Goal: Task Accomplishment & Management: Complete application form

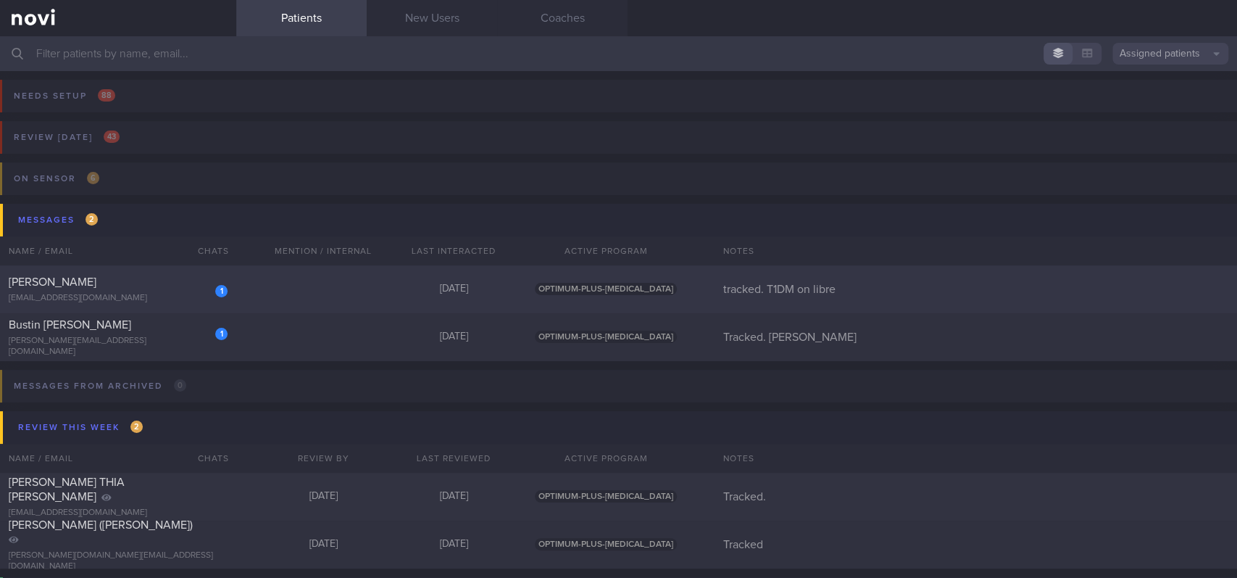
click at [338, 276] on div "1 [PERSON_NAME] [EMAIL_ADDRESS][DOMAIN_NAME] [DATE] OPTIMUM-PLUS-[MEDICAL_DATA]…" at bounding box center [618, 289] width 1237 height 48
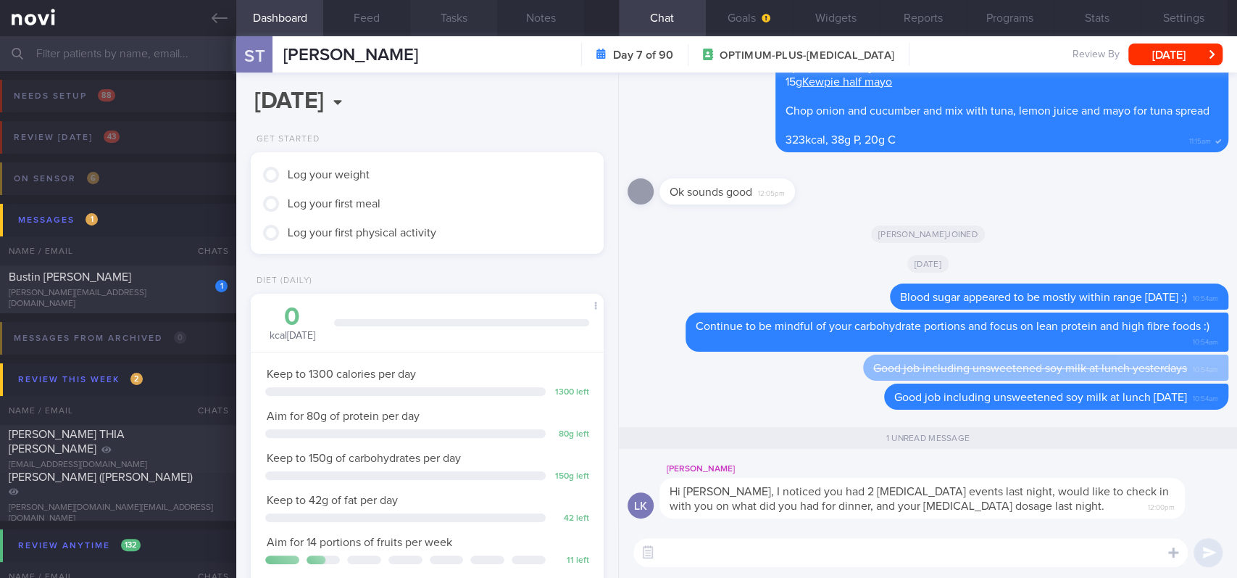
click at [377, 22] on button "Feed" at bounding box center [366, 18] width 87 height 36
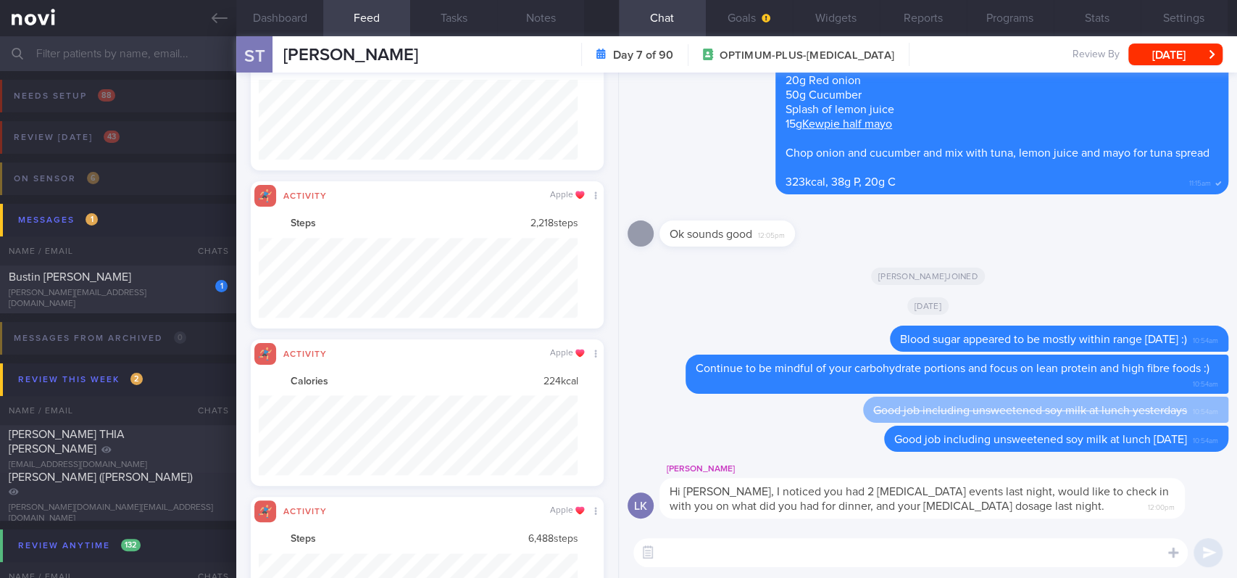
scroll to position [724684, 724446]
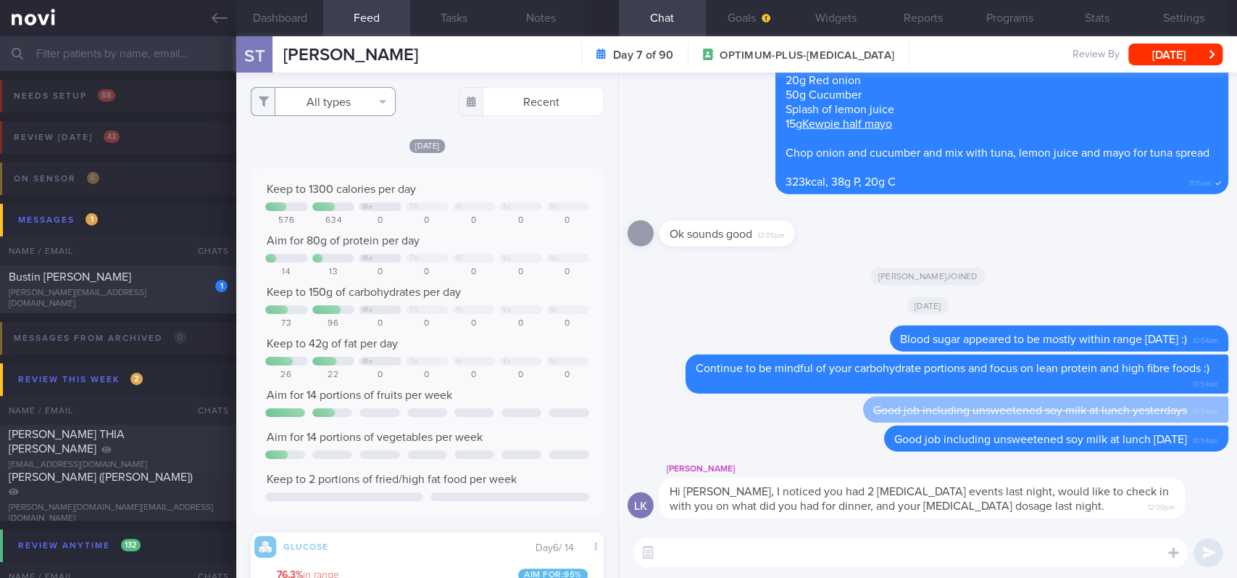
click at [345, 106] on button "All types" at bounding box center [323, 101] width 145 height 29
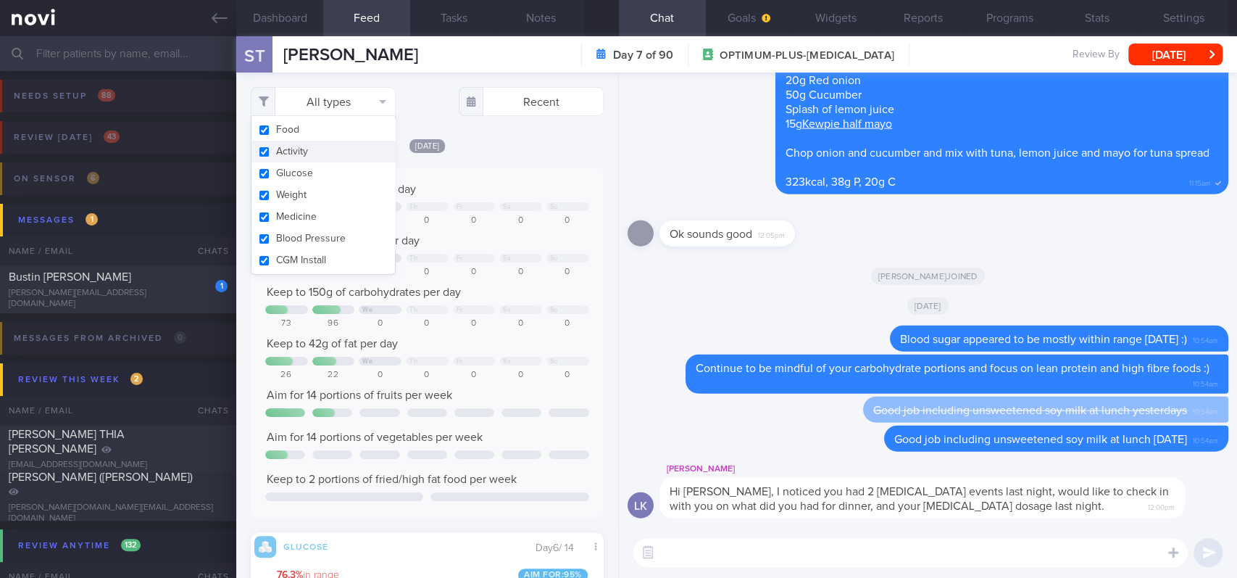
click at [341, 149] on button "Activity" at bounding box center [323, 152] width 144 height 22
checkbox input "false"
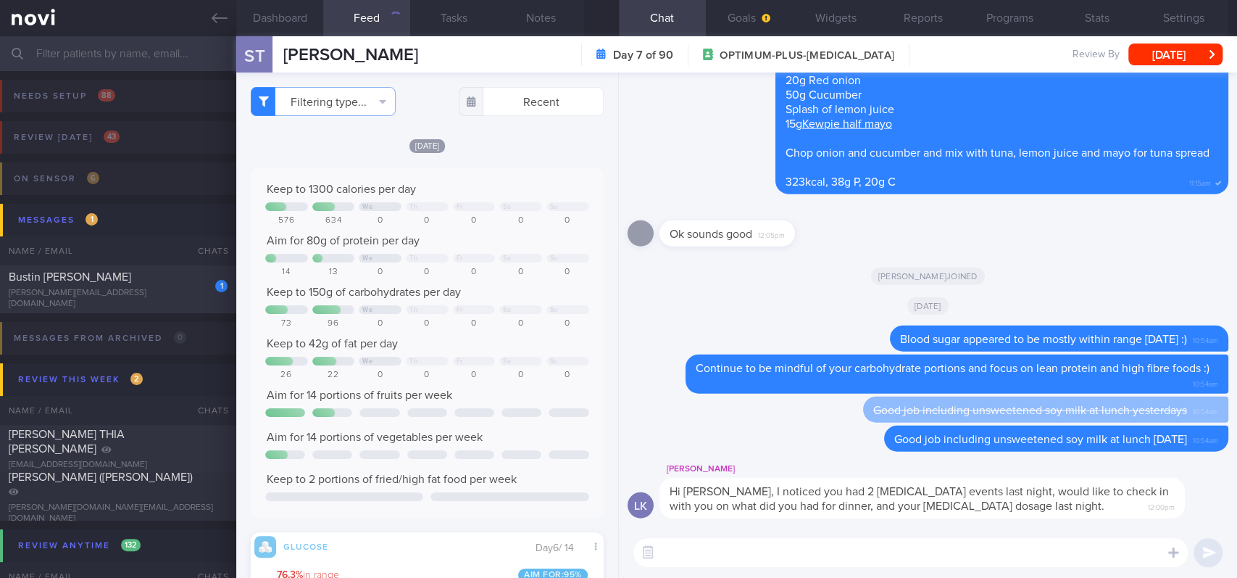
click at [538, 150] on div "[DATE]" at bounding box center [427, 145] width 353 height 15
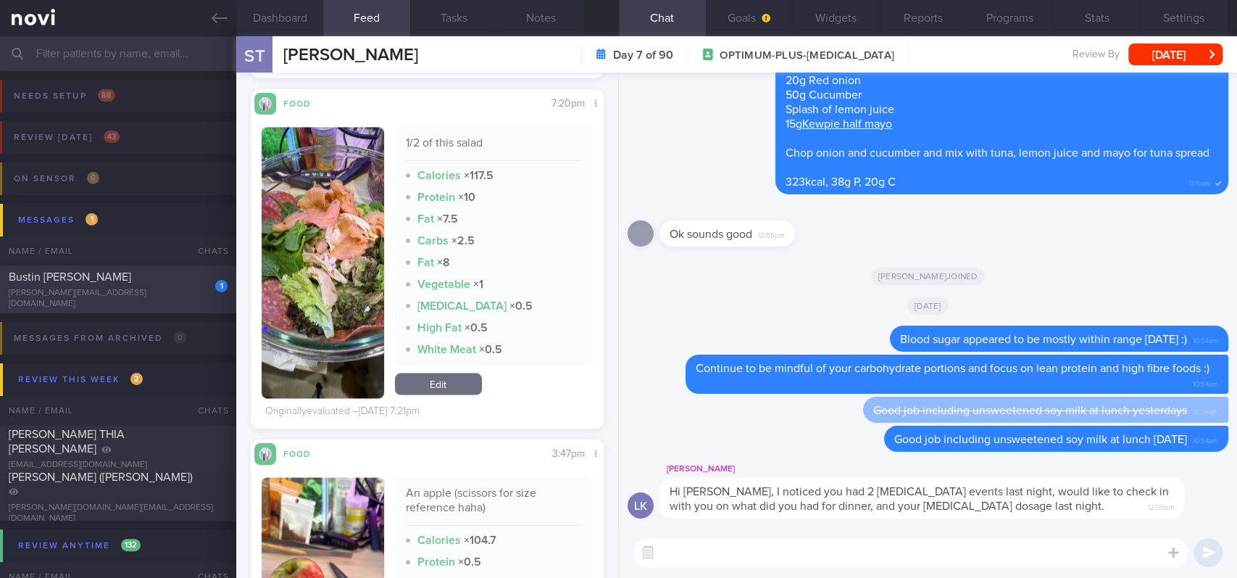
click at [169, 299] on div "[PERSON_NAME][EMAIL_ADDRESS][DOMAIN_NAME]" at bounding box center [118, 299] width 219 height 22
type input "Tracked. [PERSON_NAME]"
select select "8"
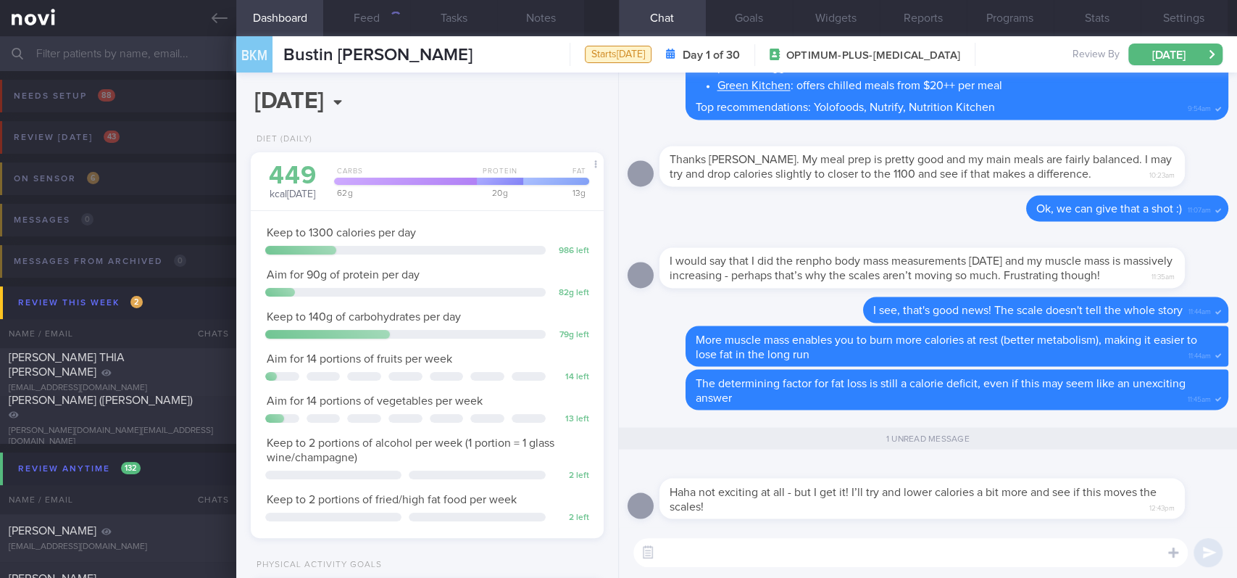
scroll to position [176, 312]
click at [202, 22] on link at bounding box center [118, 18] width 236 height 36
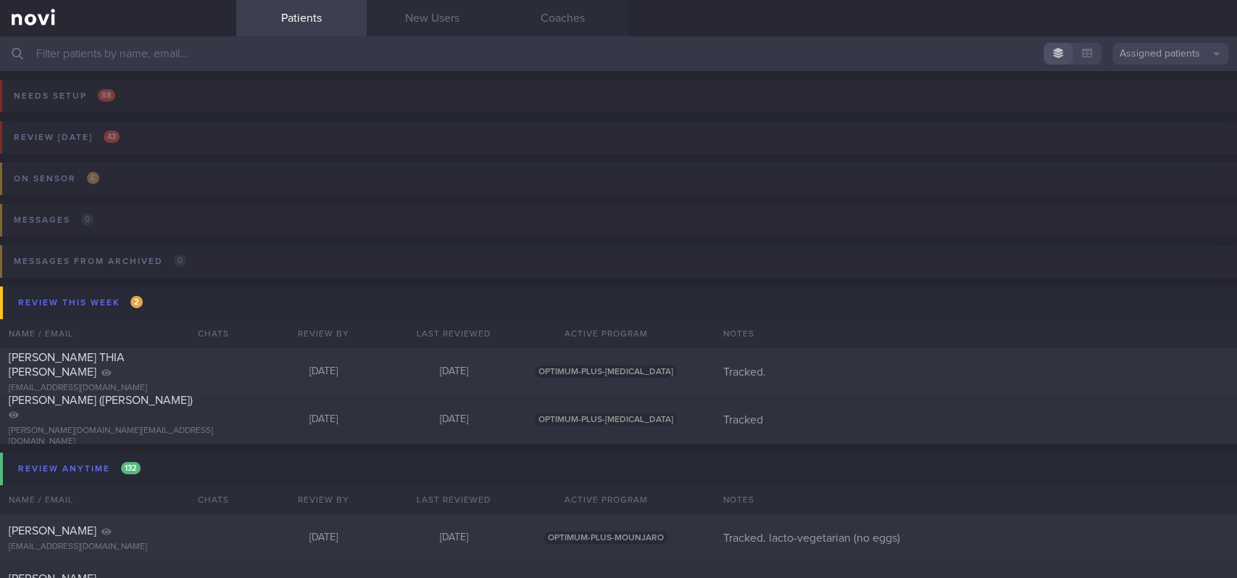
click at [495, 37] on input "text" at bounding box center [618, 53] width 1237 height 35
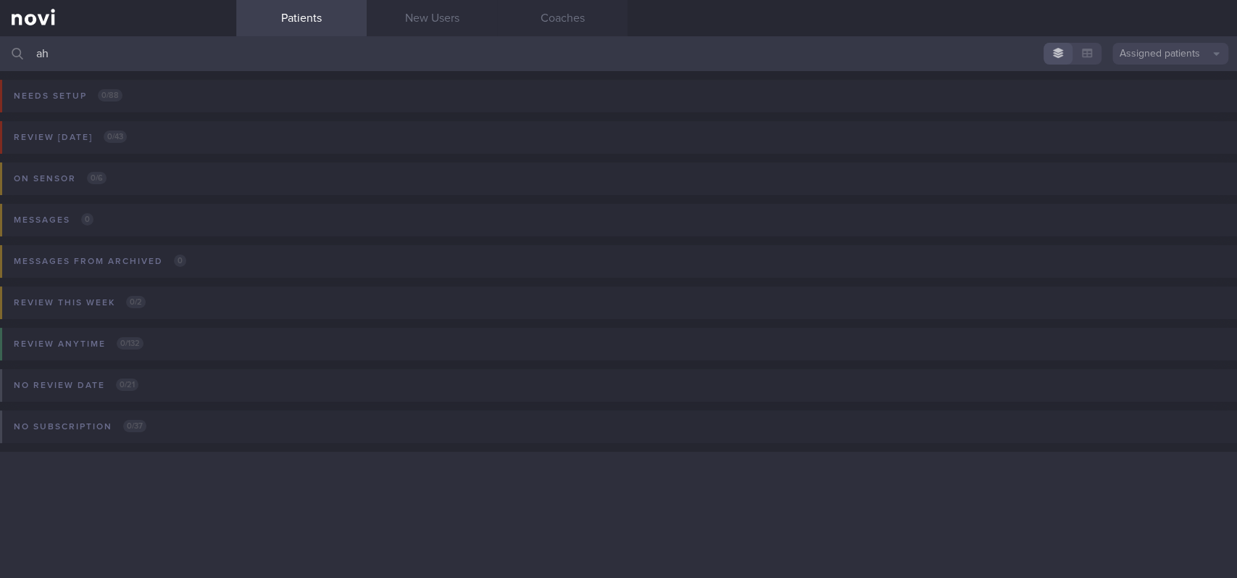
type input "a"
type input "sher"
click at [401, 146] on button "Review [DATE] 1 / 43" at bounding box center [617, 141] width 1242 height 41
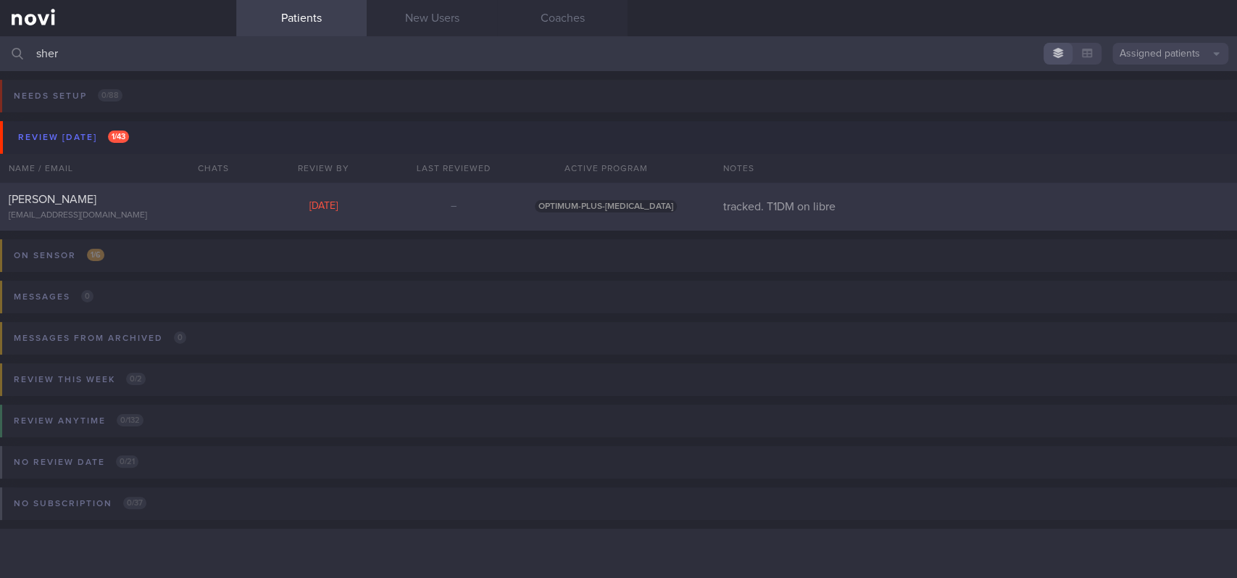
click at [392, 223] on div "[PERSON_NAME] [EMAIL_ADDRESS][DOMAIN_NAME] [DATE] – OPTIMUM-PLUS-[MEDICAL_DATA]…" at bounding box center [618, 207] width 1237 height 48
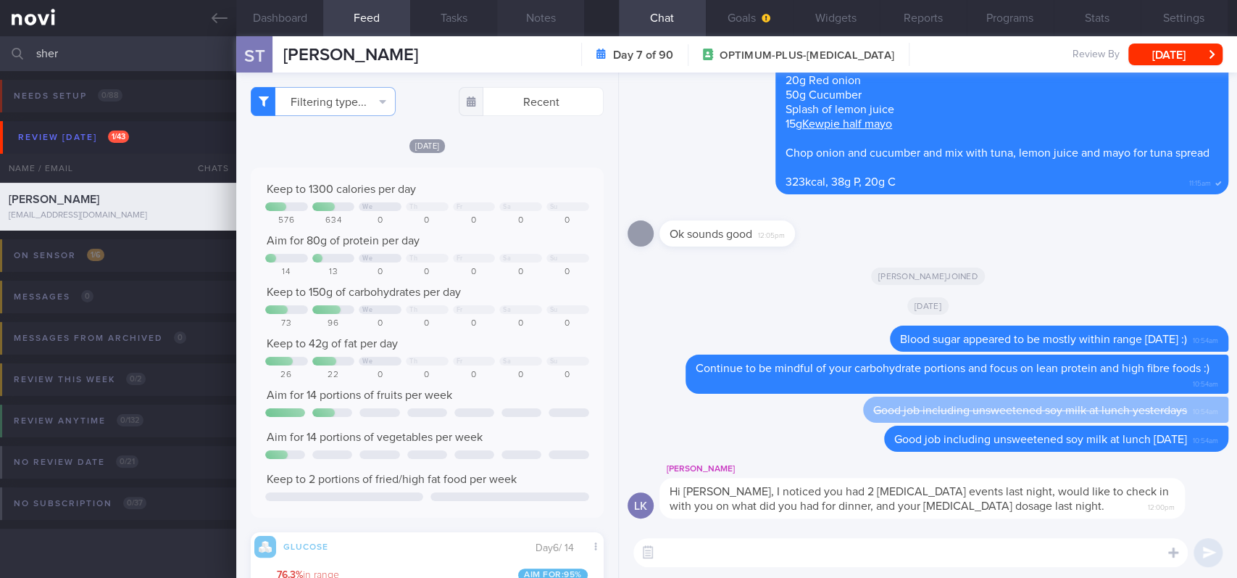
scroll to position [211, 325]
click at [563, 19] on button "Notes" at bounding box center [540, 18] width 87 height 36
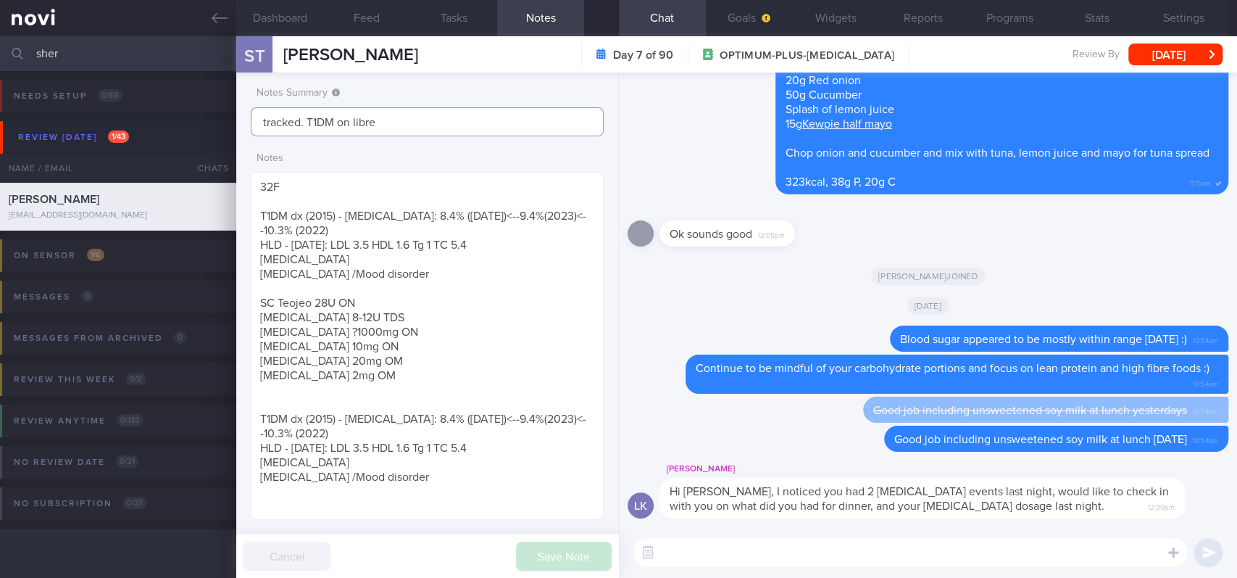
click at [473, 125] on input "tracked. T1DM on libre" at bounding box center [427, 121] width 353 height 29
type input "tracked. T1DM on libre - watch for hypos"
click at [549, 544] on button "Save Note" at bounding box center [564, 555] width 96 height 29
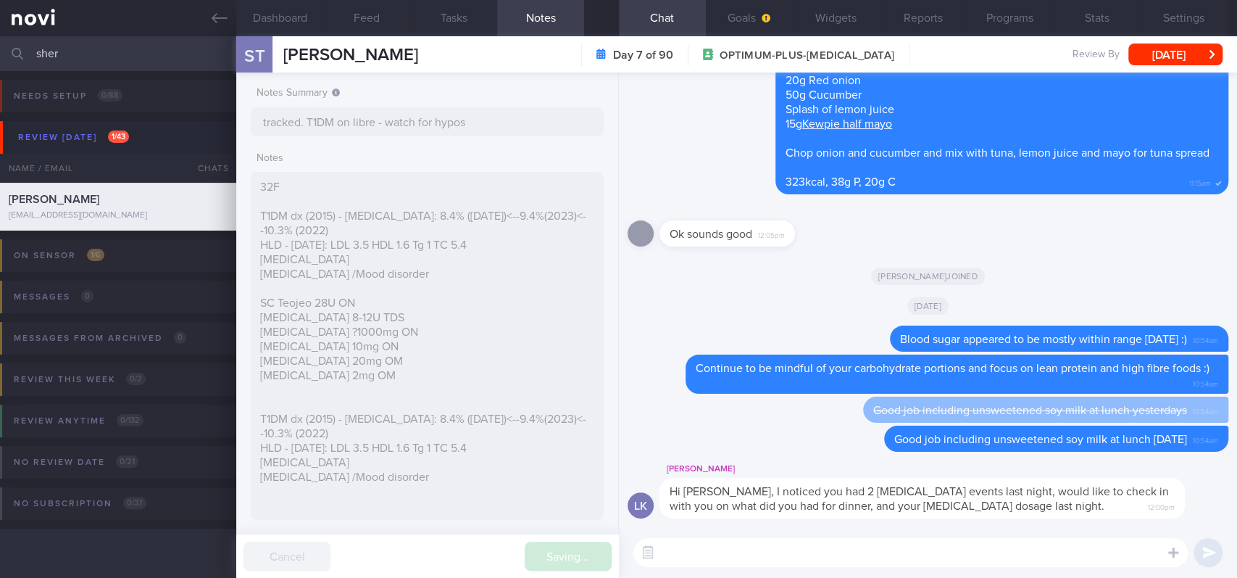
type input "tracked. T1DM on libre - watch for hypos"
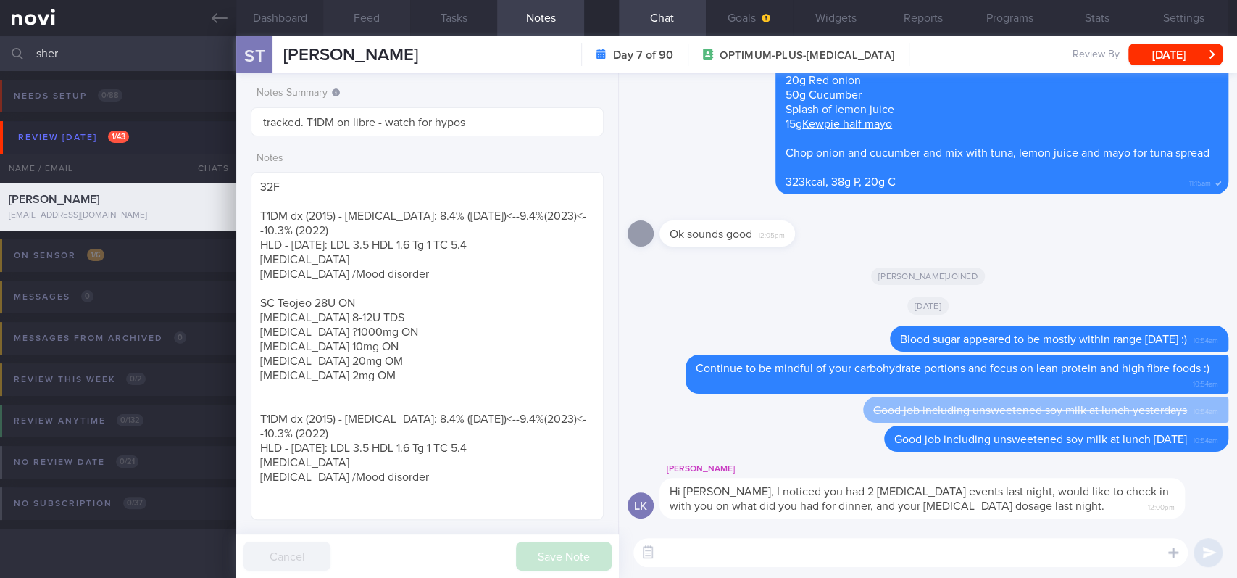
click at [365, 14] on button "Feed" at bounding box center [366, 18] width 87 height 36
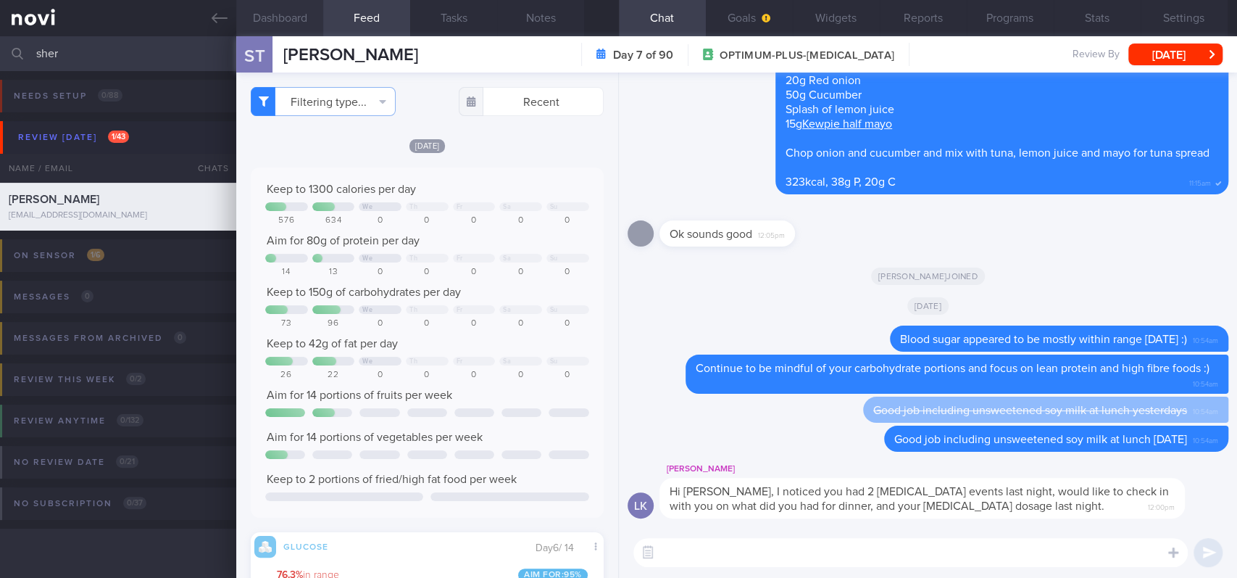
click at [301, 20] on button "Dashboard" at bounding box center [279, 18] width 87 height 36
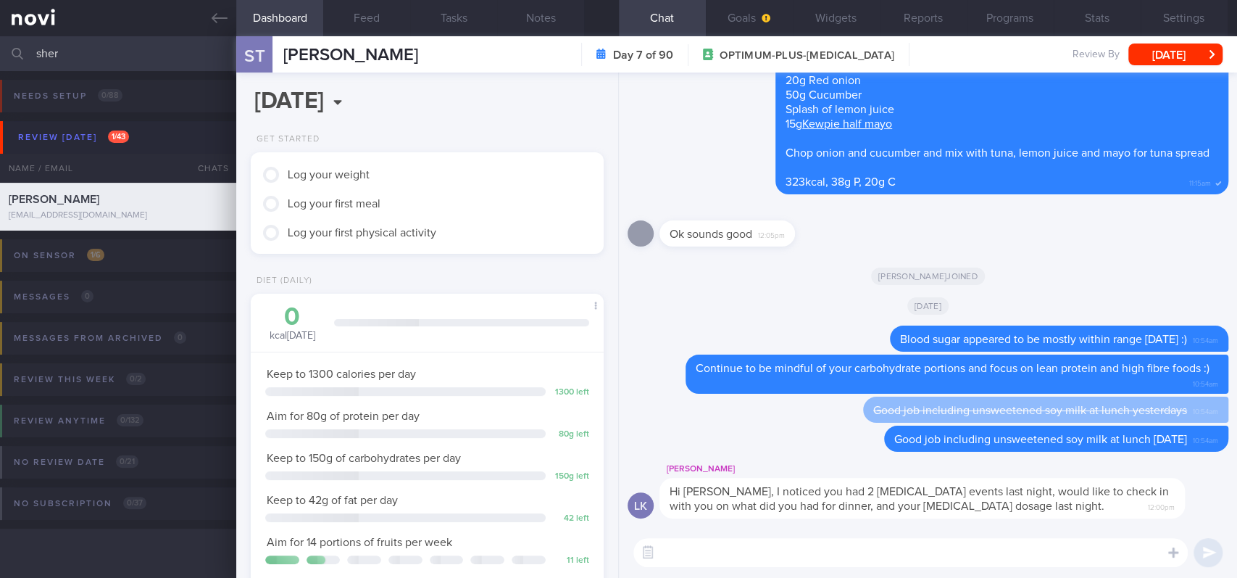
scroll to position [156, 312]
click at [370, 31] on button "Feed" at bounding box center [366, 18] width 87 height 36
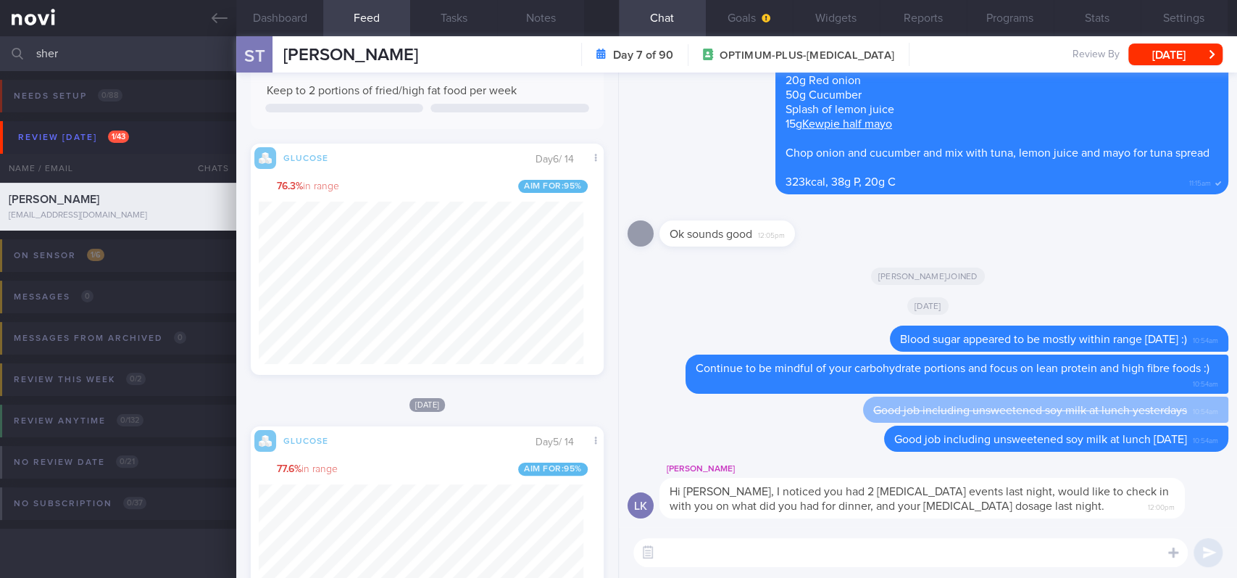
scroll to position [388, 0]
click at [1201, 15] on button "Settings" at bounding box center [1184, 18] width 87 height 36
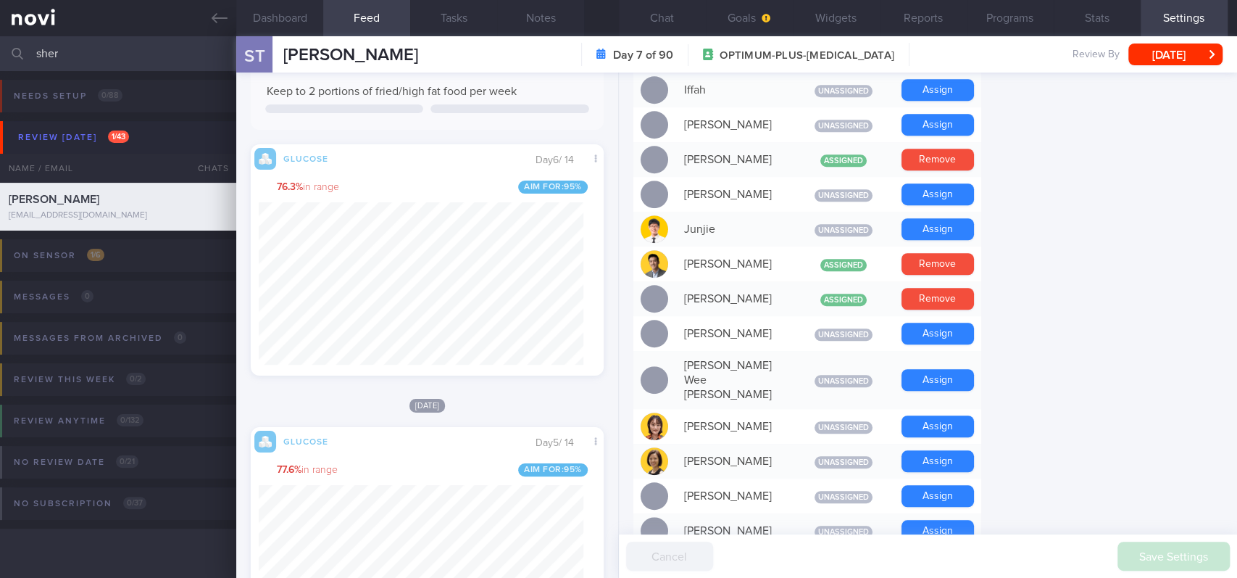
scroll to position [668, 0]
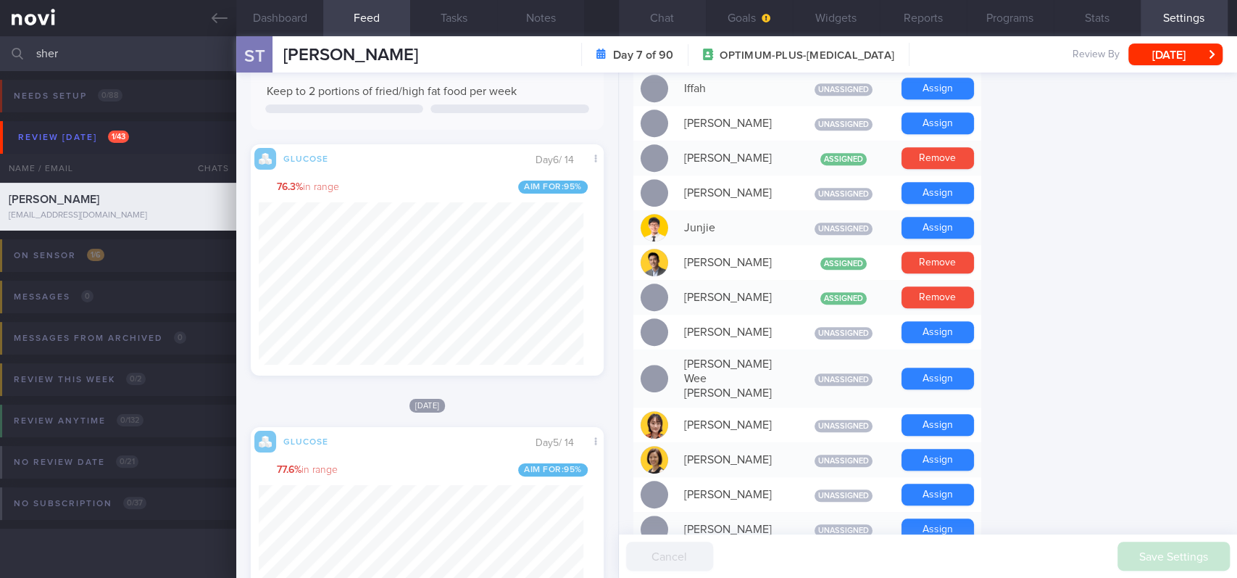
click at [652, 24] on button "Chat" at bounding box center [662, 18] width 87 height 36
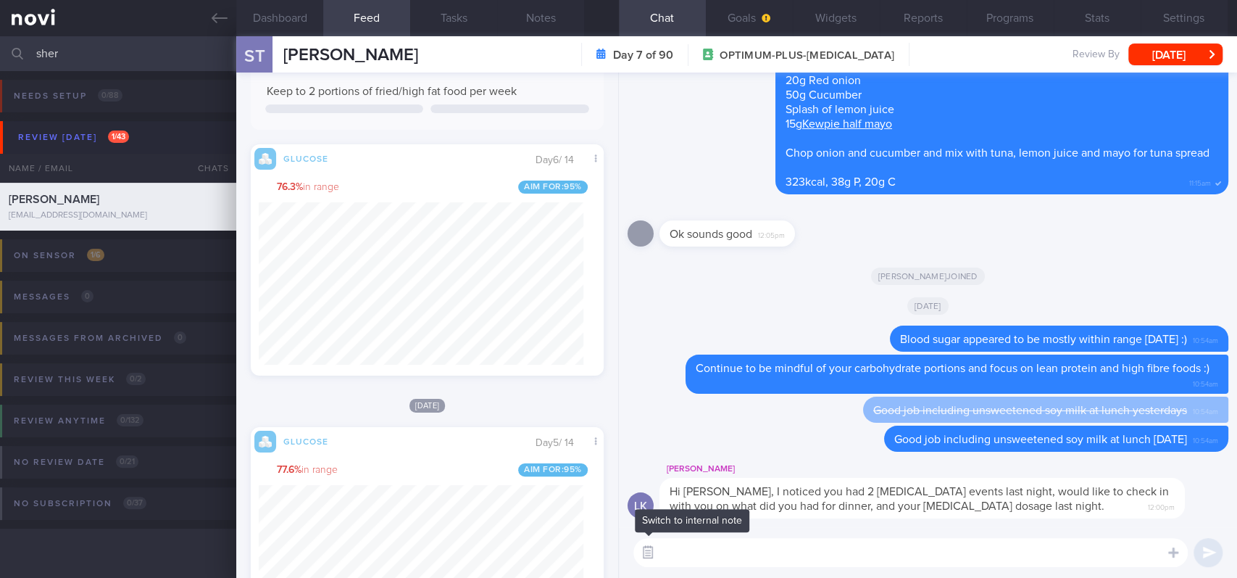
click at [644, 555] on button "button" at bounding box center [648, 552] width 26 height 26
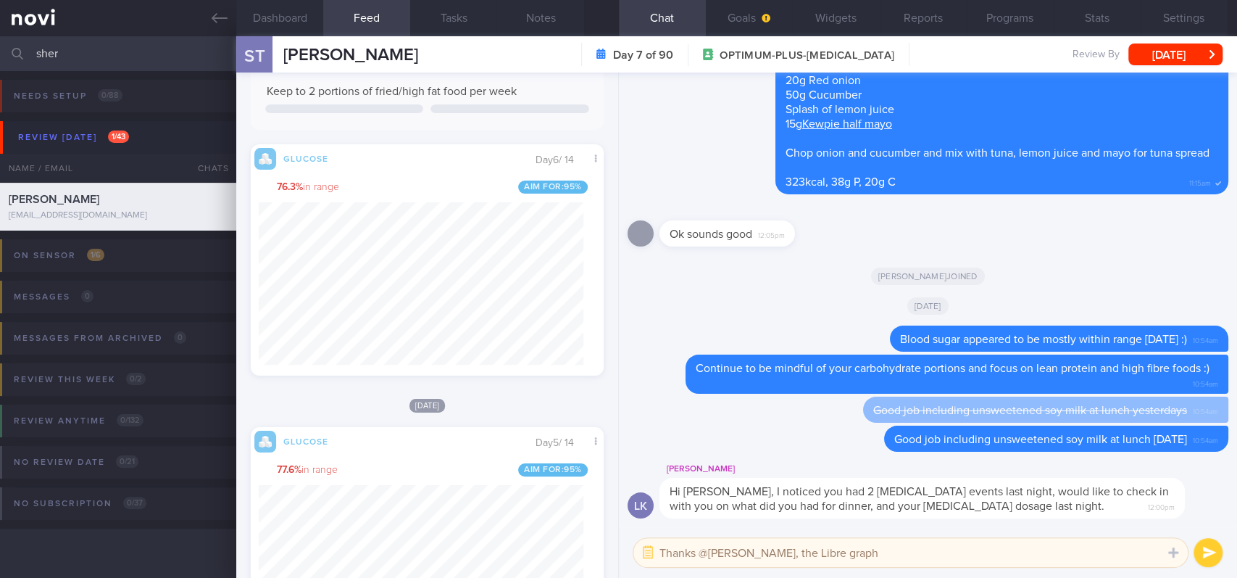
type textarea "Thanks @[PERSON_NAME], the Libre graph"
click at [849, 565] on textarea "Thanks @[PERSON_NAME], the Libre graph" at bounding box center [910, 552] width 554 height 29
drag, startPoint x: 881, startPoint y: 556, endPoint x: 758, endPoint y: 549, distance: 123.4
click at [758, 549] on textarea "Thanks @[PERSON_NAME], the Libre graph" at bounding box center [910, 552] width 554 height 29
click at [638, 549] on button "button" at bounding box center [648, 552] width 26 height 26
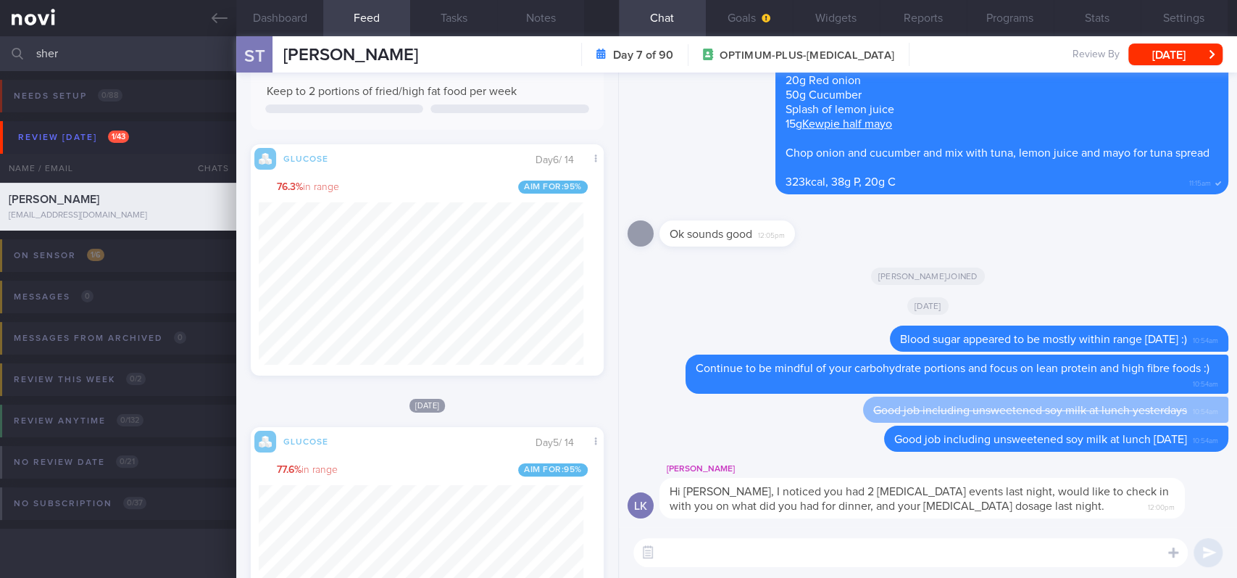
drag, startPoint x: 162, startPoint y: 59, endPoint x: 0, endPoint y: 57, distance: 162.4
click at [0, 57] on input "sher" at bounding box center [618, 53] width 1237 height 35
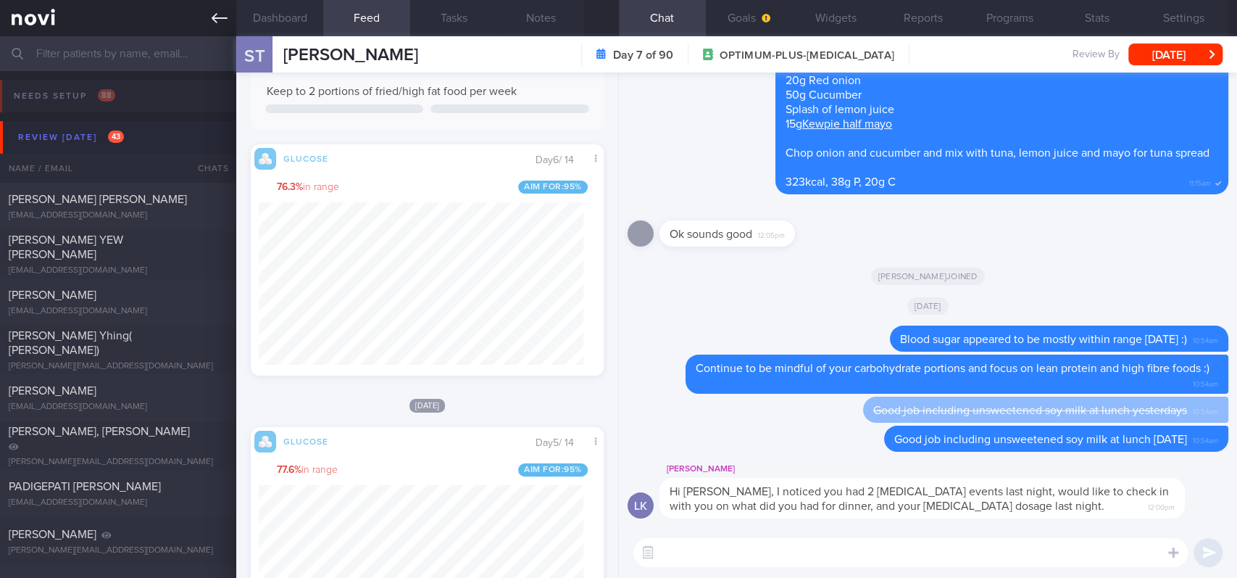
click at [197, 24] on link at bounding box center [118, 18] width 236 height 36
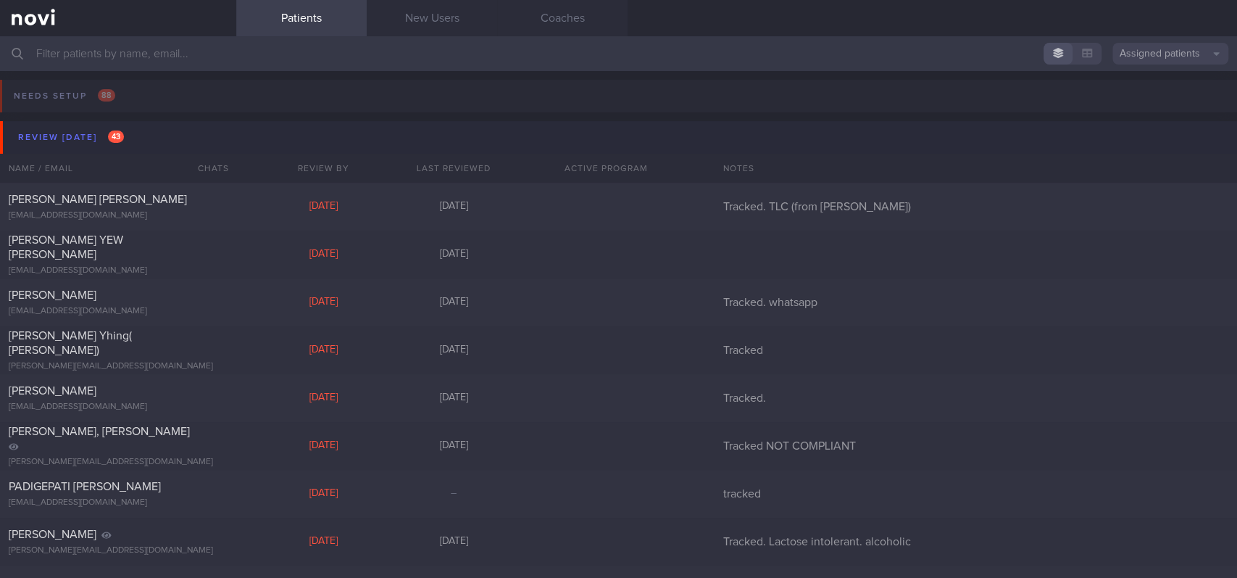
click at [194, 148] on button "Review [DATE] 43" at bounding box center [621, 137] width 1242 height 33
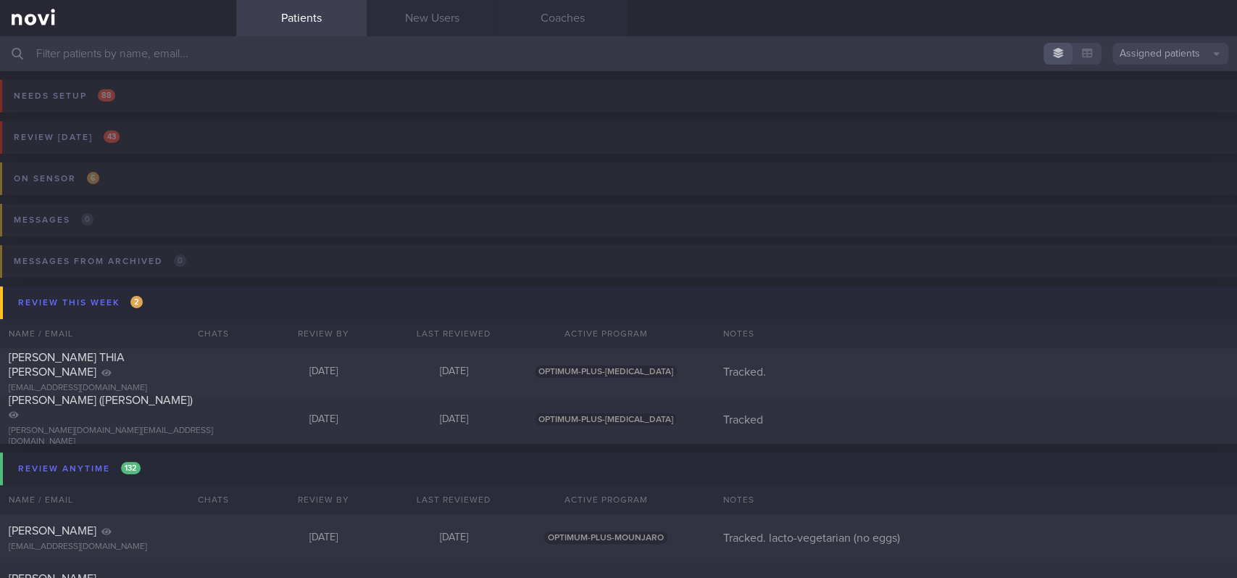
click at [179, 294] on button "Review this week 2" at bounding box center [621, 302] width 1242 height 33
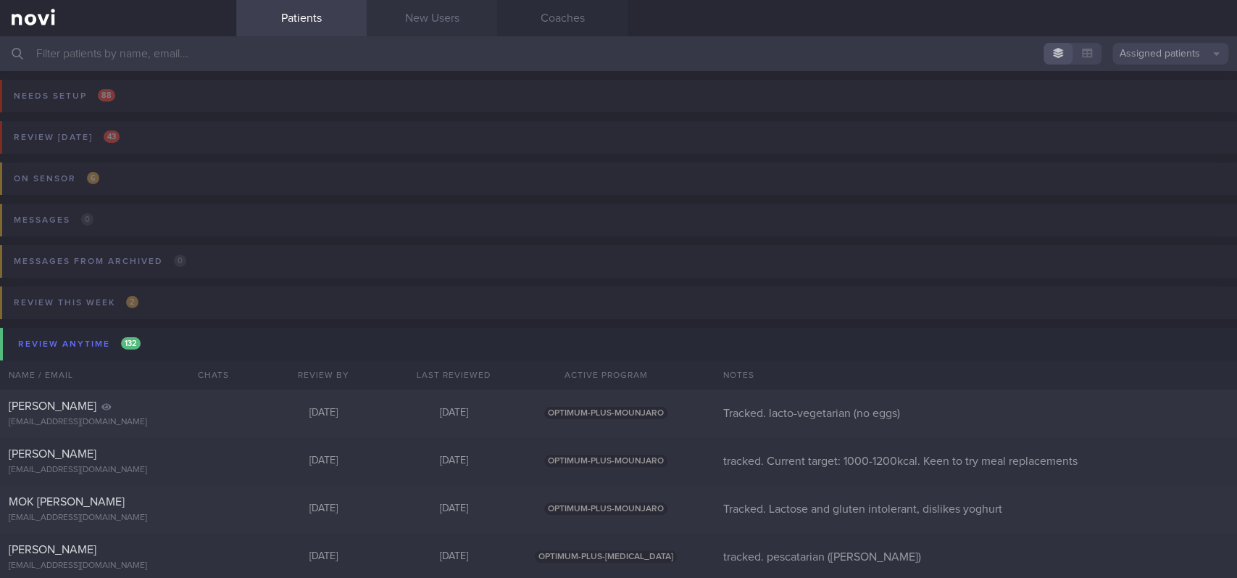
click at [460, 26] on link "New Users" at bounding box center [432, 18] width 130 height 36
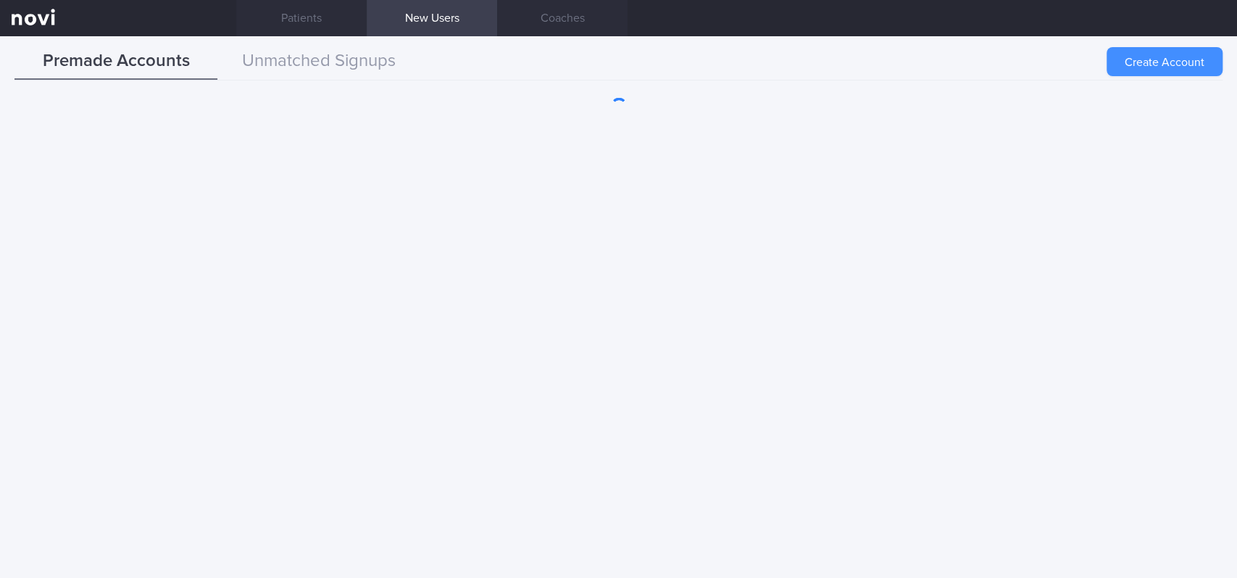
click at [1169, 61] on button "Create Account" at bounding box center [1165, 61] width 116 height 29
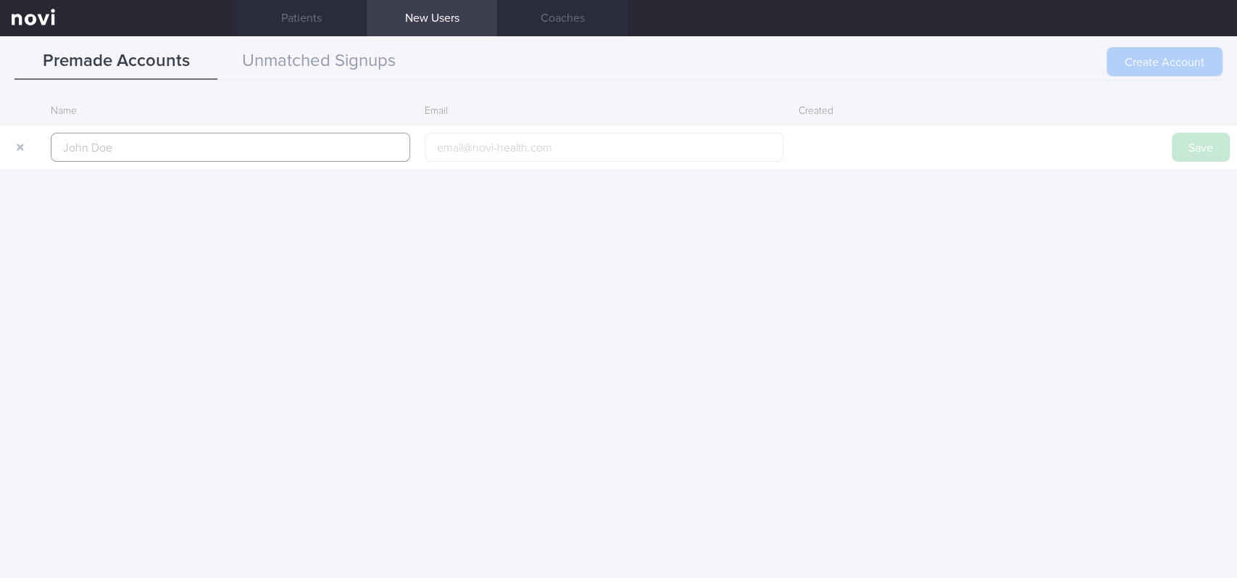
click at [254, 141] on input "text" at bounding box center [230, 147] width 359 height 29
paste input "[PERSON_NAME]"
type input "[PERSON_NAME]"
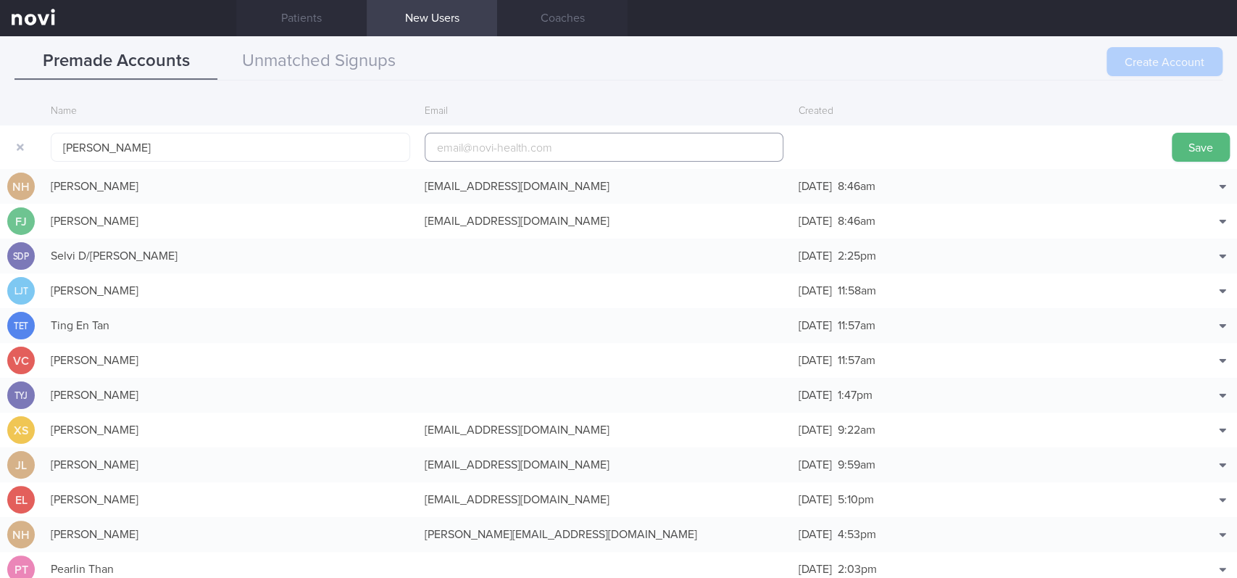
click at [467, 151] on input "email" at bounding box center [604, 147] width 359 height 29
paste input "[EMAIL_ADDRESS][DOMAIN_NAME]"
click at [516, 143] on input "[EMAIL_ADDRESS][DOMAIN_NAME]" at bounding box center [604, 147] width 359 height 29
type input "[EMAIL_ADDRESS][DOMAIN_NAME]"
click at [1193, 138] on button "Save" at bounding box center [1201, 147] width 58 height 29
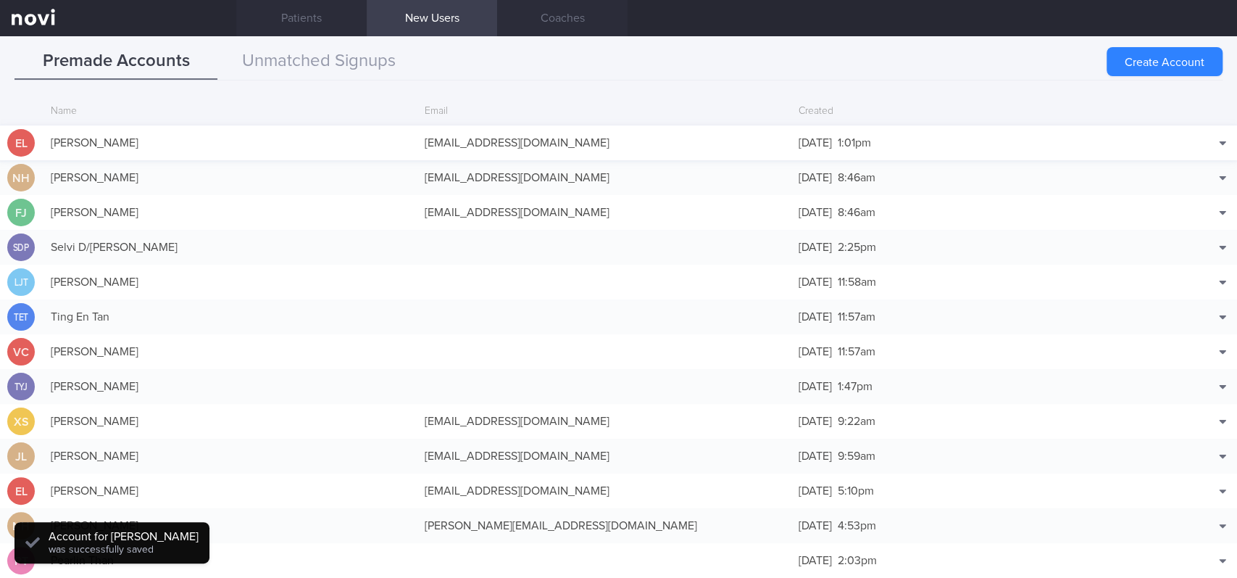
click at [778, 134] on div "[EMAIL_ADDRESS][DOMAIN_NAME]" at bounding box center [604, 142] width 374 height 29
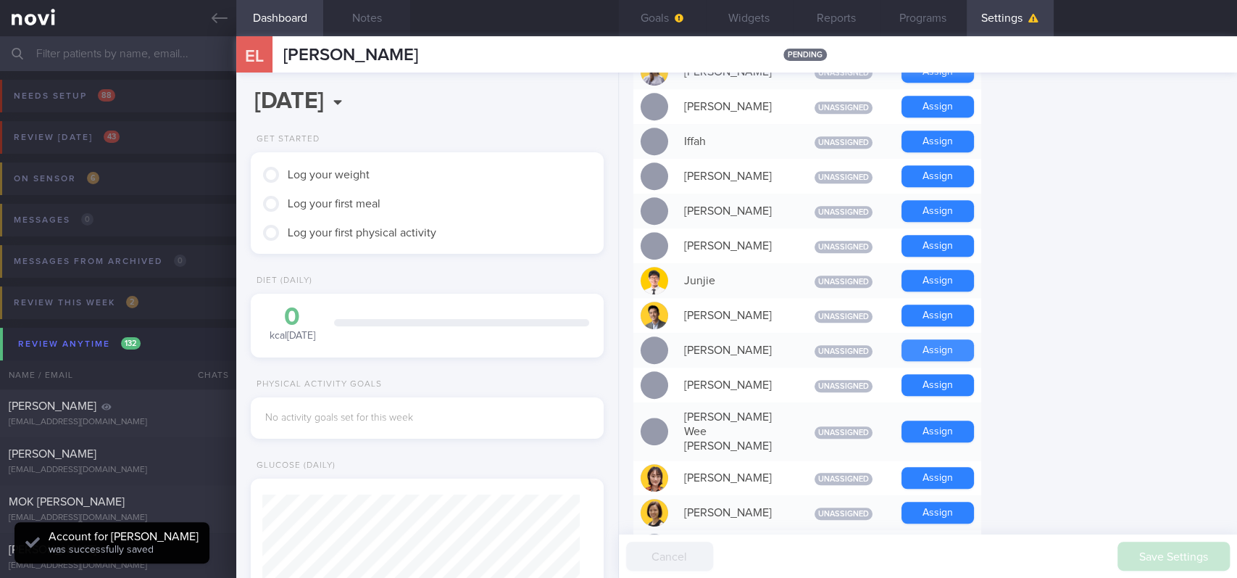
scroll to position [159, 317]
click at [925, 280] on button "Assign" at bounding box center [938, 281] width 72 height 22
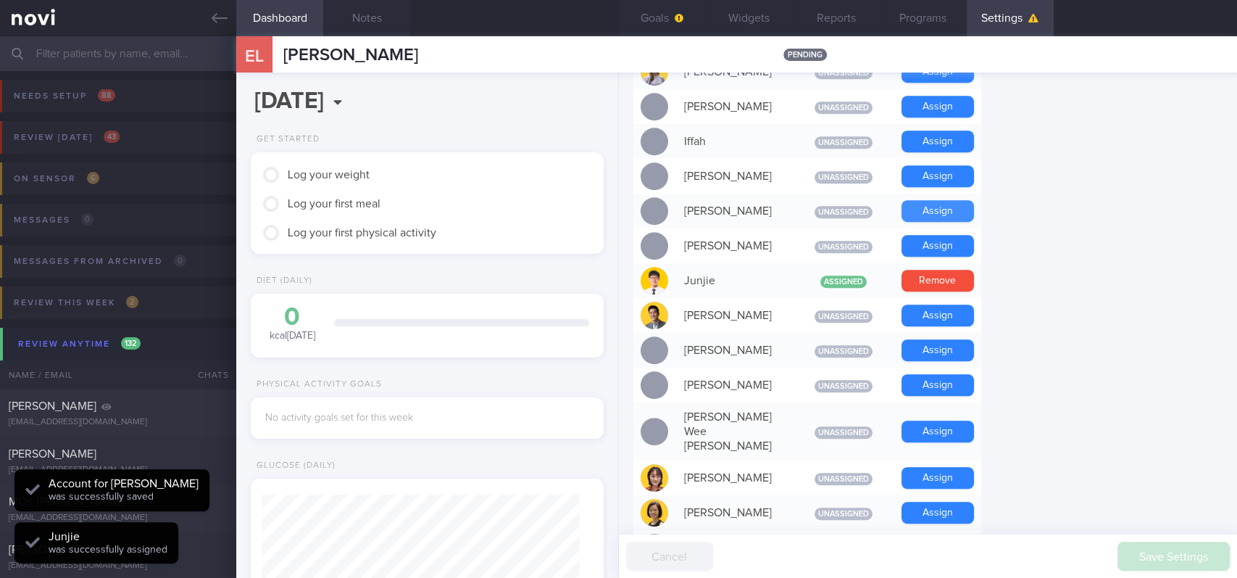
click at [924, 204] on button "Assign" at bounding box center [938, 211] width 72 height 22
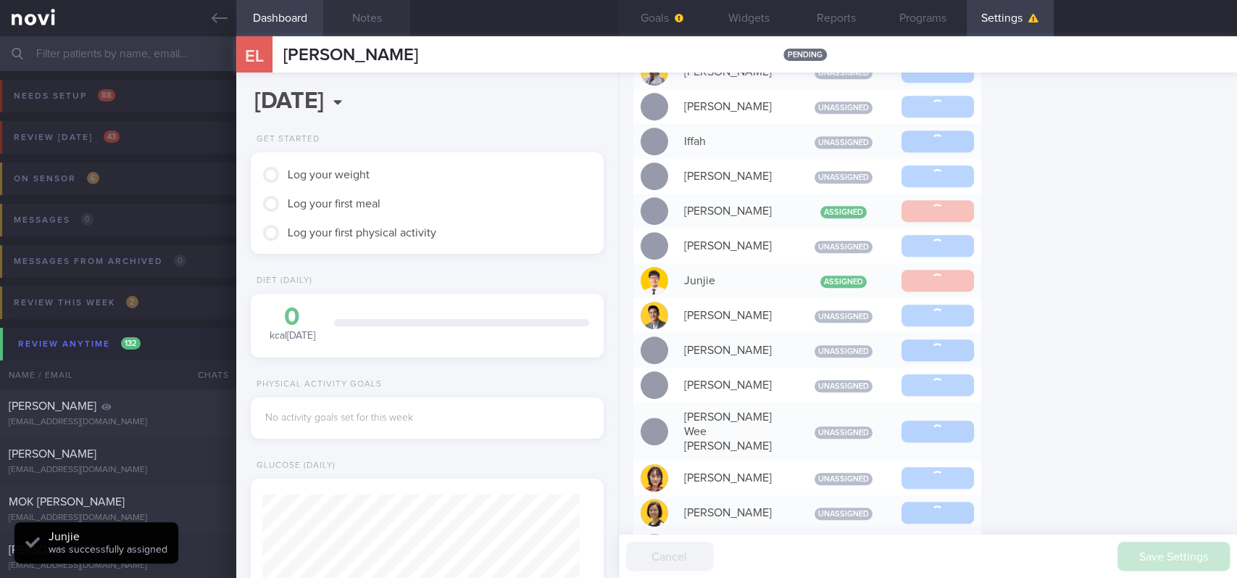
click at [353, 22] on button "Notes" at bounding box center [366, 18] width 87 height 36
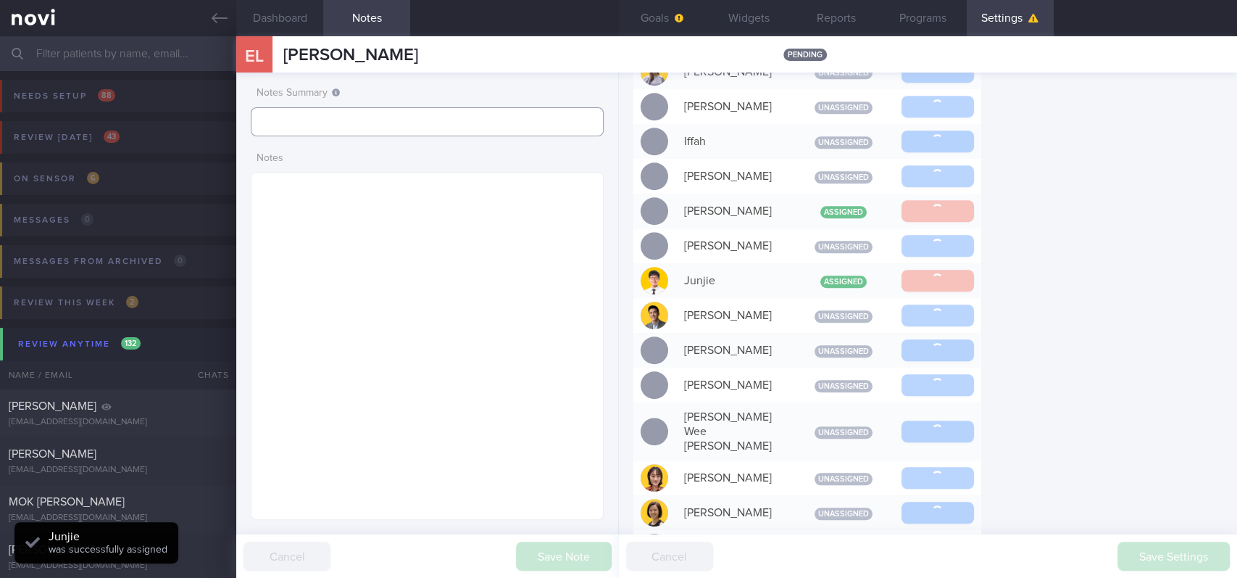
click at [315, 134] on input "text" at bounding box center [427, 121] width 353 height 29
click at [315, 123] on input "text" at bounding box center [427, 121] width 353 height 29
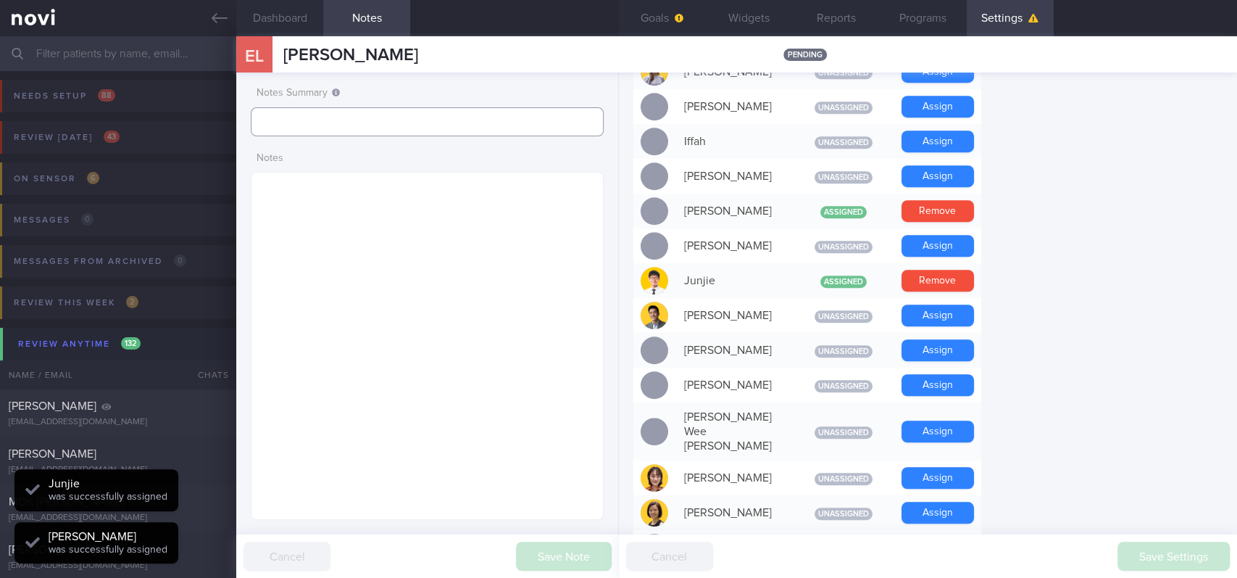
scroll to position [159, 317]
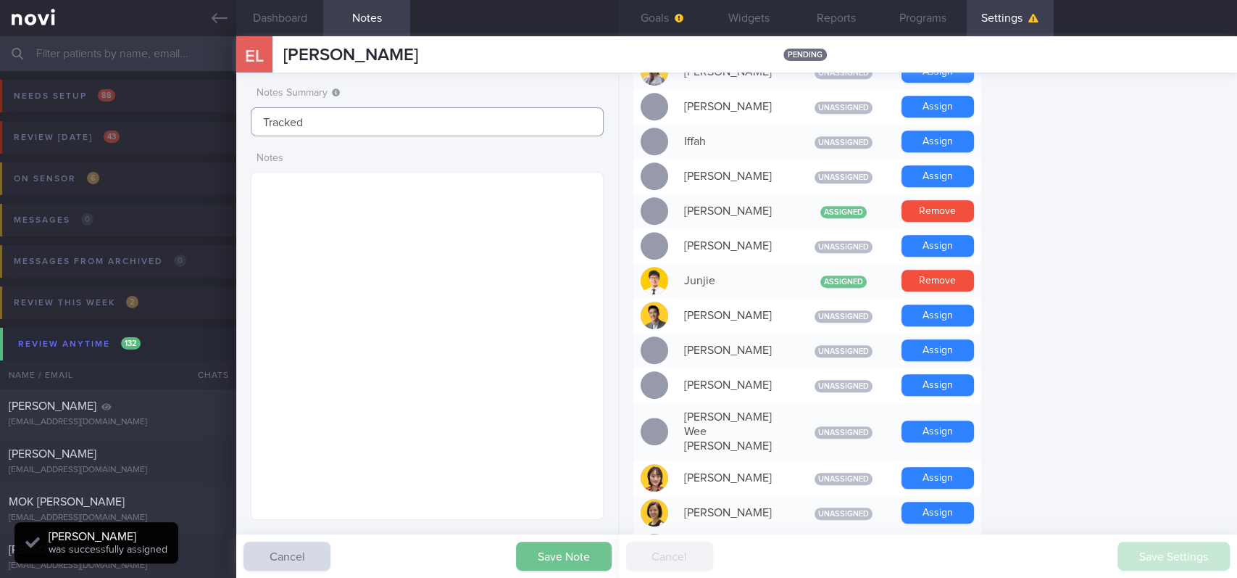
type input "Tracked"
click at [533, 550] on button "Save Note" at bounding box center [564, 555] width 96 height 29
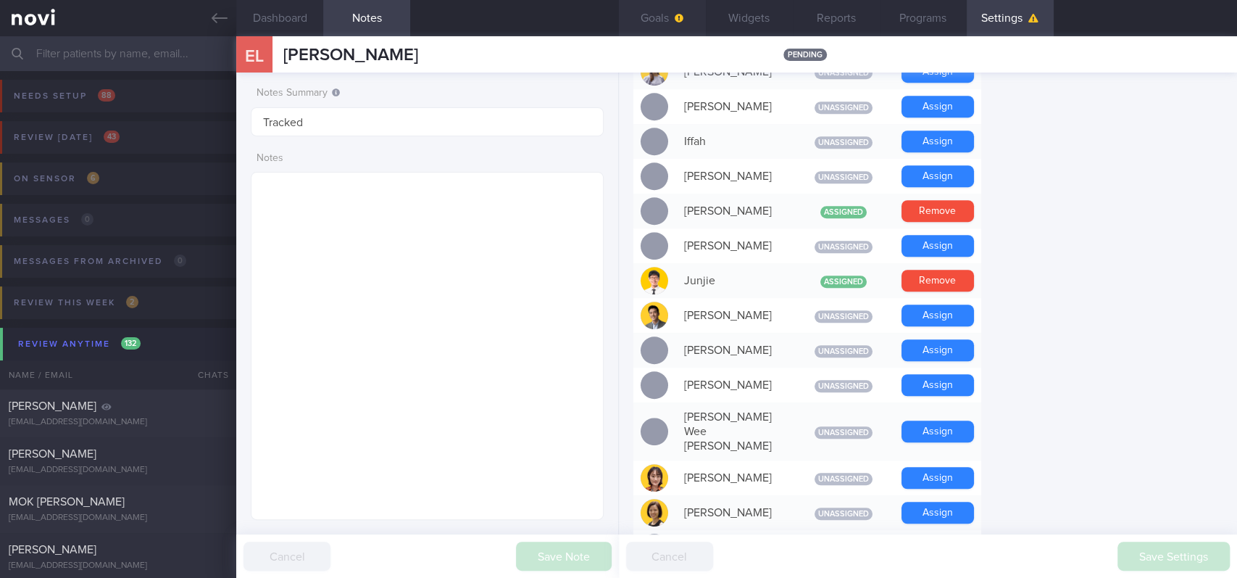
click at [660, 27] on button "Goals" at bounding box center [662, 18] width 87 height 36
select select "8"
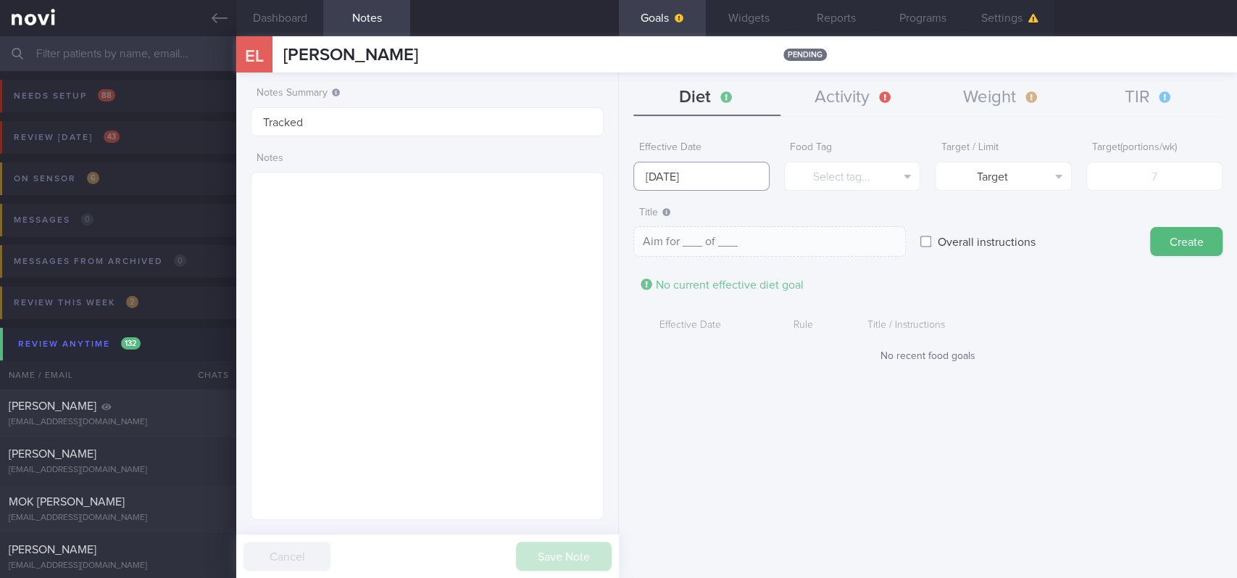
click at [705, 162] on input "[DATE]" at bounding box center [701, 176] width 136 height 29
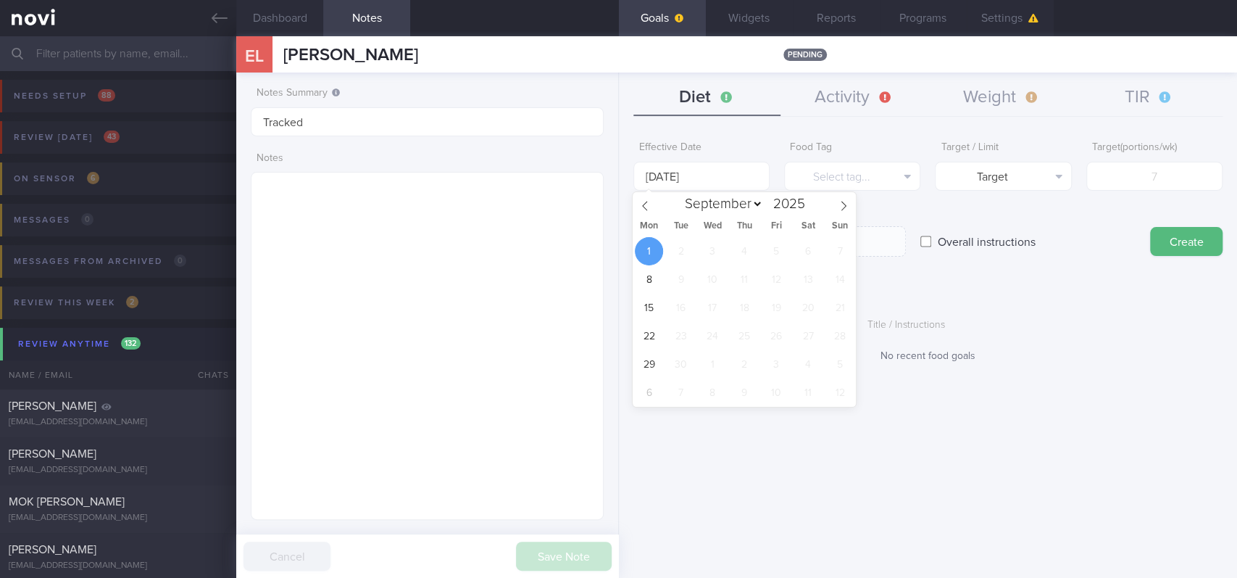
click at [864, 96] on button "Activity" at bounding box center [854, 98] width 147 height 36
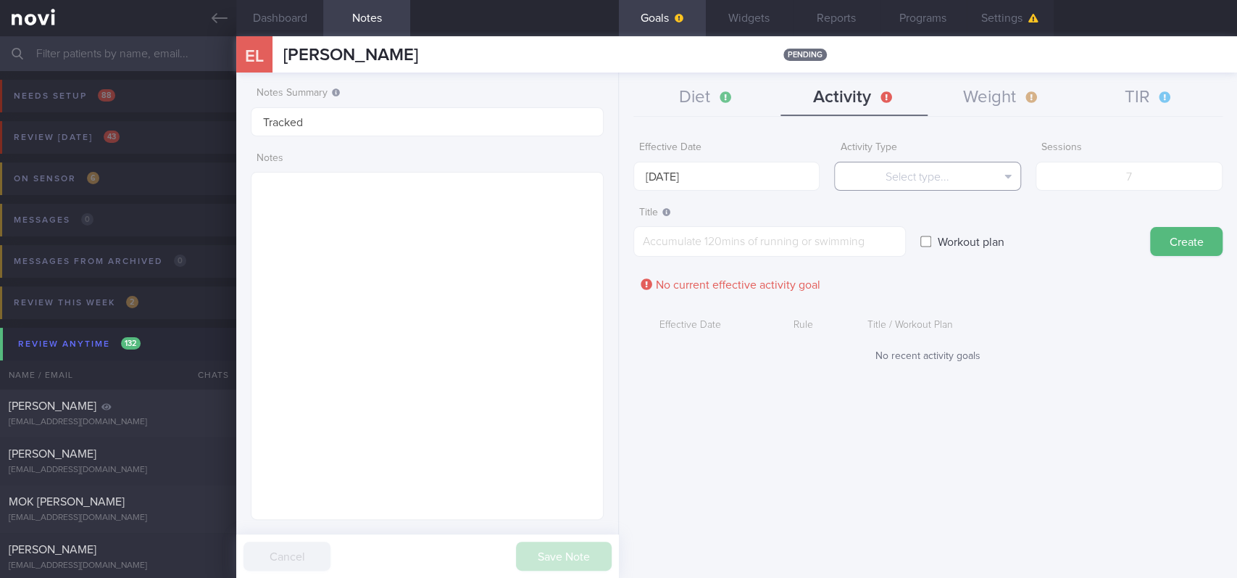
click at [939, 170] on button "Select type..." at bounding box center [927, 176] width 187 height 29
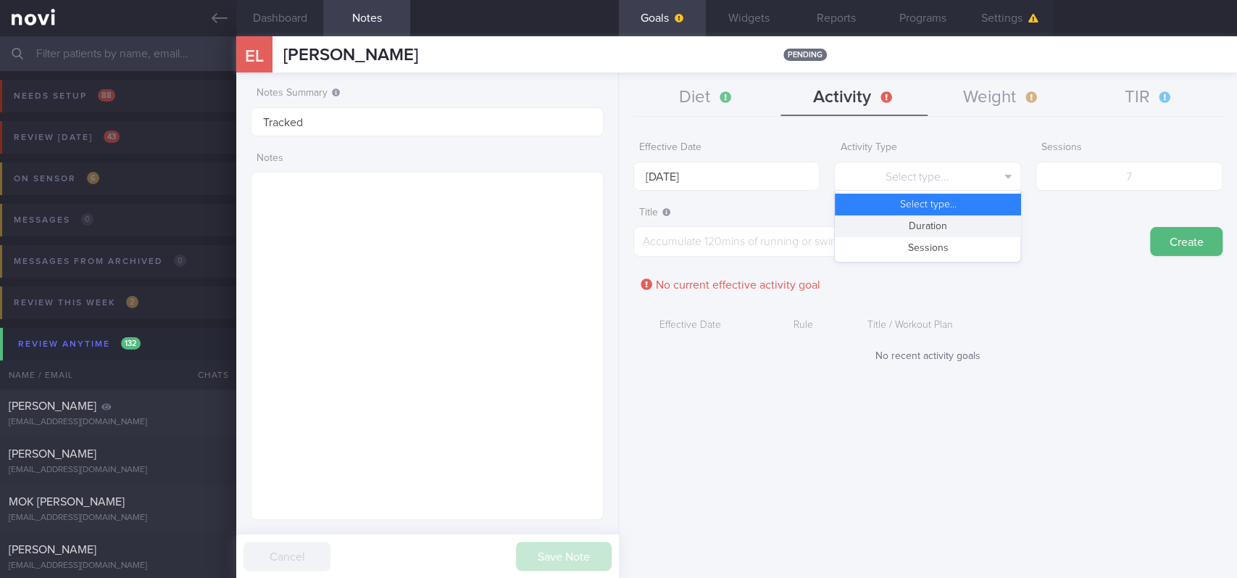
click at [933, 228] on button "Duration" at bounding box center [928, 226] width 186 height 22
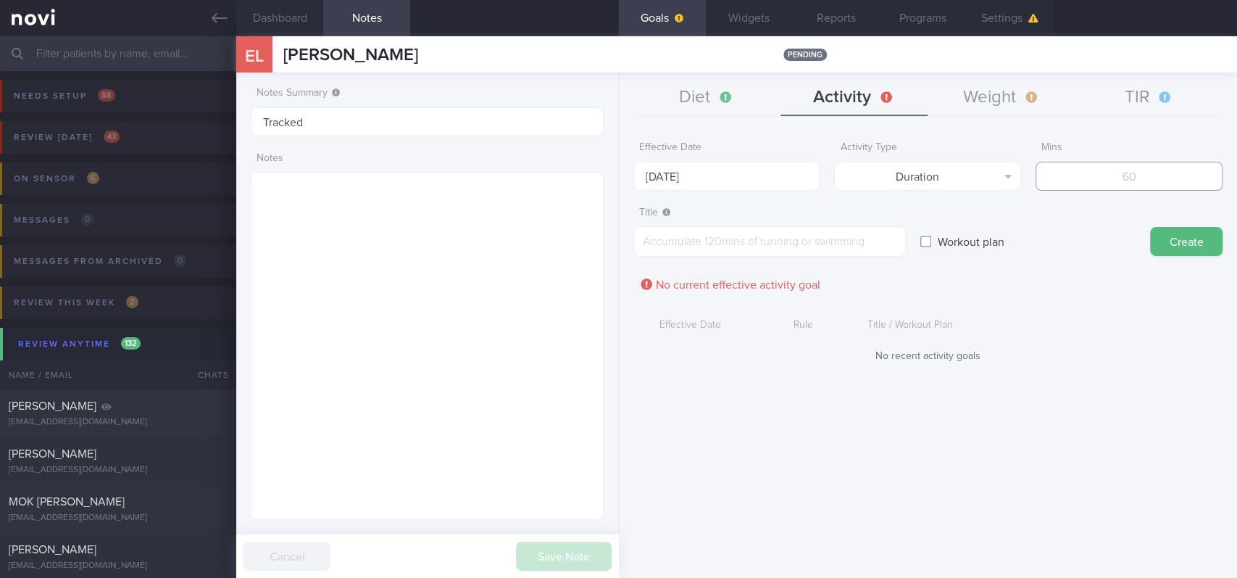
click at [1125, 166] on input "number" at bounding box center [1129, 176] width 187 height 29
type input "150"
click at [780, 177] on body "You are offline! Some functionality will be unavailable Patients New Users Coac…" at bounding box center [618, 289] width 1237 height 578
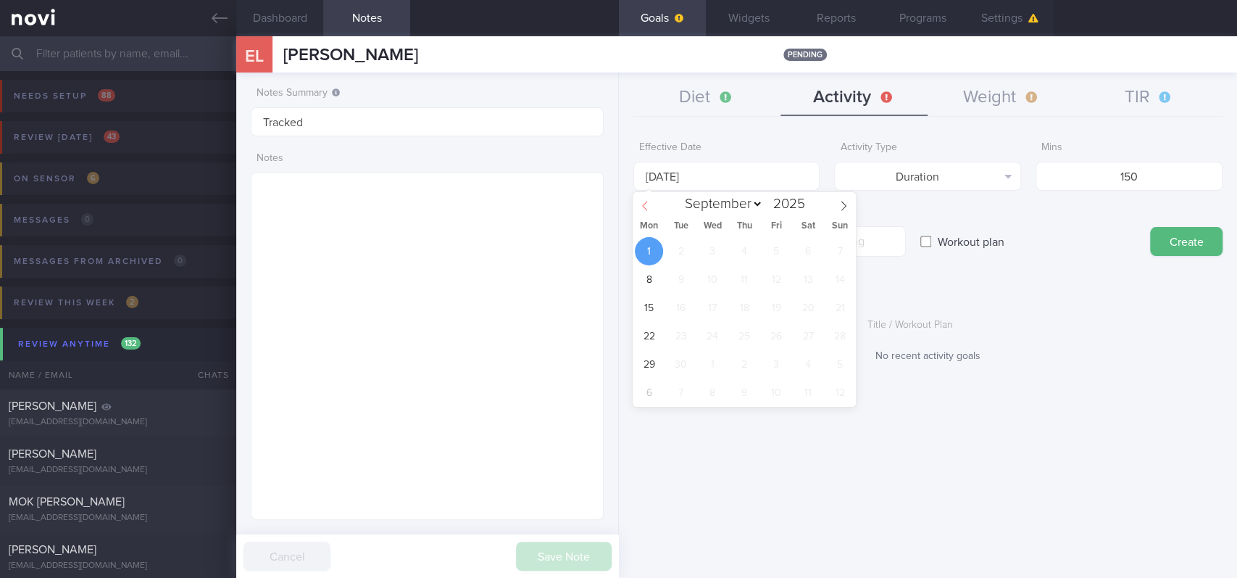
click at [637, 206] on span at bounding box center [645, 204] width 25 height 25
select select "7"
click at [655, 365] on span "25" at bounding box center [649, 364] width 28 height 28
type input "[DATE]"
click at [892, 227] on textarea at bounding box center [769, 241] width 273 height 30
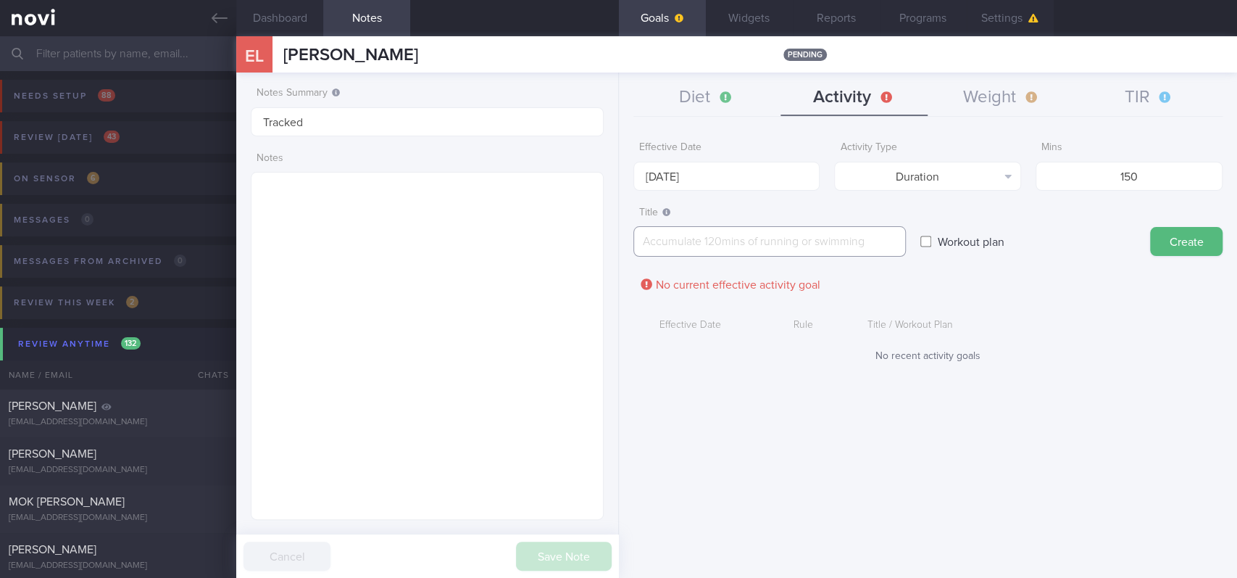
paste textarea "Aim for 150 mins moderate intensity aerobic training per week (brisk walking, j…"
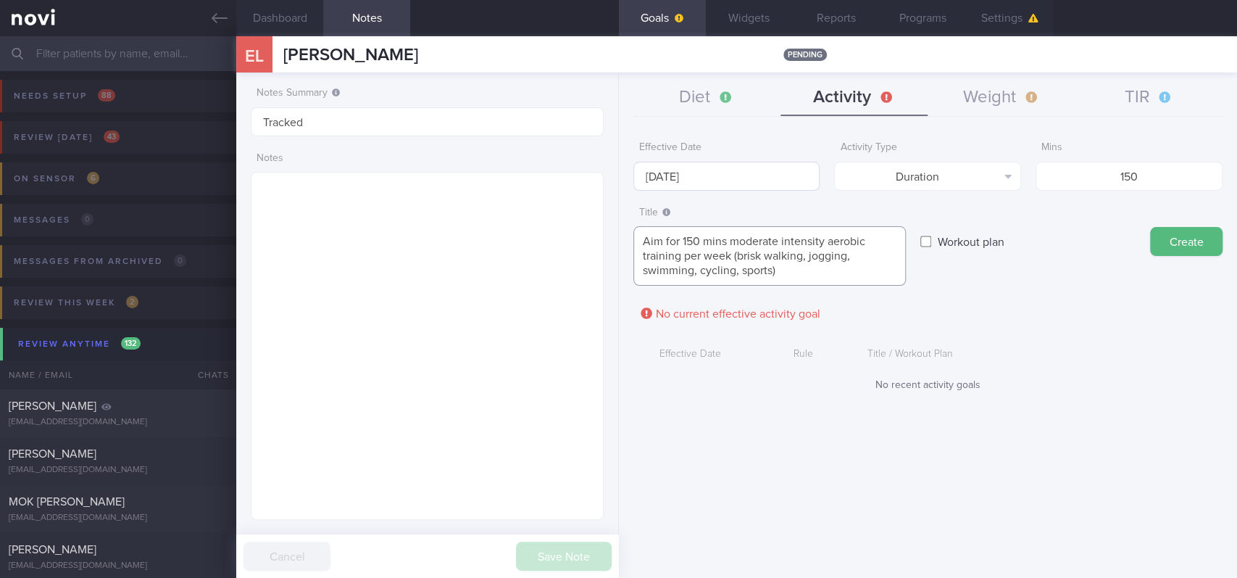
type textarea "Aim for 150 mins moderate intensity aerobic training per week (brisk walking, j…"
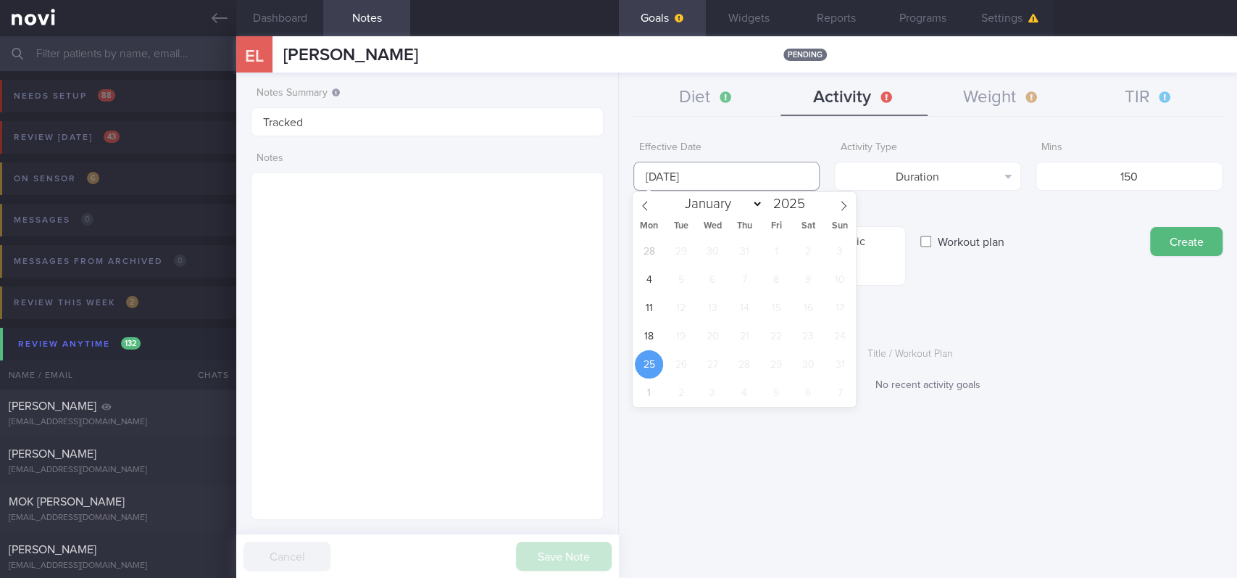
click at [724, 174] on input "[DATE]" at bounding box center [726, 176] width 187 height 29
click at [1067, 319] on form "Effective Date [DATE] Activity Type Duration Select type... Duration Sessions M…" at bounding box center [927, 270] width 589 height 272
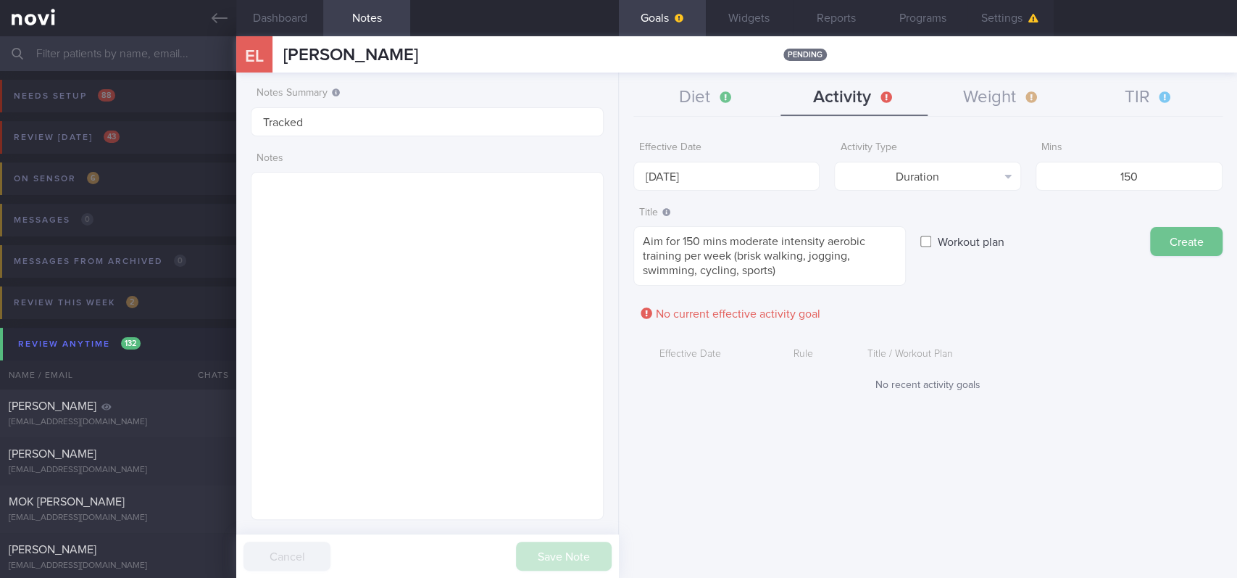
click at [1188, 236] on button "Create" at bounding box center [1186, 241] width 72 height 29
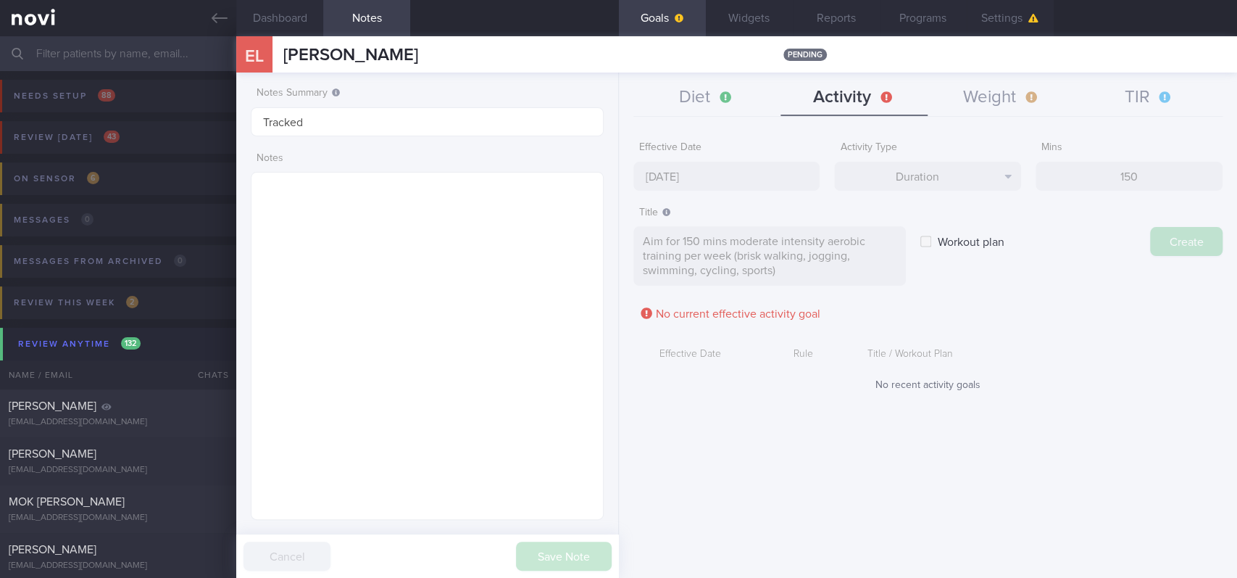
type input "[DATE]"
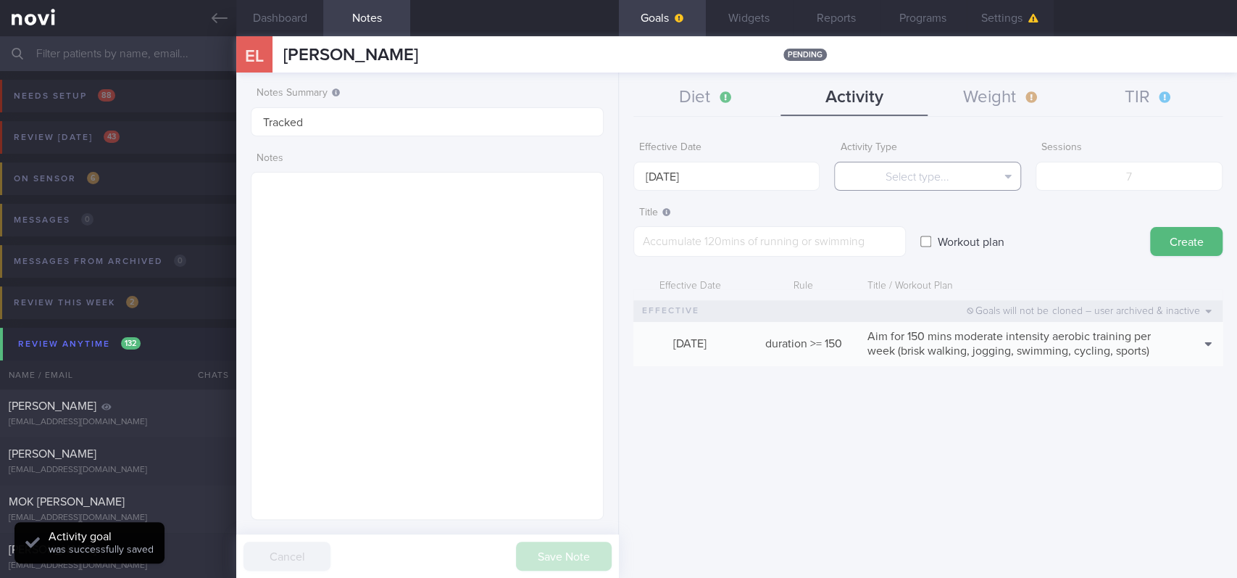
click at [931, 180] on button "Select type..." at bounding box center [927, 176] width 187 height 29
click at [933, 242] on button "Sessions" at bounding box center [928, 248] width 186 height 22
click at [1142, 148] on label "Sessions" at bounding box center [1128, 147] width 175 height 13
click at [1128, 175] on input "number" at bounding box center [1129, 176] width 187 height 29
type input "2"
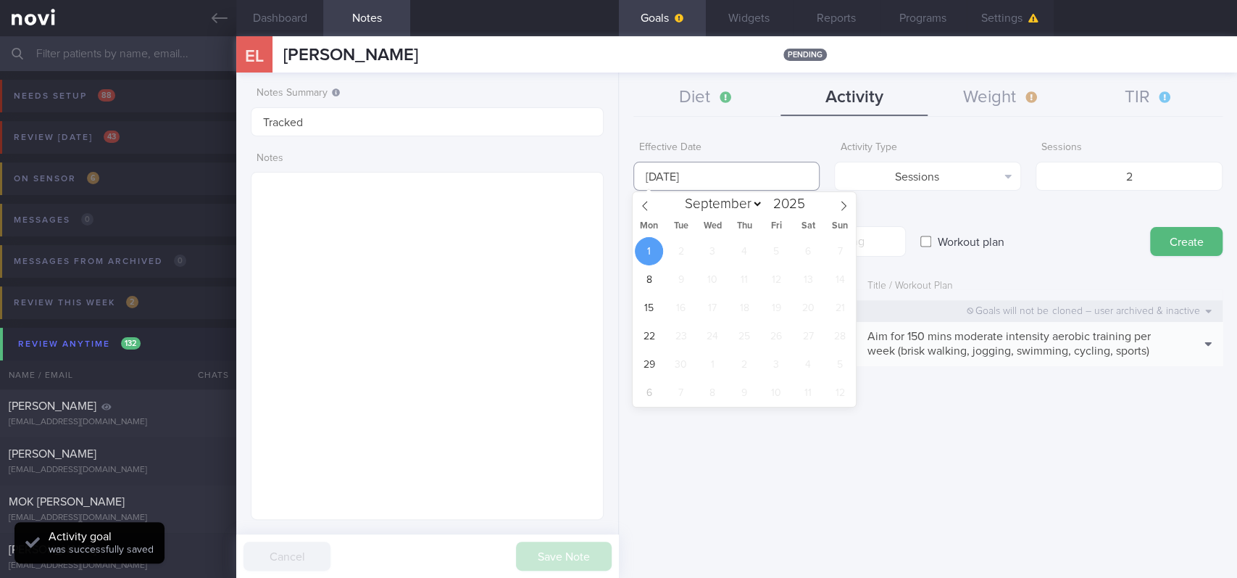
click at [744, 180] on input "[DATE]" at bounding box center [726, 176] width 187 height 29
click at [646, 201] on icon at bounding box center [644, 205] width 5 height 9
select select "7"
click at [655, 365] on span "25" at bounding box center [649, 364] width 28 height 28
type input "[DATE]"
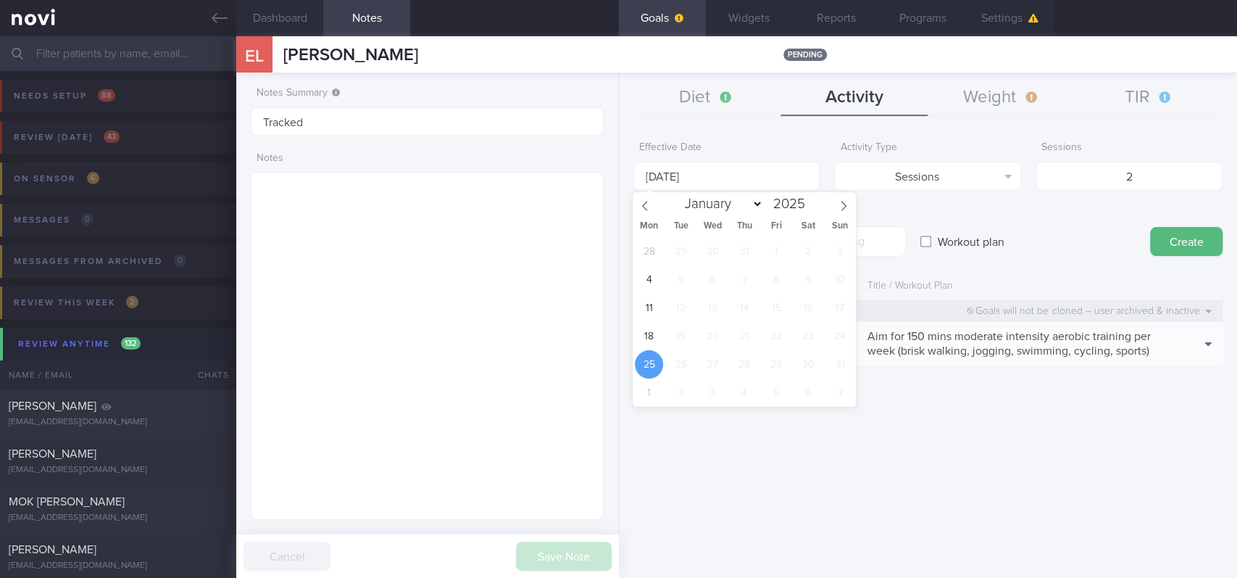
click at [870, 197] on form "Effective Date [DATE] Activity Type Sessions Select type... Duration Sessions S…" at bounding box center [927, 257] width 589 height 246
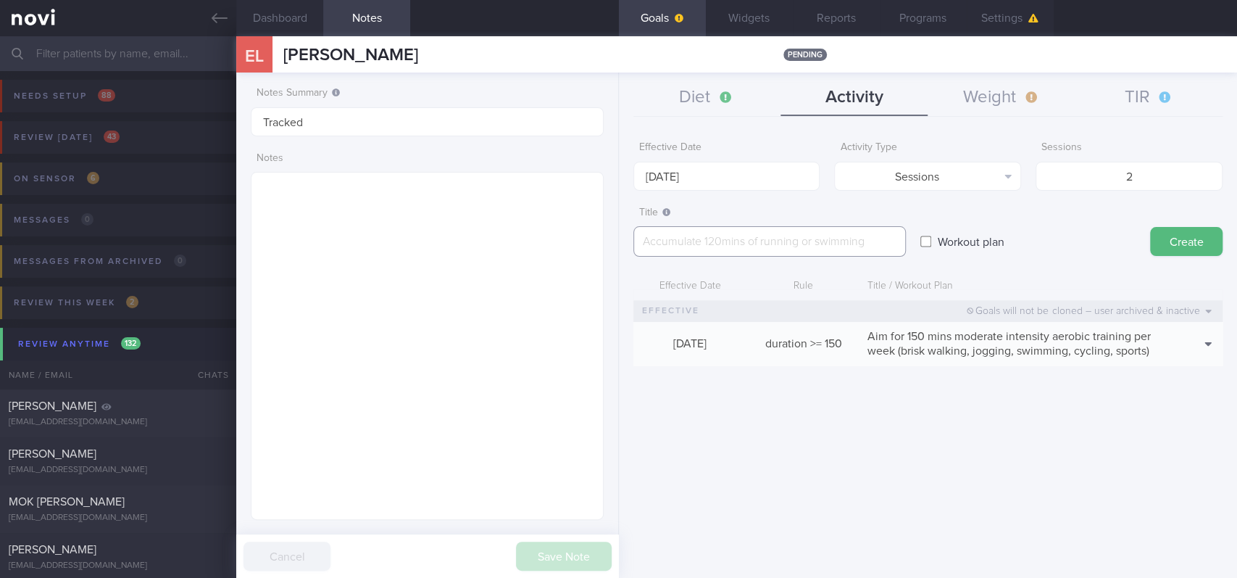
click at [855, 244] on textarea at bounding box center [769, 241] width 273 height 30
paste textarea "Aim for at least 2 strength training sessions per week *Bodyweight exercises* -…"
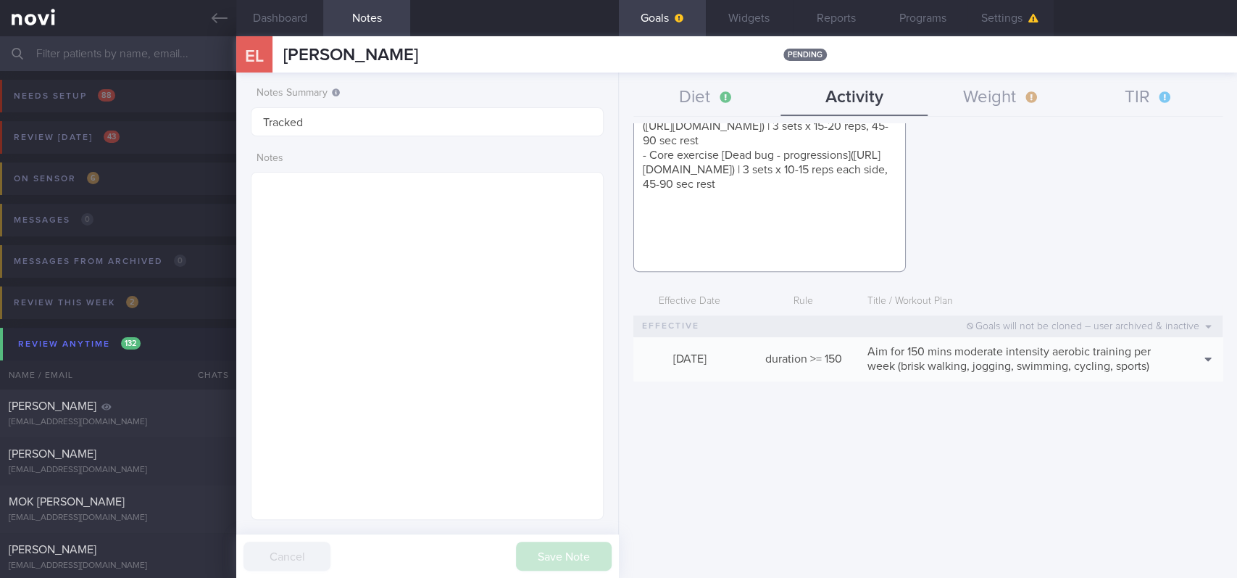
scroll to position [14, 0]
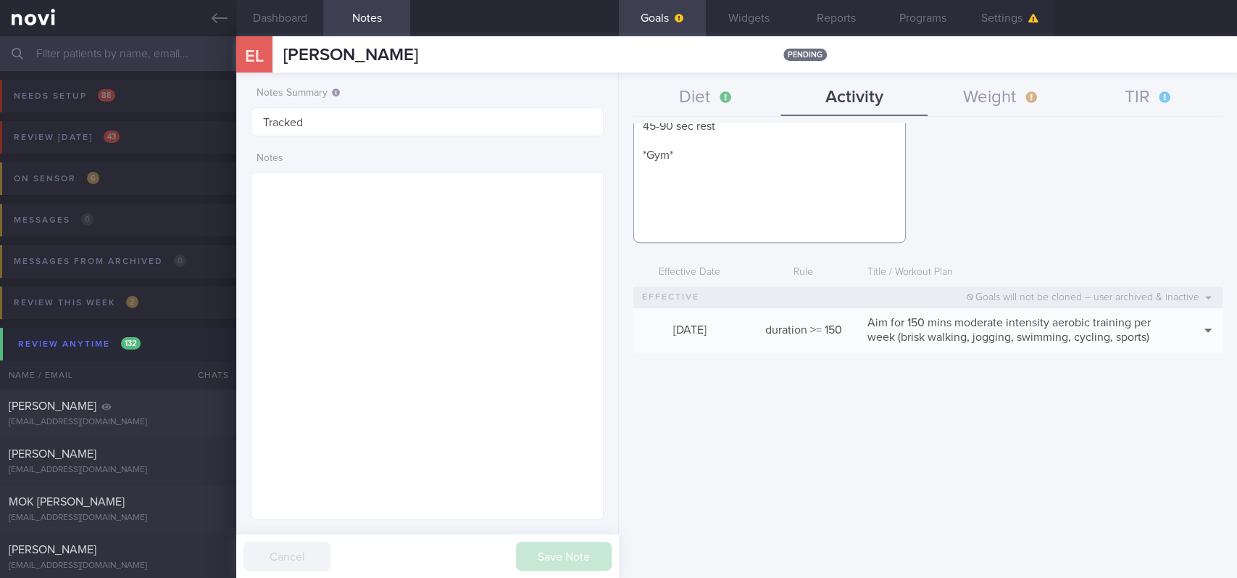
paste textarea "*Upper Body* - Exercise 1: [Lat Pull-down]([URL][DOMAIN_NAME]) | 10-12 reps, 60…"
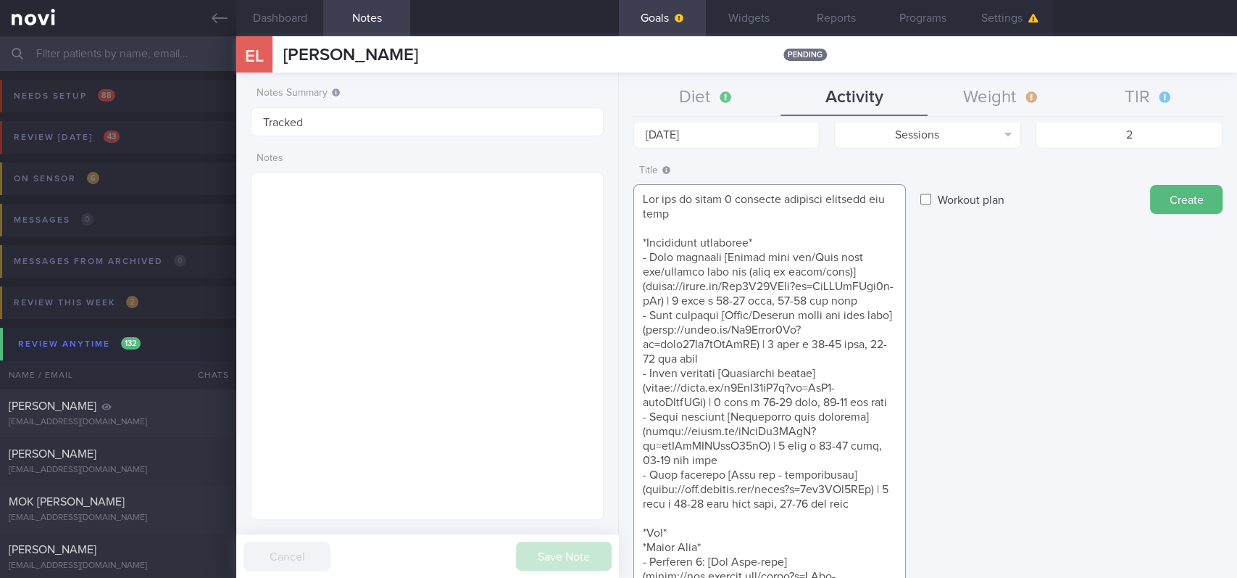
scroll to position [0, 0]
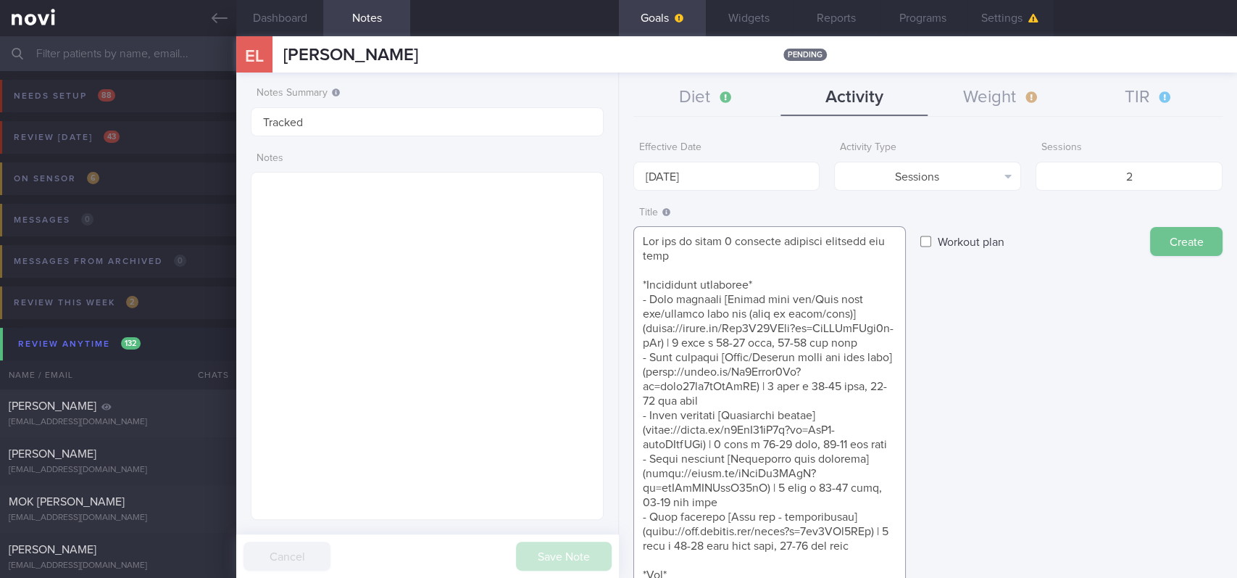
type textarea "Aim for at least 2 strength training sessions per week *Bodyweight exercises* -…"
click at [1170, 238] on button "Create" at bounding box center [1186, 241] width 72 height 29
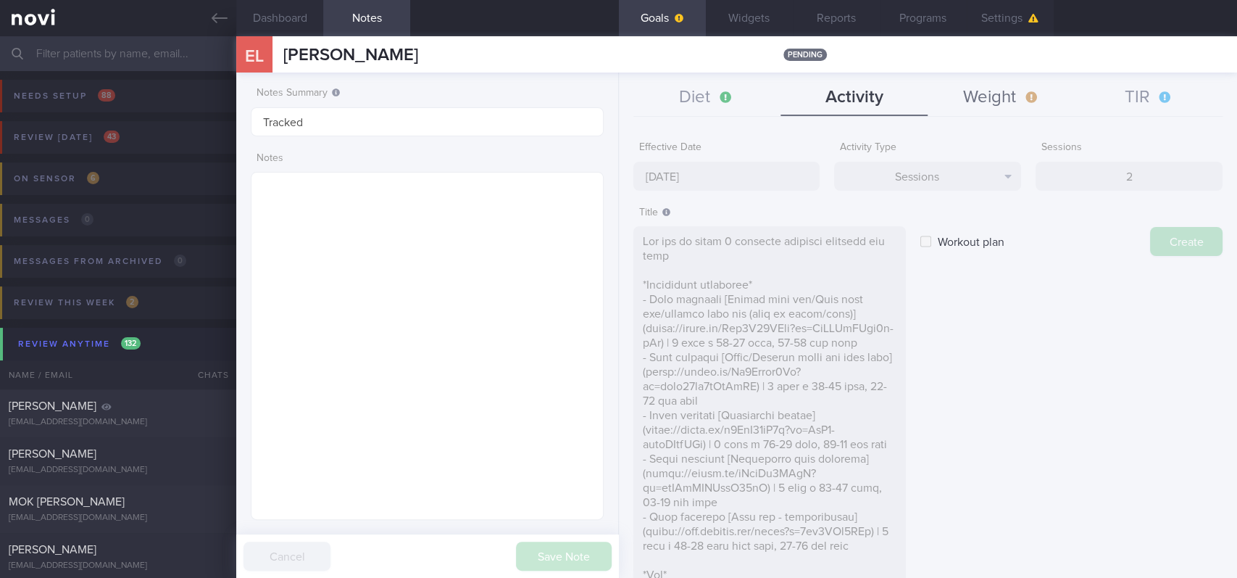
click at [1000, 95] on button "Weight" at bounding box center [1001, 98] width 147 height 36
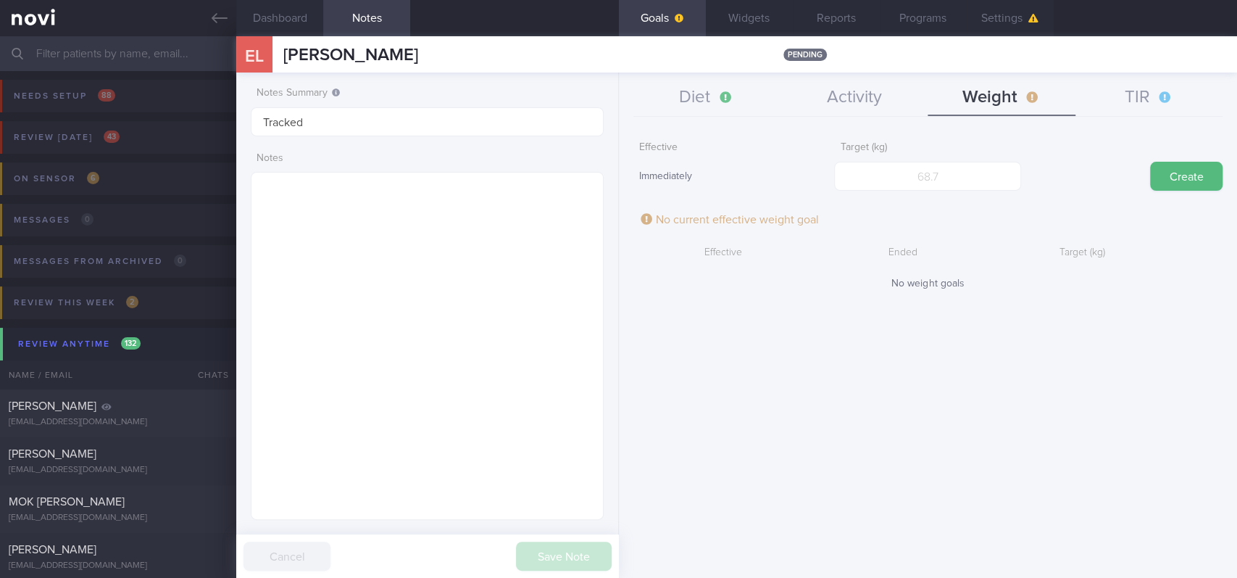
type input "[DATE]"
click at [929, 169] on input "number" at bounding box center [927, 176] width 187 height 29
click at [1177, 97] on button "TIR" at bounding box center [1149, 98] width 147 height 36
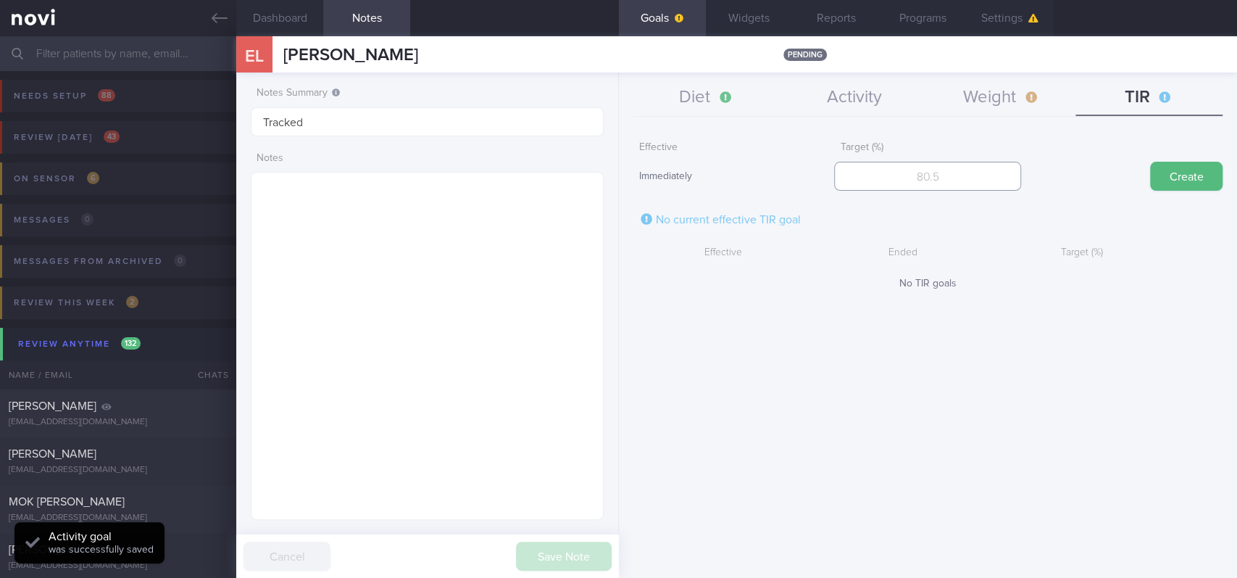
click at [987, 170] on input "number" at bounding box center [927, 176] width 187 height 29
type input "70"
click at [1180, 171] on button "Create" at bounding box center [1186, 176] width 72 height 29
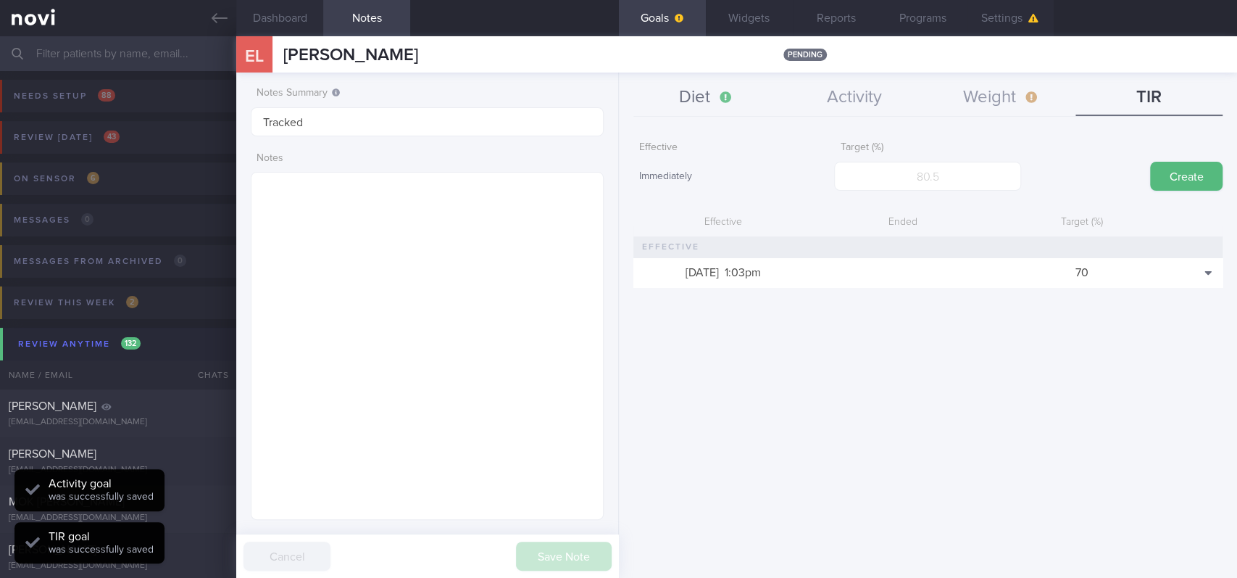
click at [696, 103] on button "Diet" at bounding box center [706, 98] width 147 height 36
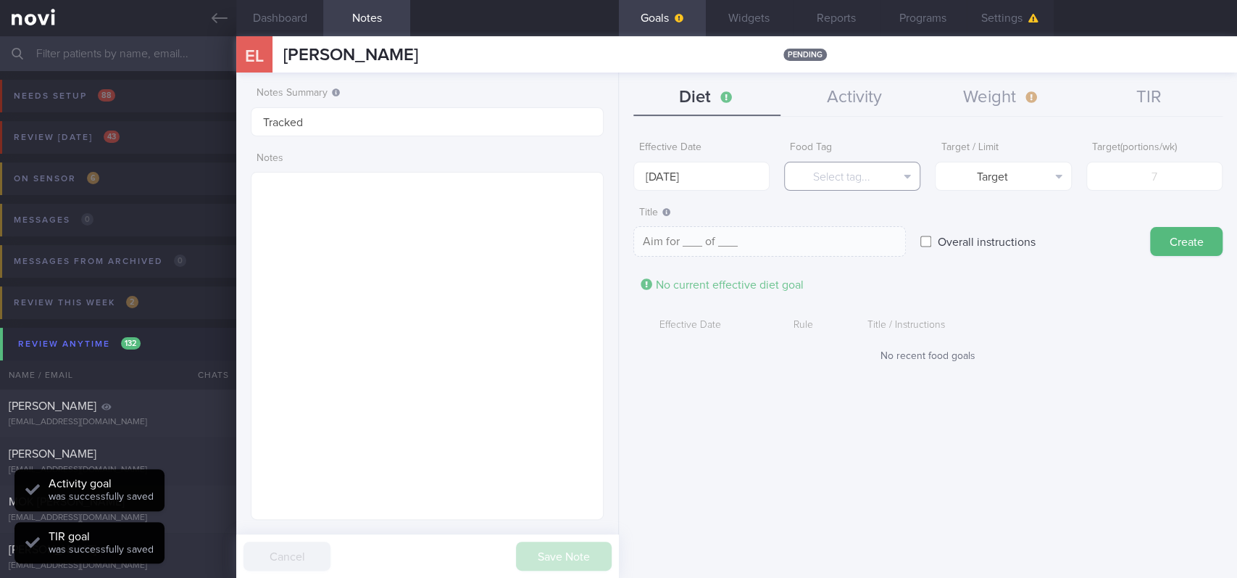
click at [873, 177] on button "Select tag..." at bounding box center [852, 176] width 136 height 29
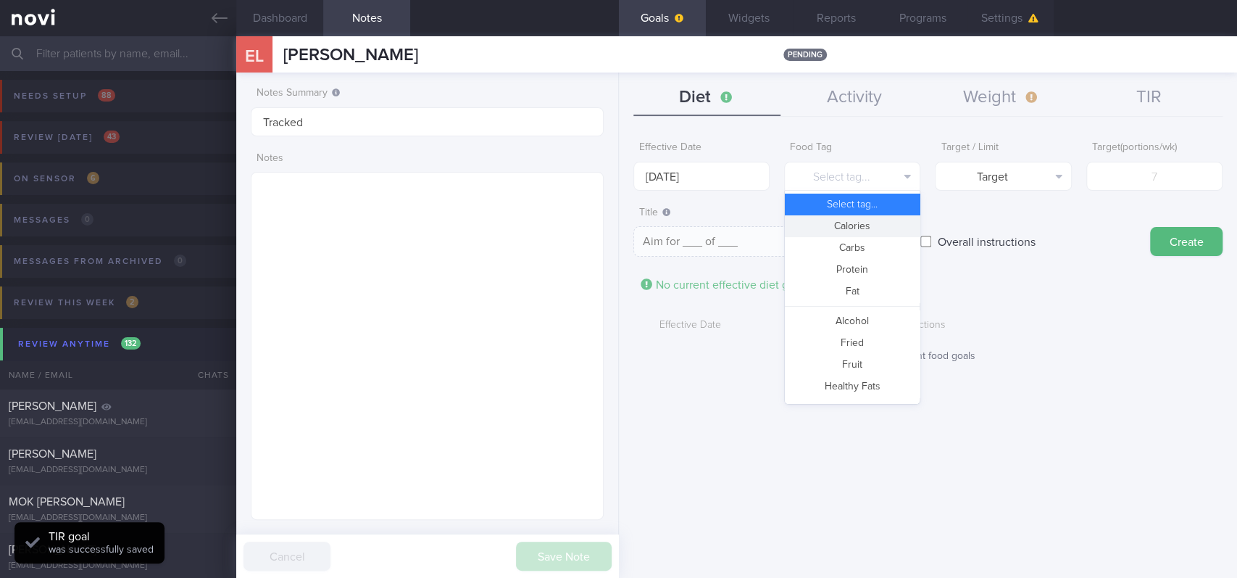
click at [876, 223] on button "Calories" at bounding box center [852, 226] width 135 height 22
type textarea "Aim for __ calories per day"
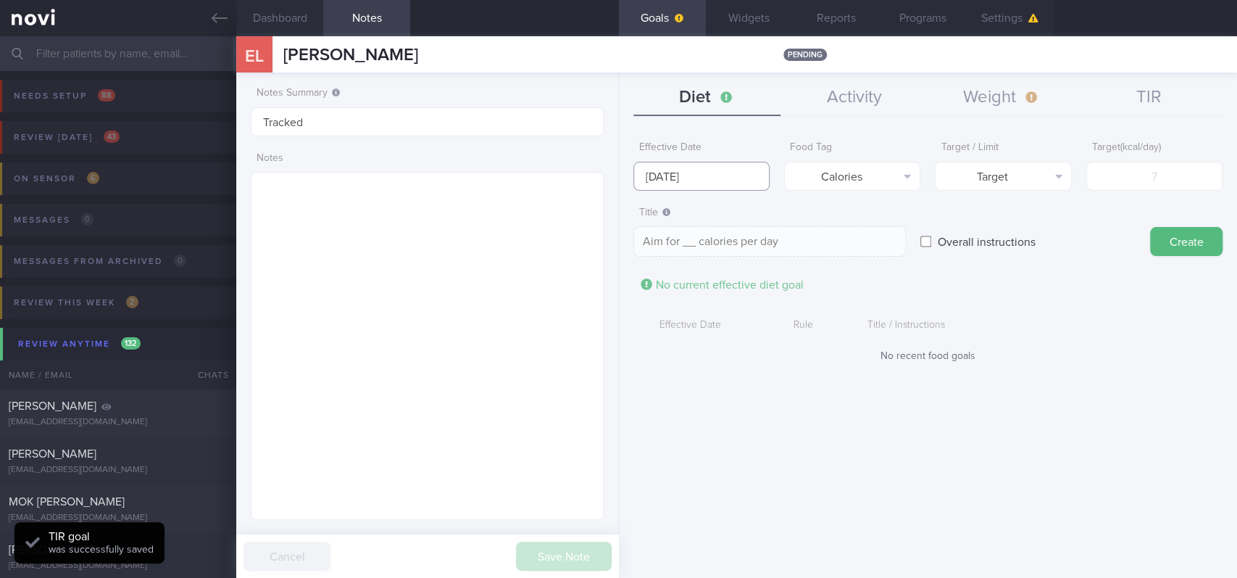
click at [708, 165] on input "[DATE]" at bounding box center [701, 176] width 136 height 29
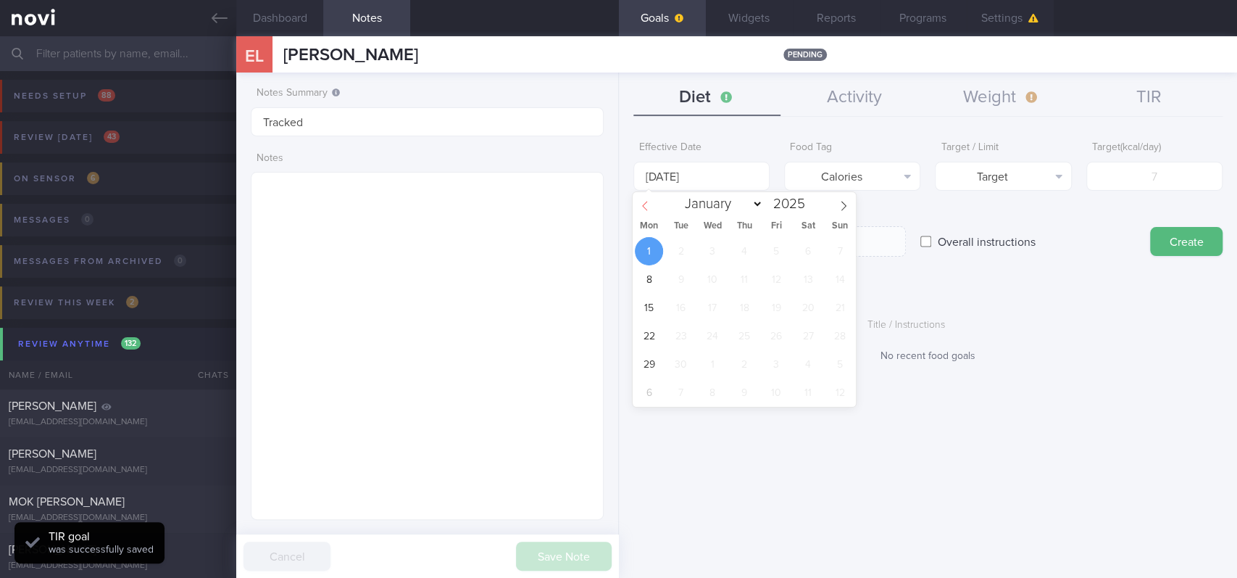
click at [646, 215] on span at bounding box center [645, 204] width 25 height 25
select select "7"
click at [657, 363] on span "25" at bounding box center [649, 364] width 28 height 28
type input "[DATE]"
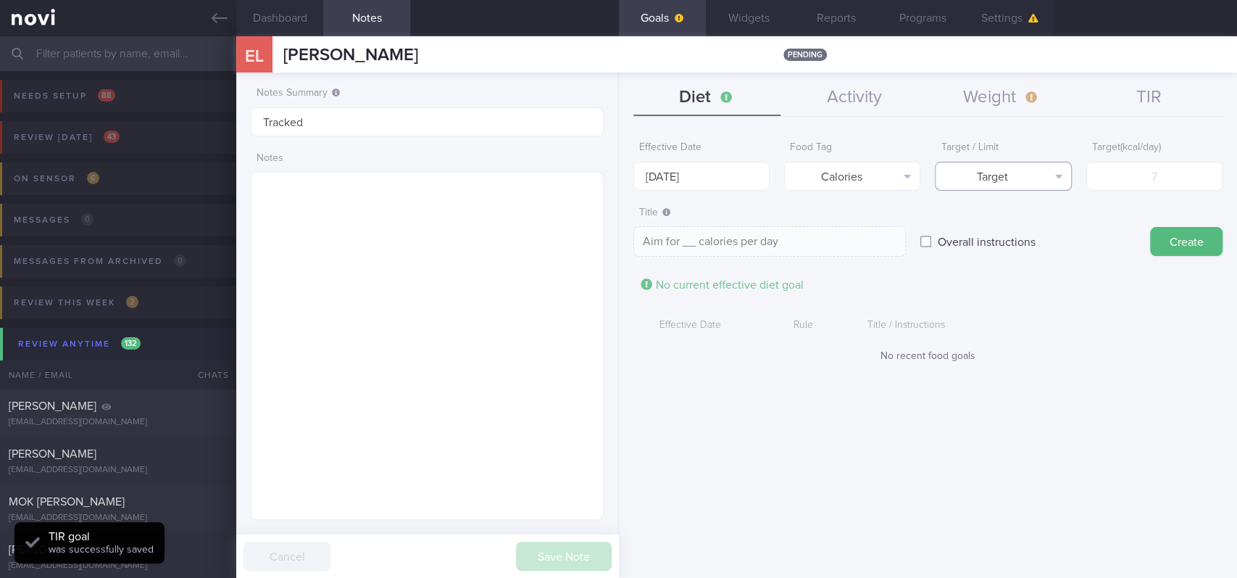
click at [1052, 172] on button "Target" at bounding box center [1003, 176] width 136 height 29
click at [1038, 224] on button "Limit" at bounding box center [1003, 226] width 135 height 22
type textarea "Keep to __ calories per day"
click at [1143, 186] on input "number" at bounding box center [1154, 176] width 136 height 29
type input "1"
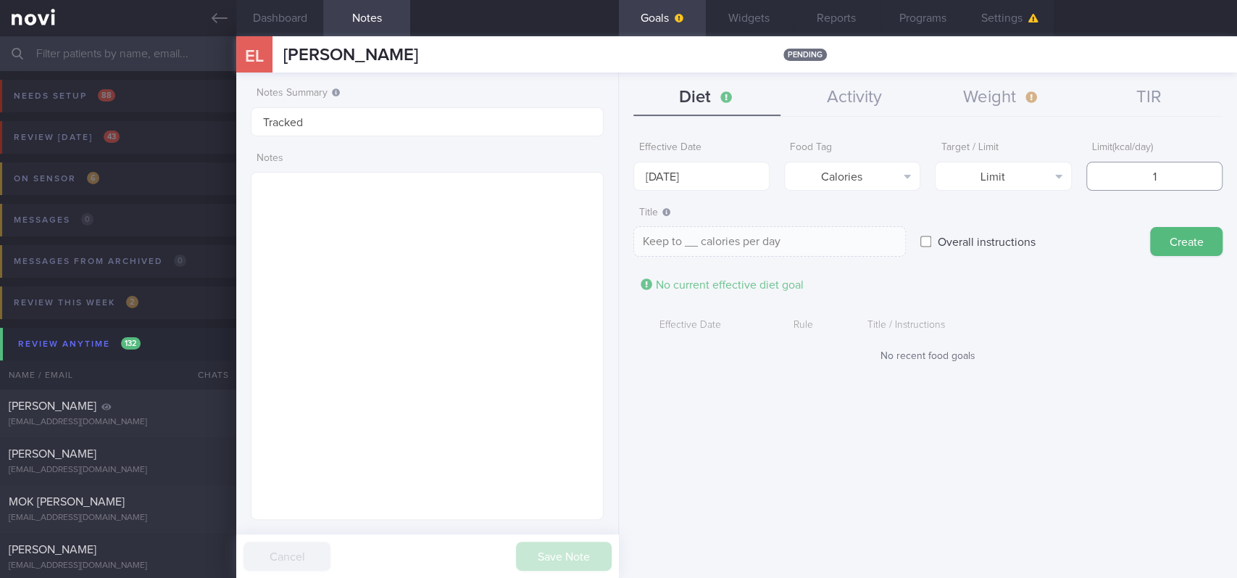
type textarea "Keep to 1 calories per day"
type input "13"
type textarea "Keep to 13 calories per day"
type input "130"
type textarea "Keep to 130 calories per day"
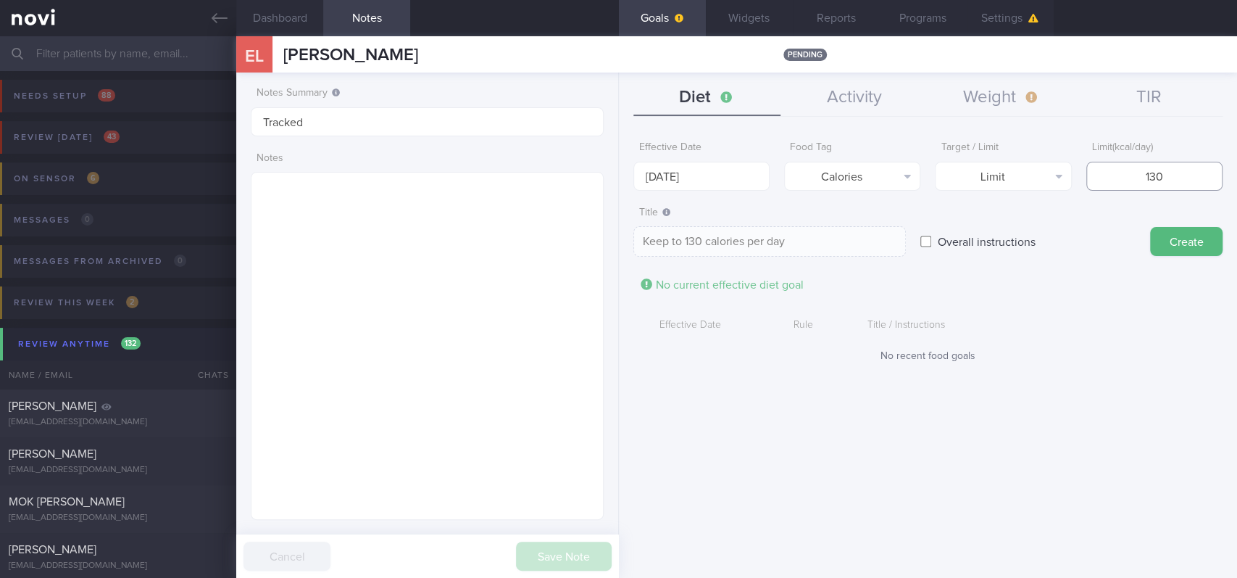
type input "1300"
type textarea "Keep to 1300 calories per day"
type input "1300"
click at [1193, 236] on button "Create" at bounding box center [1186, 241] width 72 height 29
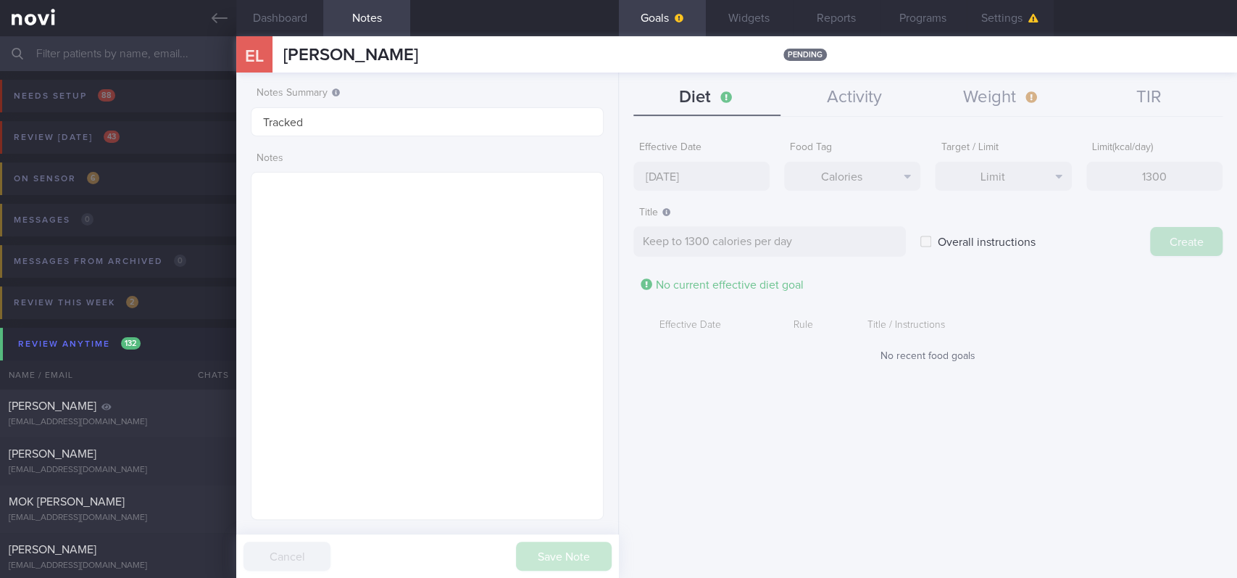
type input "[DATE]"
type textarea "Aim for ___ of ___"
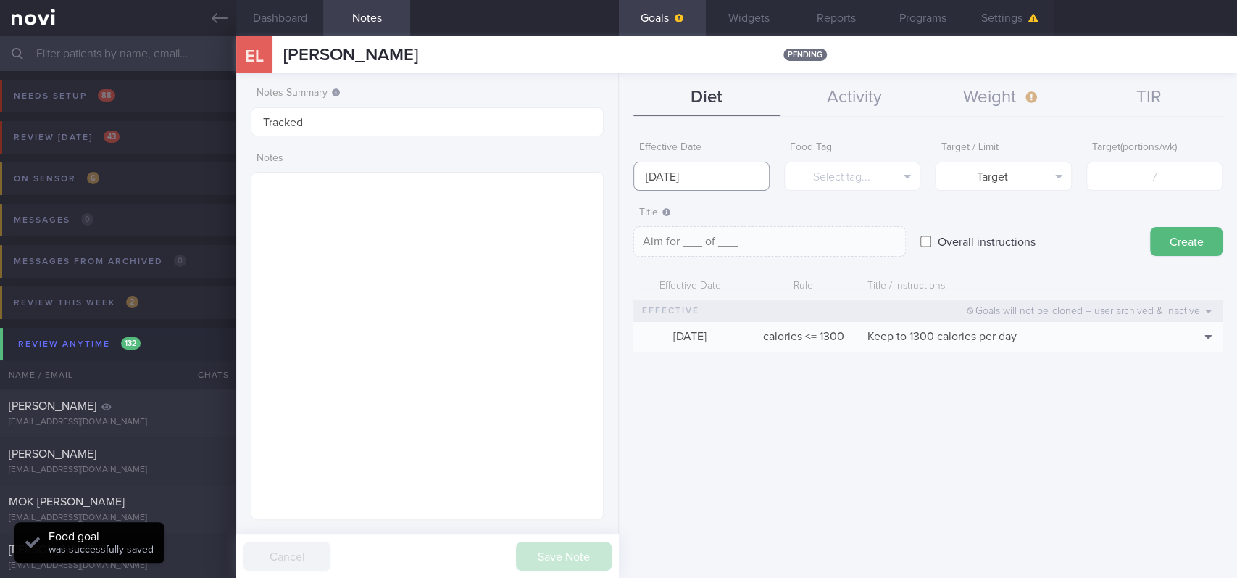
click at [741, 185] on input "[DATE]" at bounding box center [701, 176] width 136 height 29
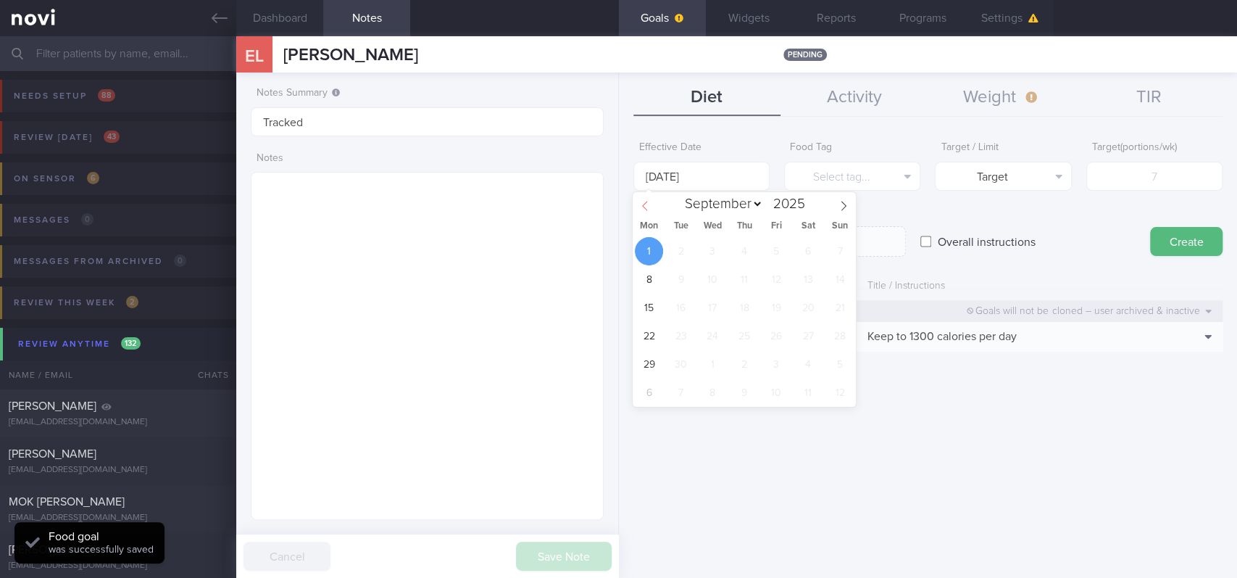
click at [652, 208] on span at bounding box center [645, 204] width 25 height 25
select select "7"
click at [650, 357] on span "25" at bounding box center [649, 364] width 28 height 28
type input "[DATE]"
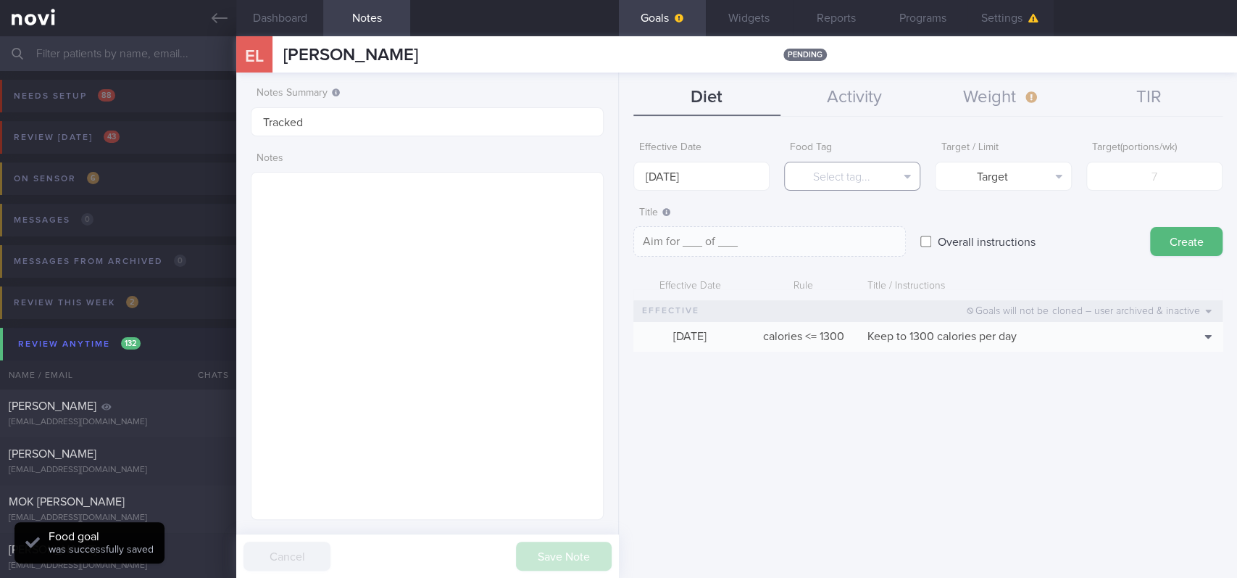
click at [826, 185] on button "Select tag..." at bounding box center [852, 176] width 136 height 29
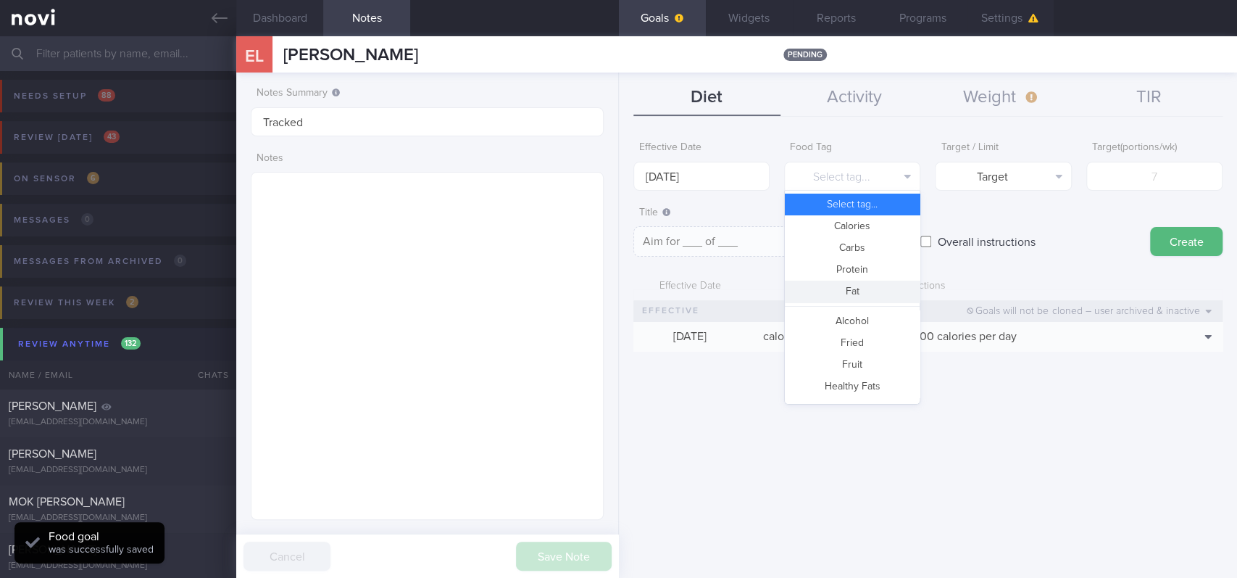
click at [840, 275] on button "Protein" at bounding box center [852, 270] width 135 height 22
type textarea "Aim for __g of protein per day"
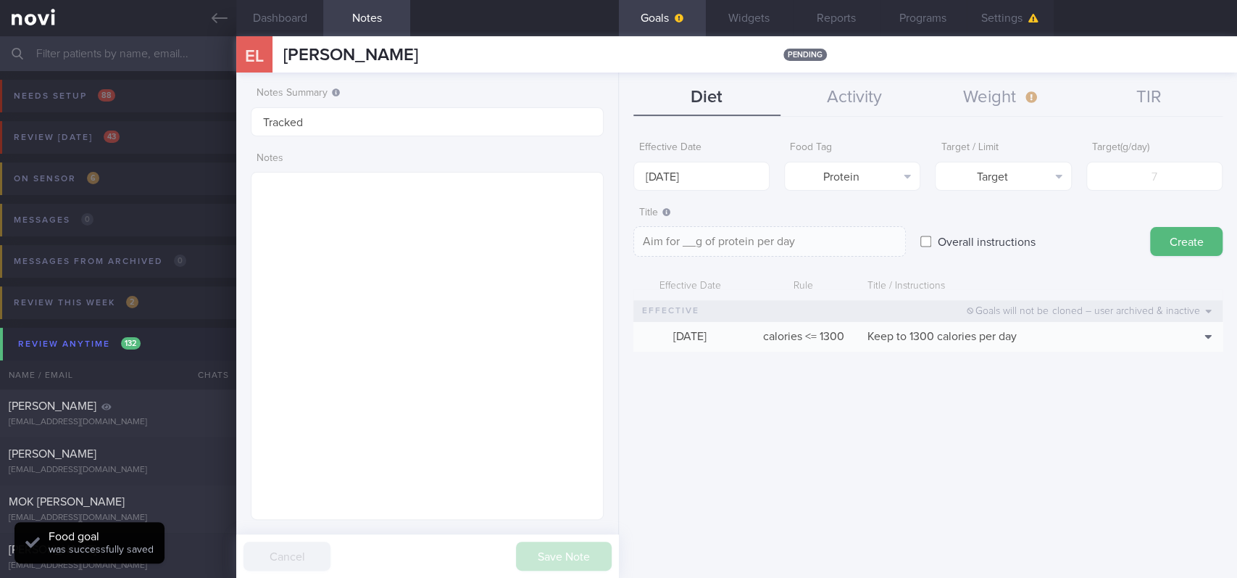
click at [1123, 157] on div "Target ( g/day )" at bounding box center [1154, 162] width 136 height 57
click at [1123, 170] on input "number" at bounding box center [1154, 176] width 136 height 29
type input "80"
type textarea "Aim for 80g of protein per day"
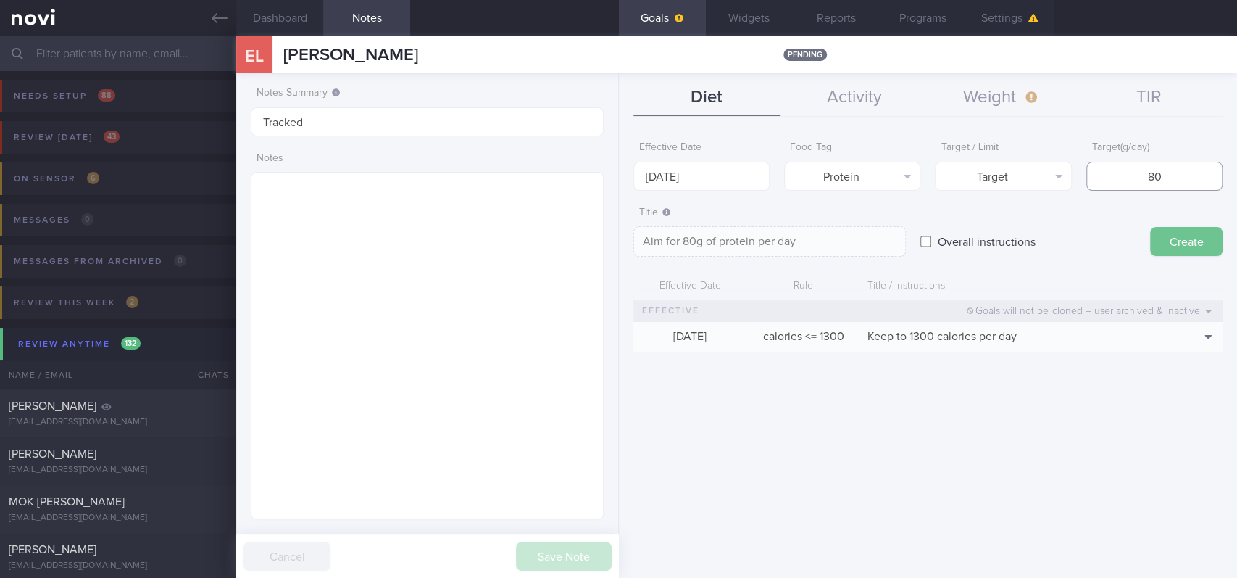
type input "80"
click at [1176, 228] on button "Create" at bounding box center [1186, 241] width 72 height 29
type input "[DATE]"
type textarea "Aim for ___ of ___"
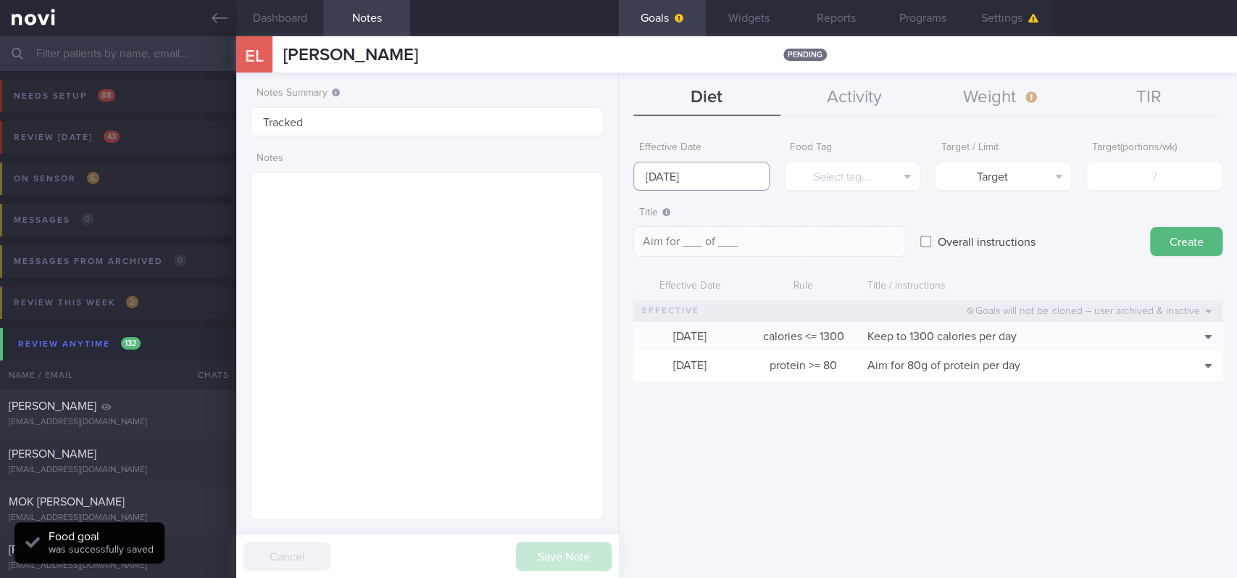
click at [736, 173] on input "[DATE]" at bounding box center [701, 176] width 136 height 29
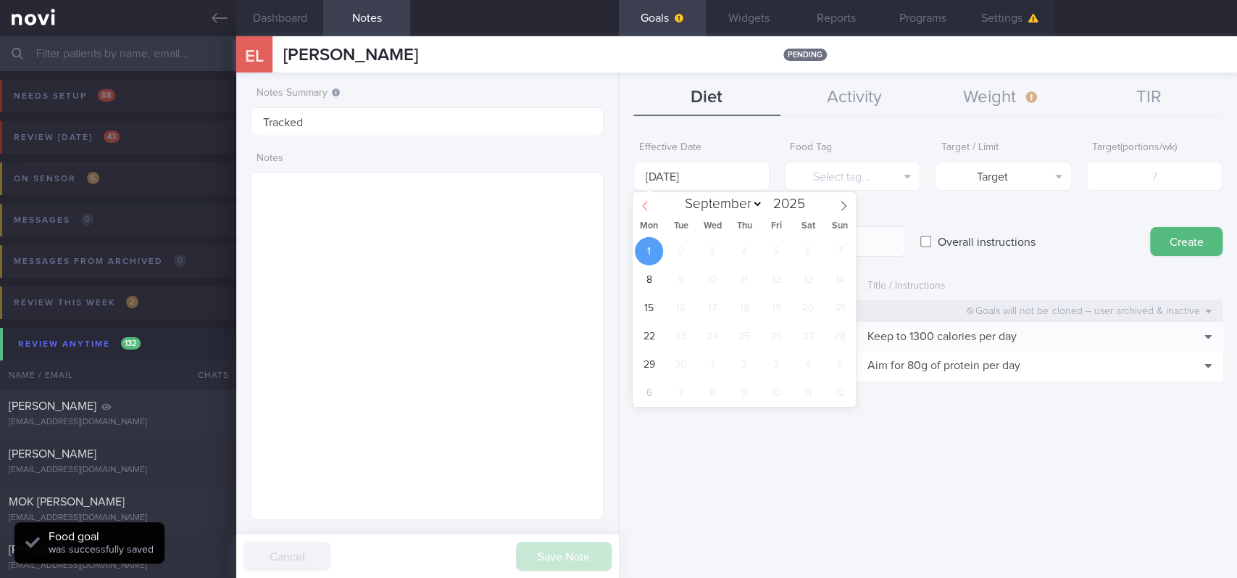
click at [646, 214] on span at bounding box center [645, 204] width 25 height 25
select select "7"
click at [654, 362] on span "25" at bounding box center [649, 364] width 28 height 28
type input "[DATE]"
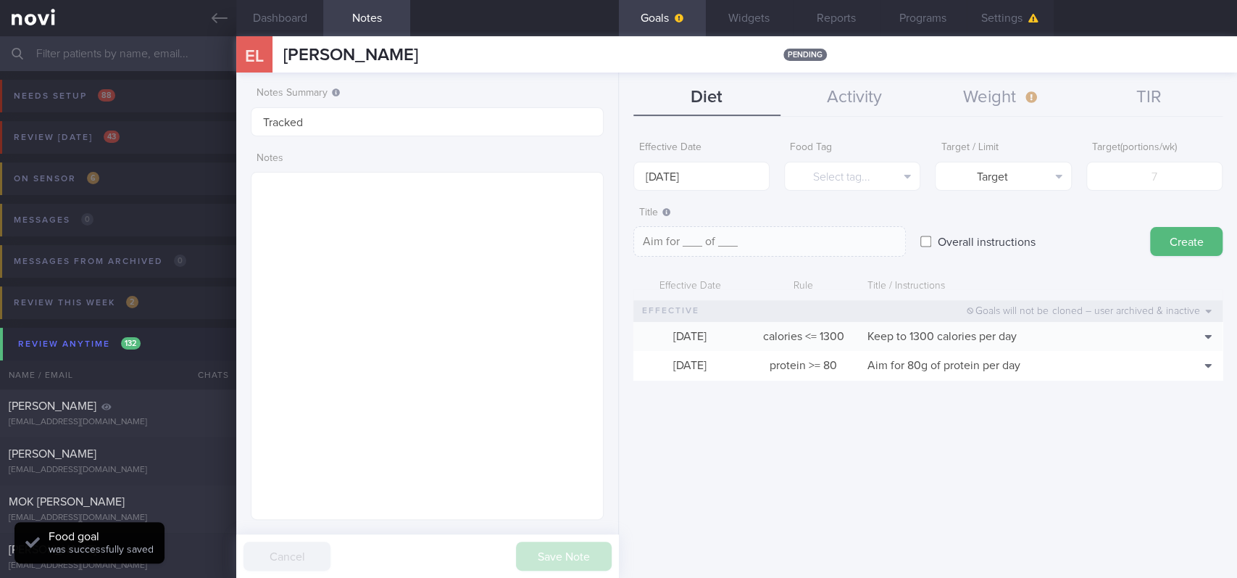
click at [844, 154] on div "Food Tag Select tag... Select tag... Calories Carbs Protein Fat Alcohol Fried F…" at bounding box center [852, 162] width 136 height 57
click at [842, 174] on button "Select tag..." at bounding box center [852, 176] width 136 height 29
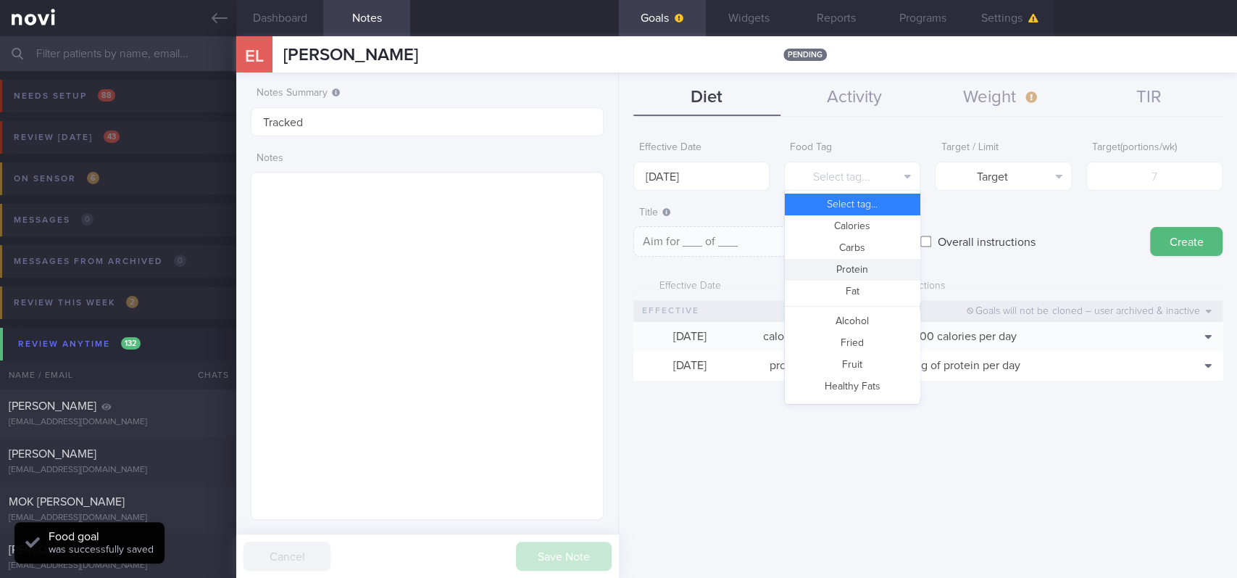
click at [855, 267] on button "Protein" at bounding box center [852, 270] width 135 height 22
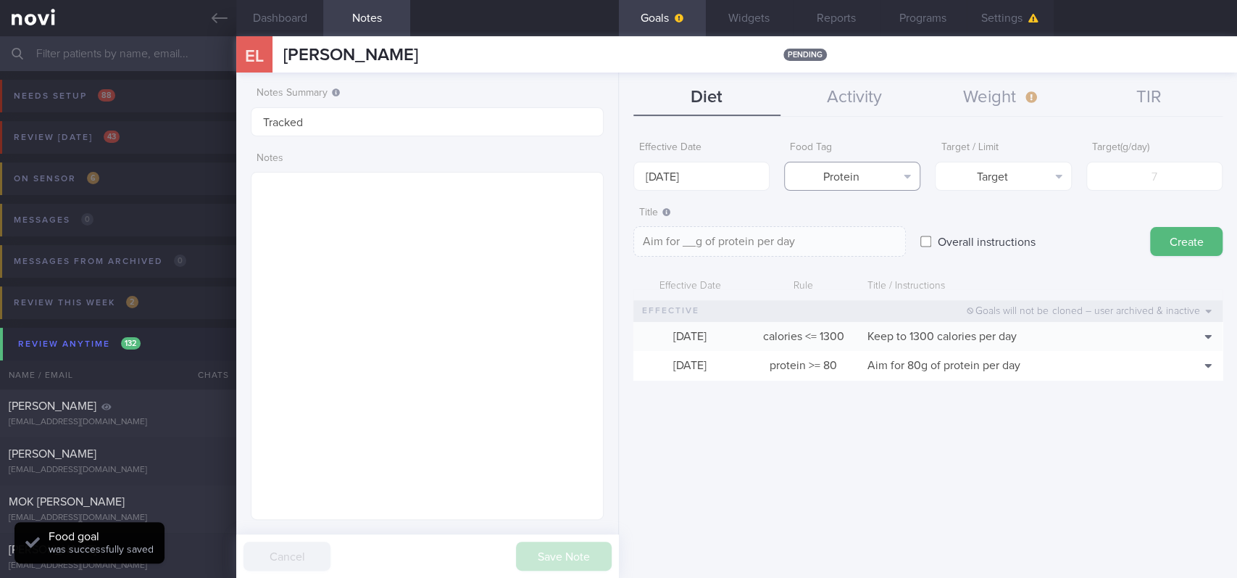
click at [866, 165] on button "Protein" at bounding box center [852, 176] width 136 height 29
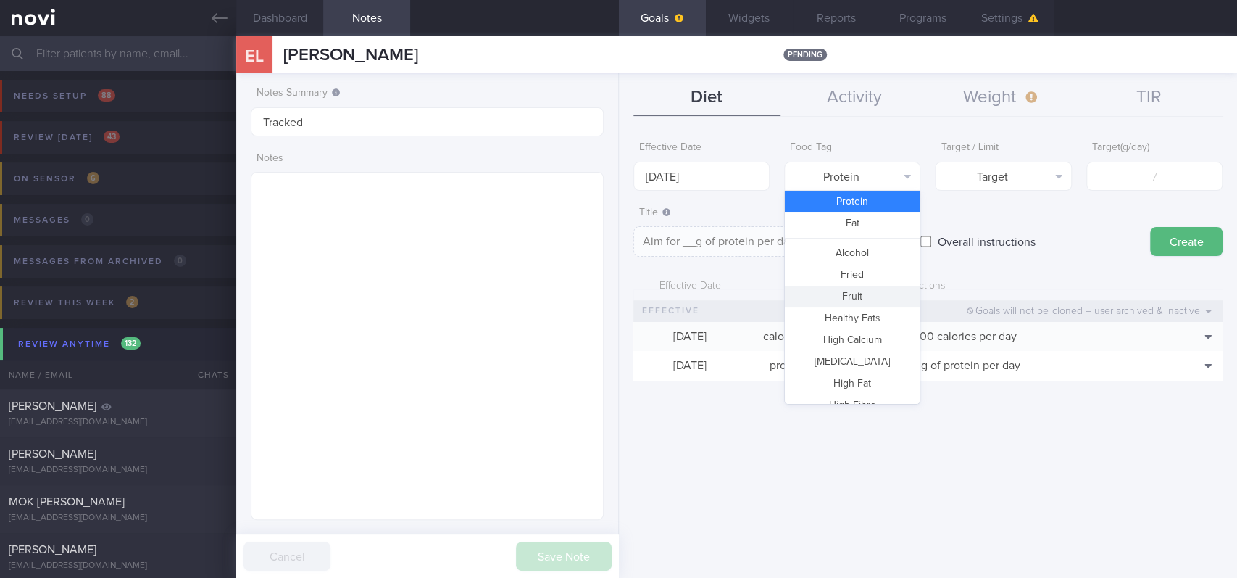
click at [862, 281] on button "Fried" at bounding box center [852, 275] width 135 height 22
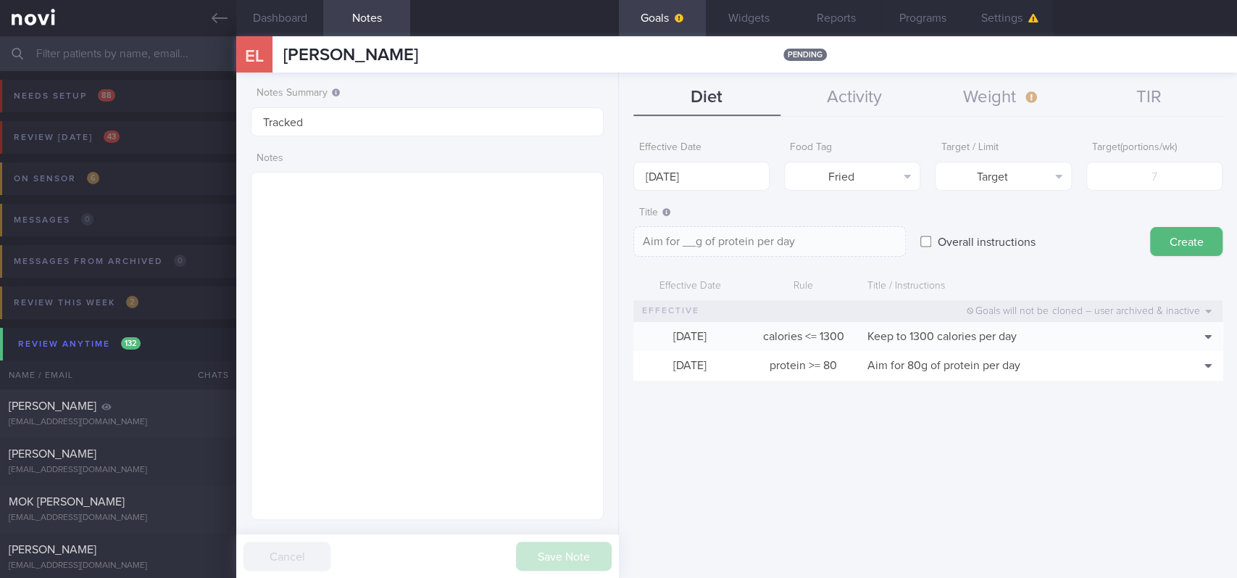
type textarea "Aim for __ portions of fried food per week"
click at [1140, 186] on input "number" at bounding box center [1154, 176] width 136 height 29
type input "2"
type textarea "Aim for 2 portions of fried food per week"
type input "2"
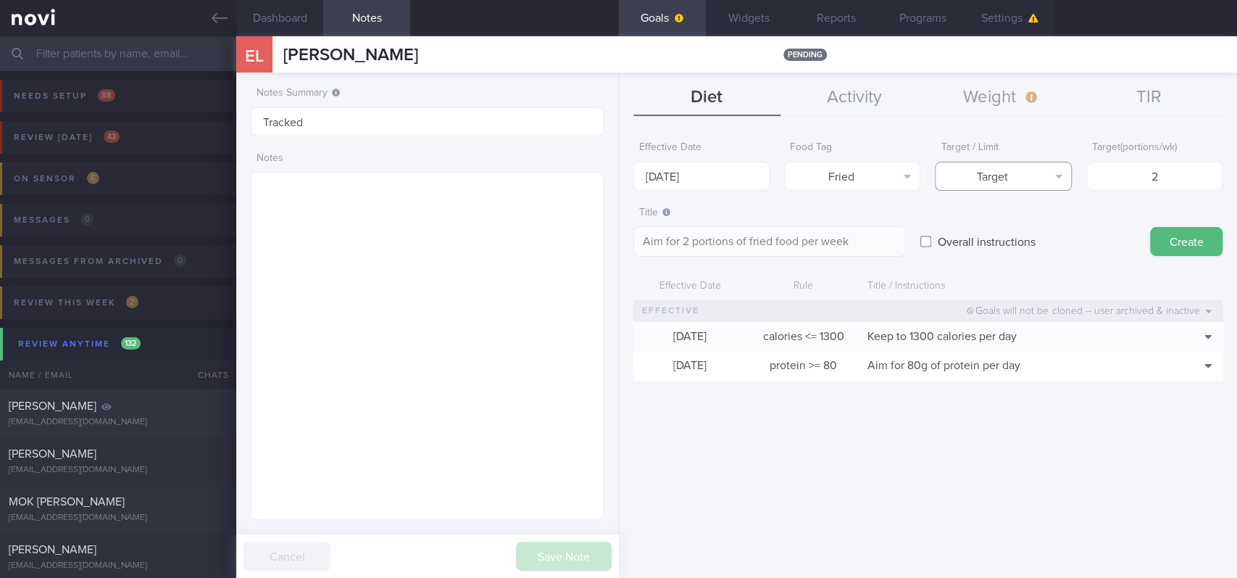
click at [1029, 179] on button "Target" at bounding box center [1003, 176] width 136 height 29
click at [1038, 223] on button "Limit" at bounding box center [1003, 226] width 135 height 22
click at [766, 243] on textarea "Keep to 2 portions of fried food per week" at bounding box center [769, 241] width 273 height 30
click at [774, 243] on textarea "Keep to 2 portions of fried food per week" at bounding box center [769, 241] width 273 height 30
type textarea "Keep to 2 portions of fried/high fat food per week"
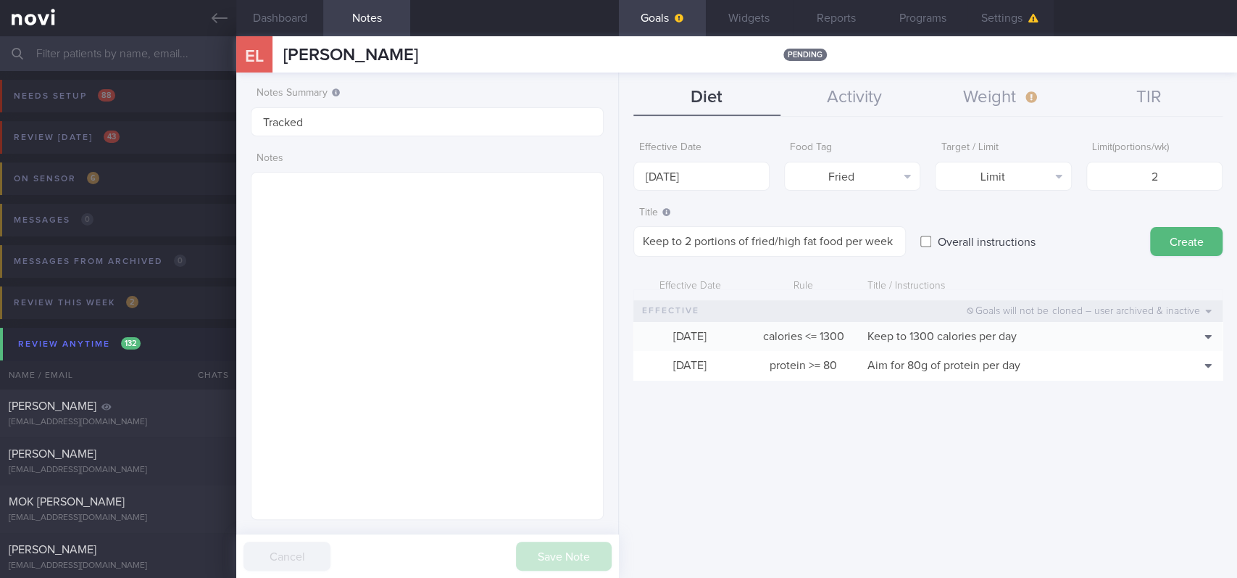
click at [1164, 256] on div "Title Keep to 2 portions of fried/high fat food per week Keep to 2 portions of …" at bounding box center [927, 228] width 589 height 58
click at [1160, 234] on button "Create" at bounding box center [1186, 241] width 72 height 29
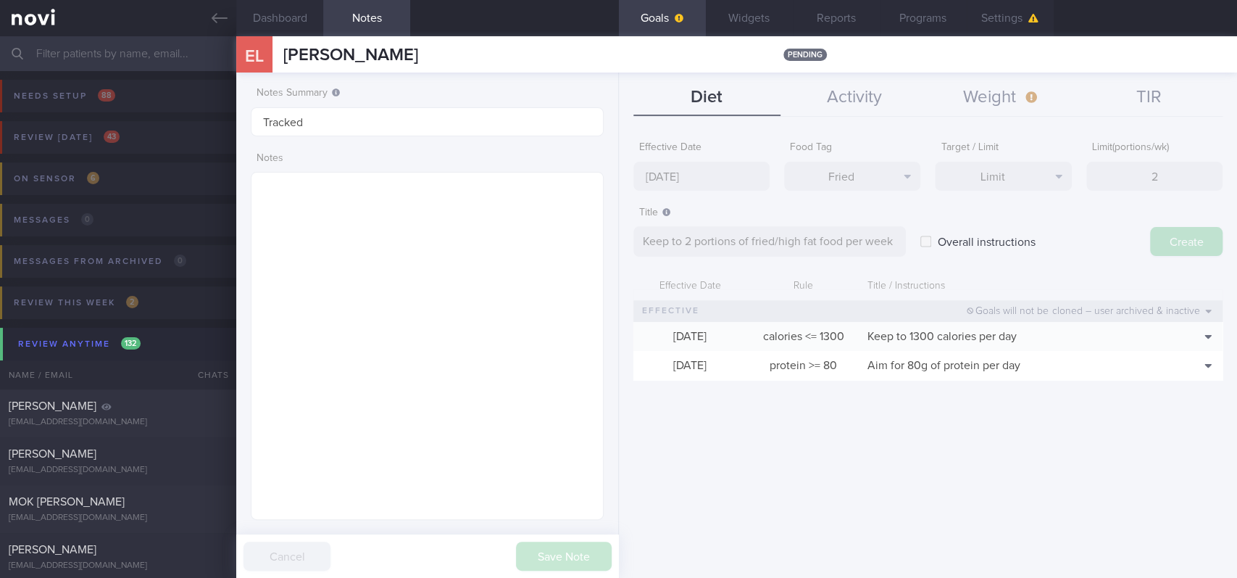
type input "[DATE]"
type textarea "Aim for ___ of ___"
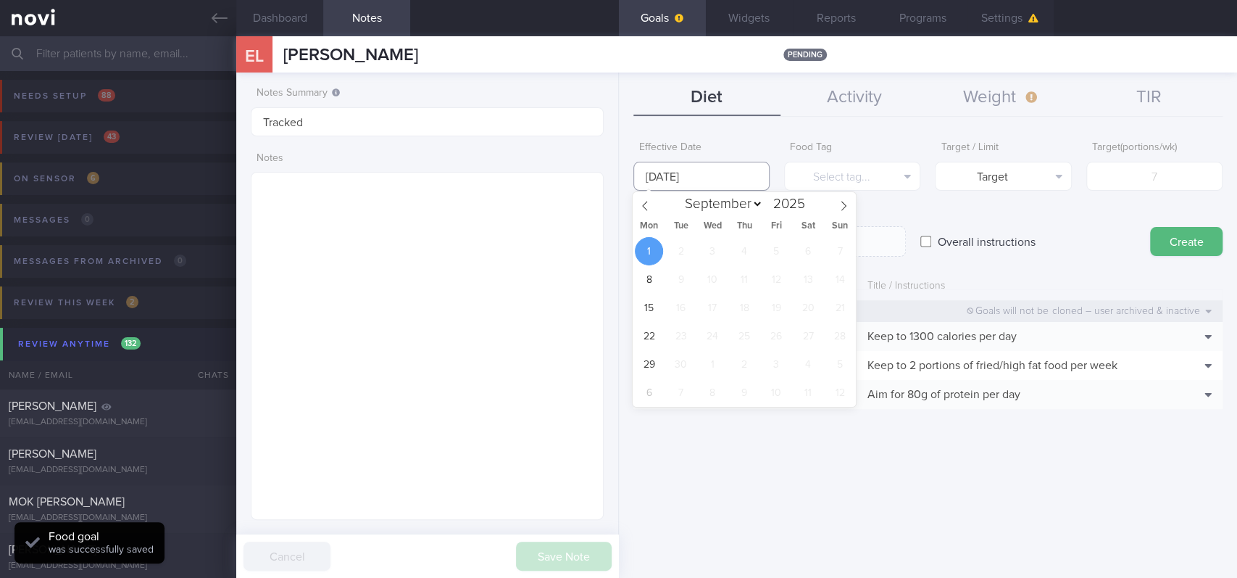
click at [734, 172] on input "[DATE]" at bounding box center [701, 176] width 136 height 29
click at [645, 194] on span at bounding box center [645, 204] width 25 height 25
select select "7"
click at [644, 365] on span "25" at bounding box center [649, 364] width 28 height 28
type input "[DATE]"
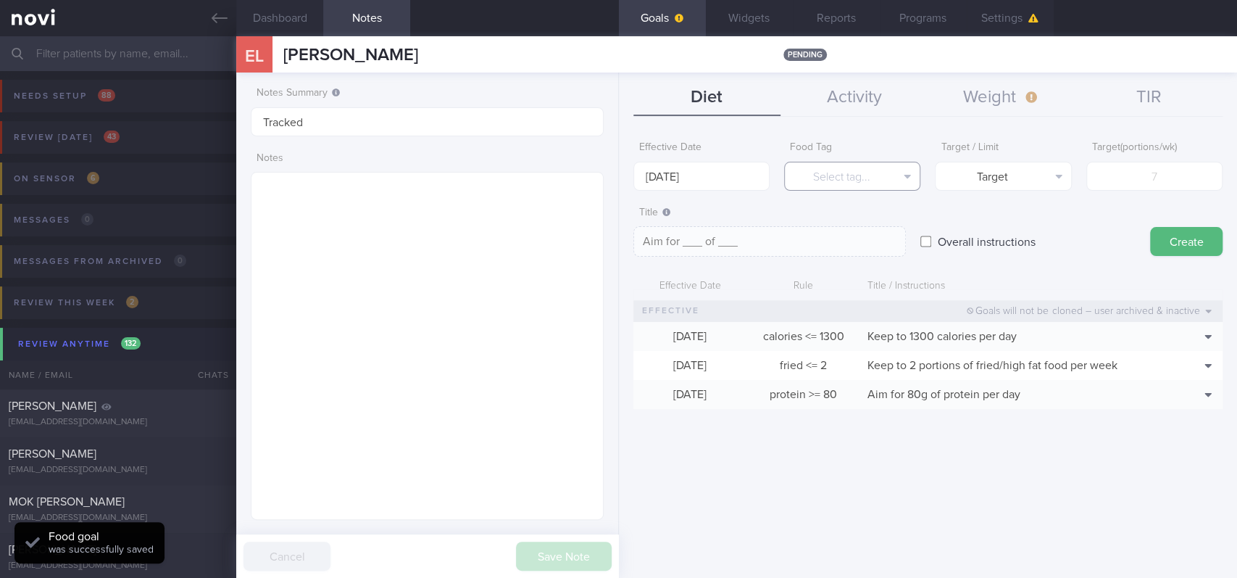
click at [833, 182] on button "Select tag..." at bounding box center [852, 176] width 136 height 29
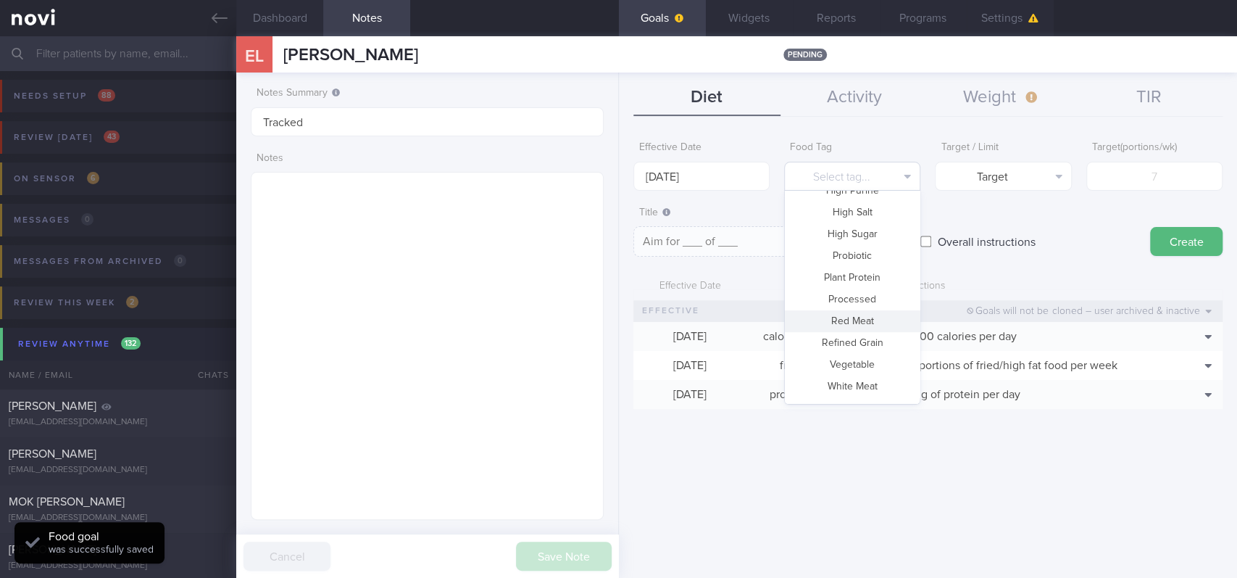
scroll to position [431, 0]
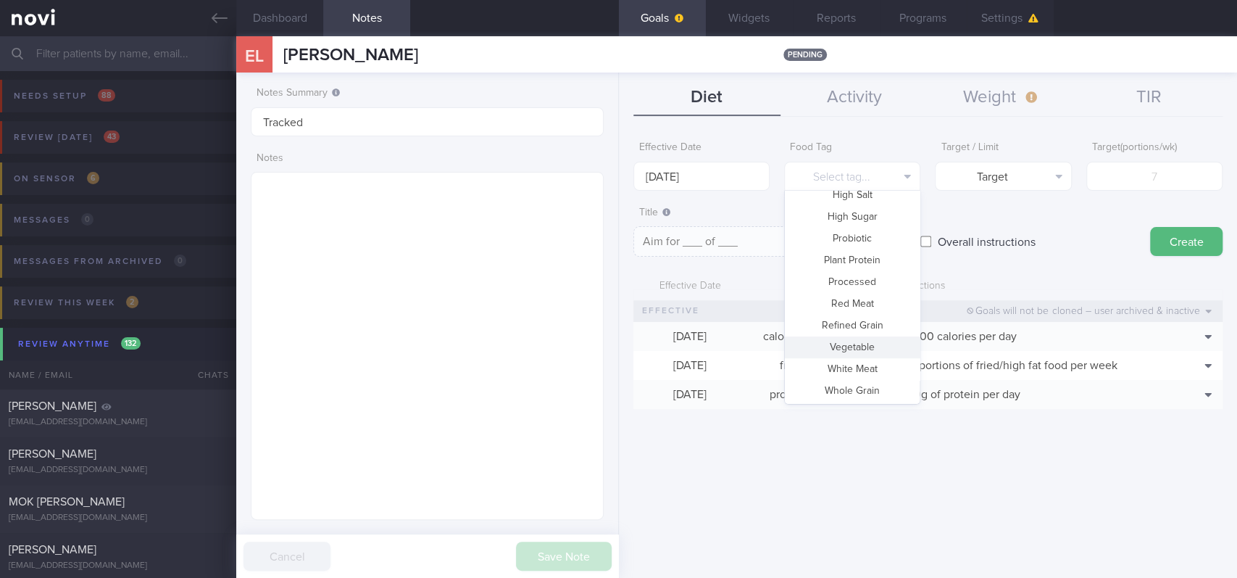
click at [860, 351] on button "Vegetable" at bounding box center [852, 347] width 135 height 22
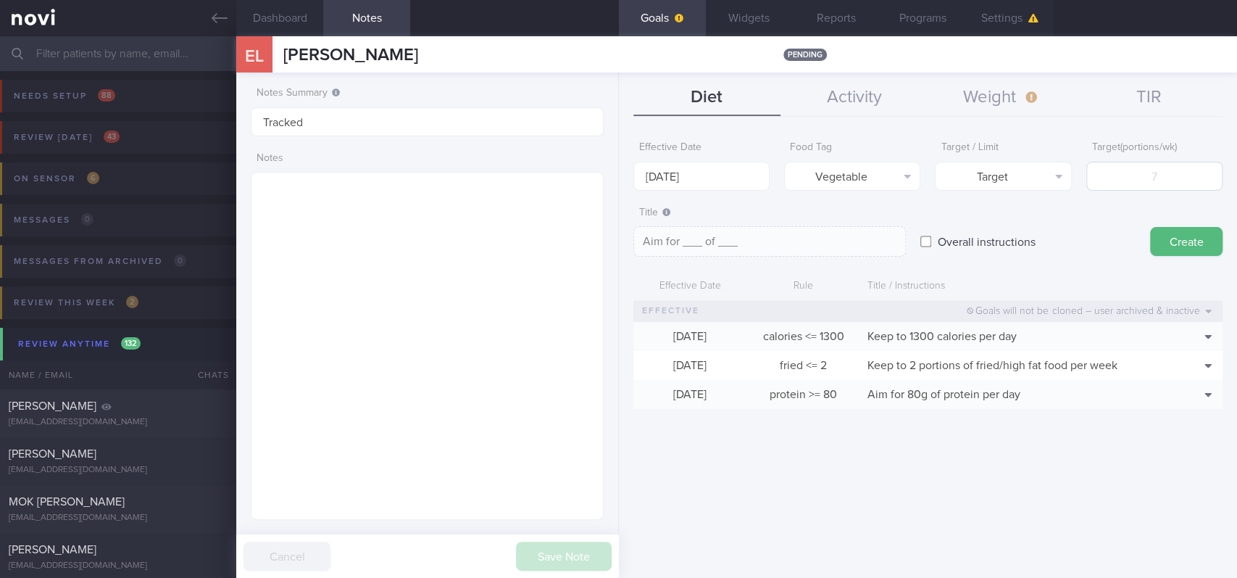
type textarea "Aim for __ portions of vegetables per week"
click at [1157, 162] on input "number" at bounding box center [1154, 176] width 136 height 29
type input "14"
type textarea "Aim for 14 portions of vegetables per week"
type input "14"
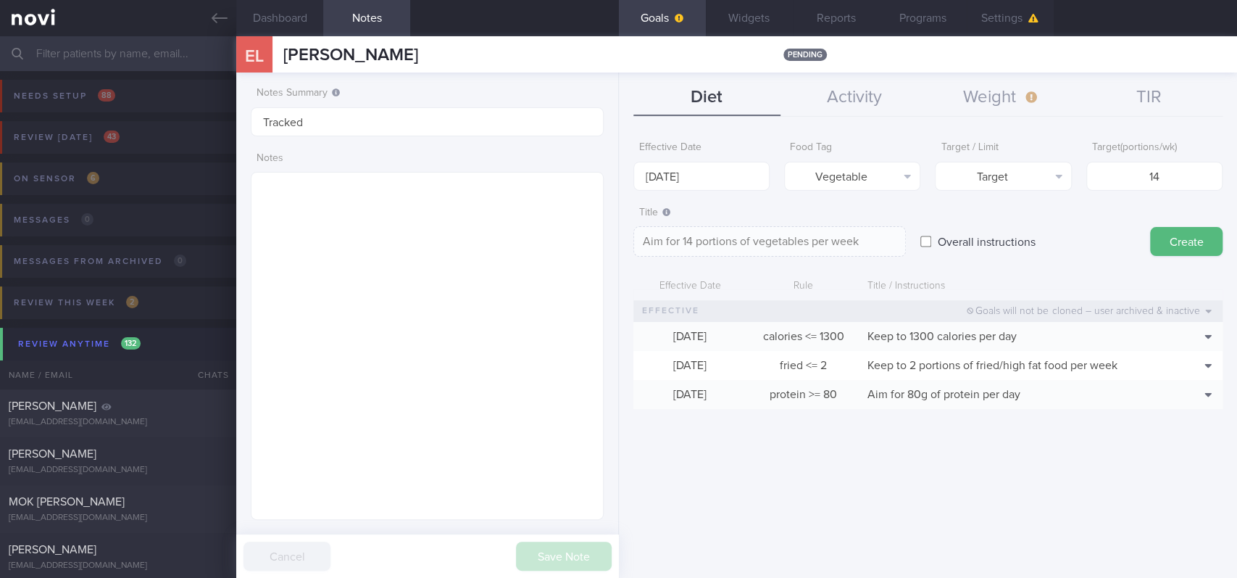
click at [1183, 236] on button "Create" at bounding box center [1186, 241] width 72 height 29
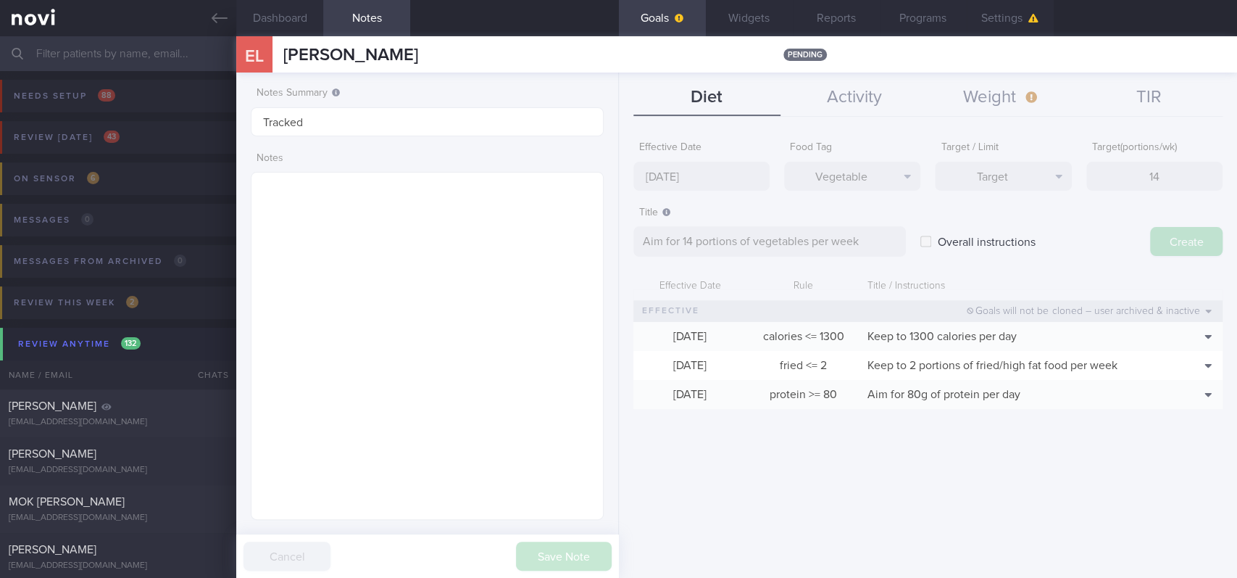
type input "[DATE]"
type textarea "Aim for ___ of ___"
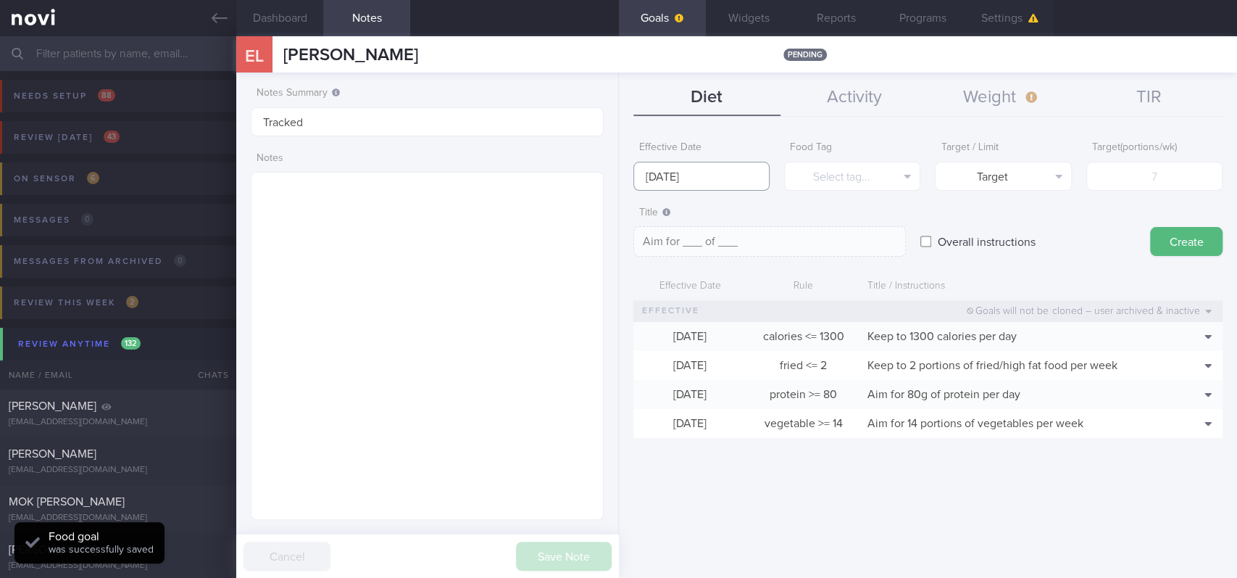
click at [681, 181] on input "[DATE]" at bounding box center [701, 176] width 136 height 29
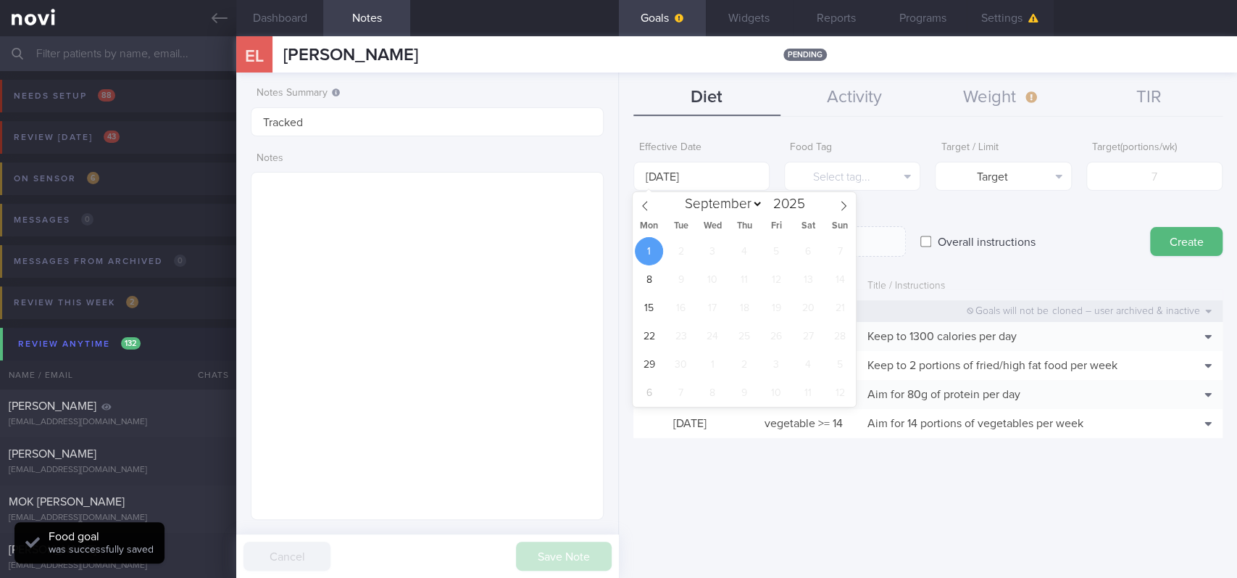
click at [647, 205] on icon at bounding box center [645, 206] width 10 height 10
select select "7"
click at [649, 362] on span "25" at bounding box center [649, 364] width 28 height 28
type input "[DATE]"
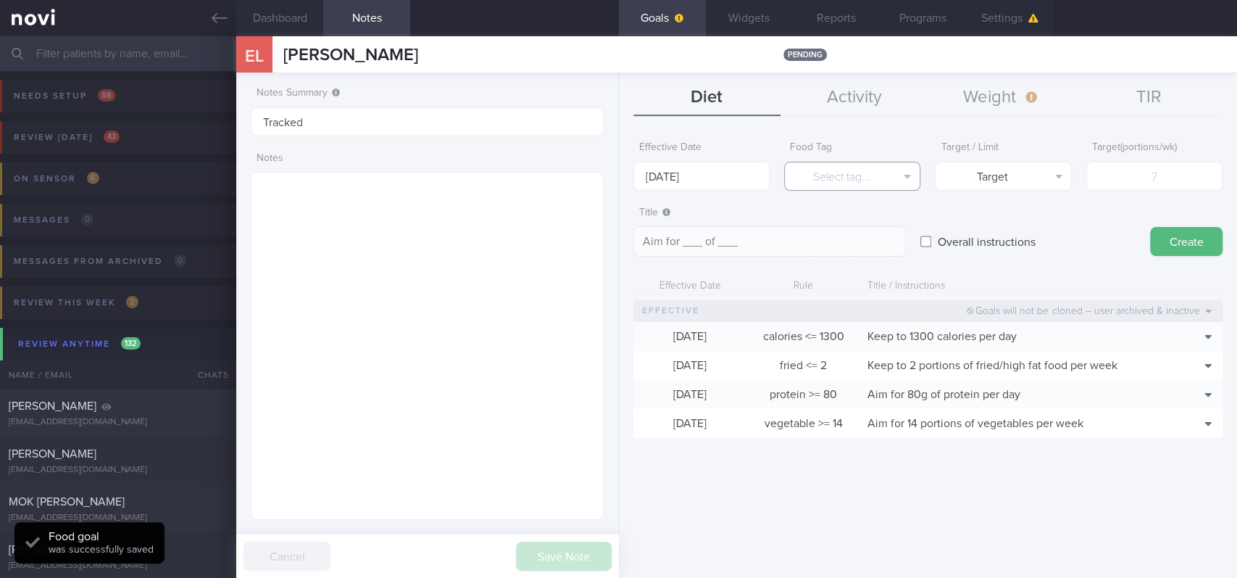
click at [852, 165] on button "Select tag..." at bounding box center [852, 176] width 136 height 29
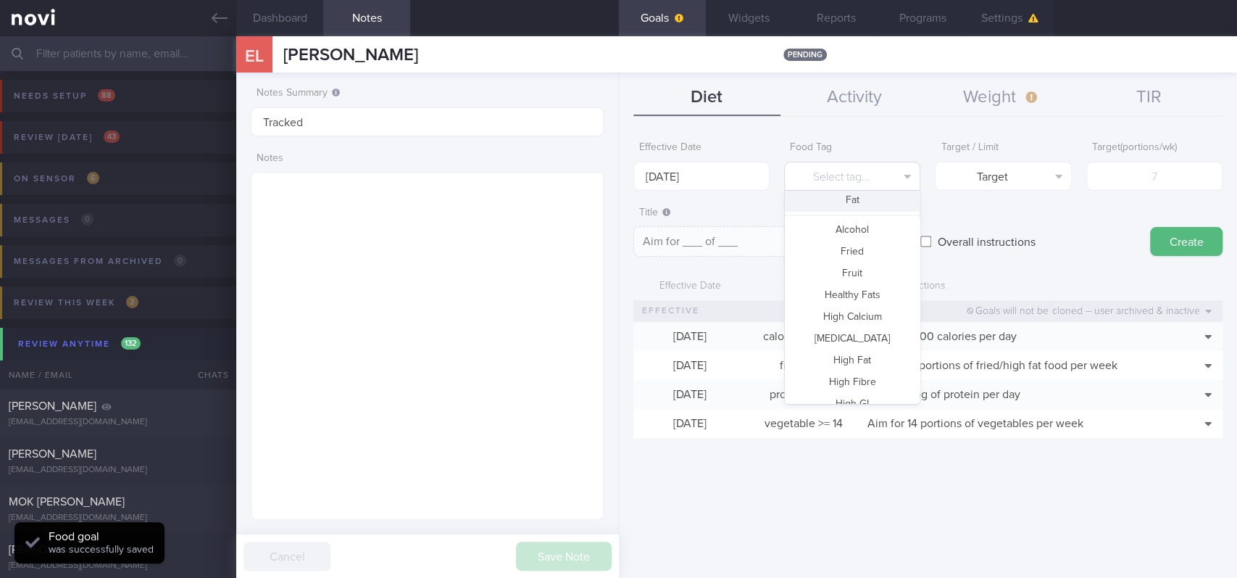
scroll to position [0, 0]
click at [857, 360] on button "Fruit" at bounding box center [852, 365] width 135 height 22
type textarea "Aim for __ portions of fruits per week"
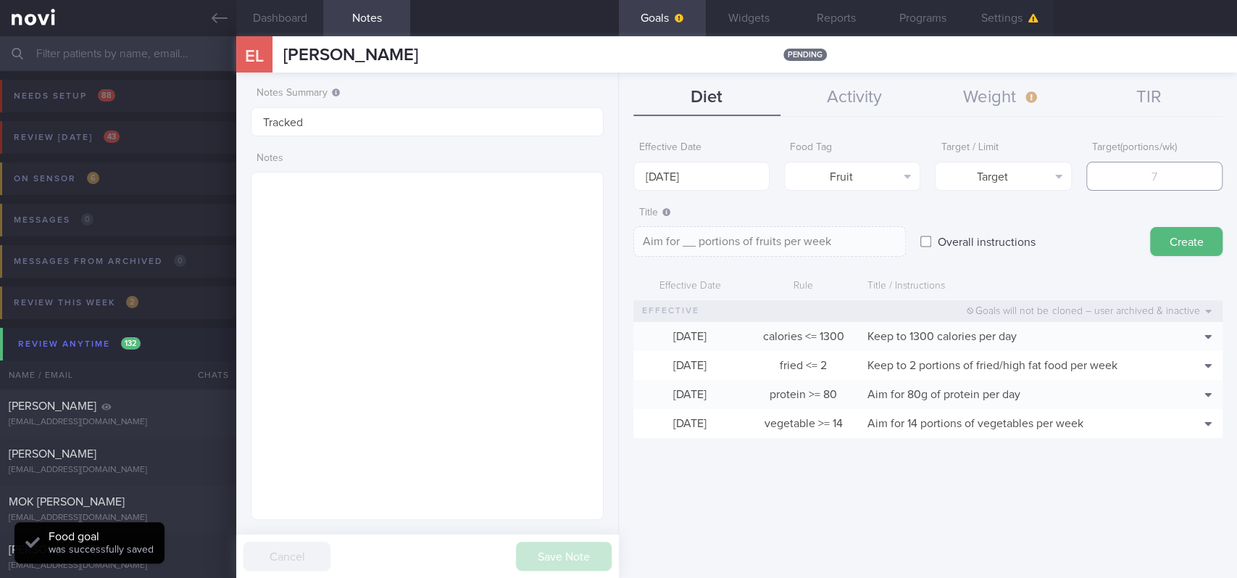
click at [1171, 172] on input "number" at bounding box center [1154, 176] width 136 height 29
type input "14"
type textarea "Aim for 14 portions of fruits per week"
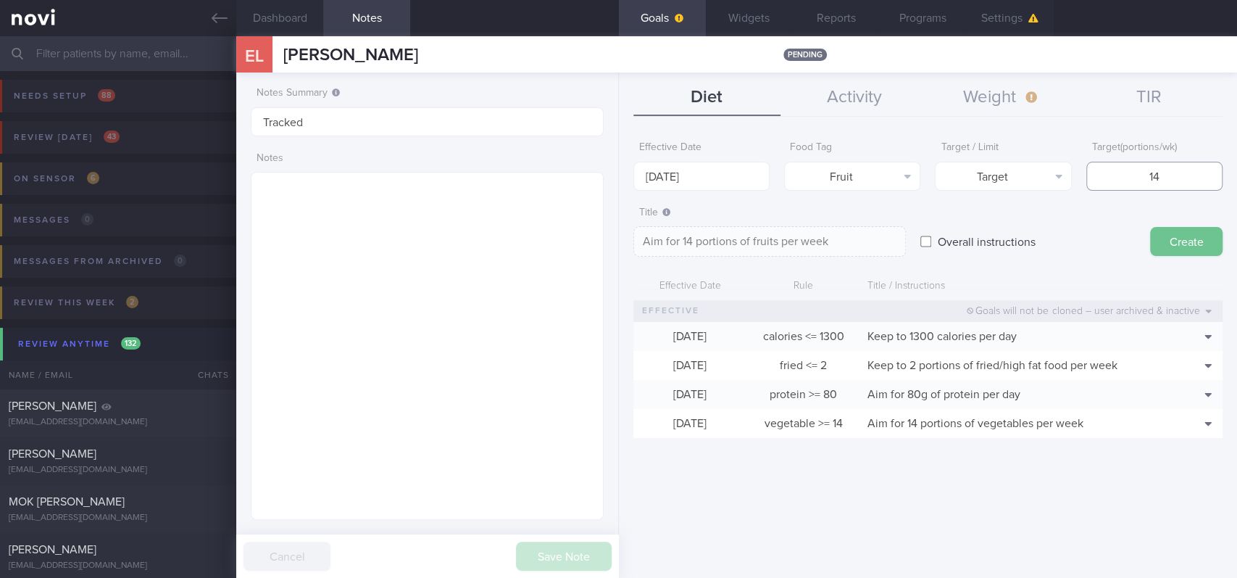
type input "14"
click at [1181, 237] on button "Create" at bounding box center [1186, 241] width 72 height 29
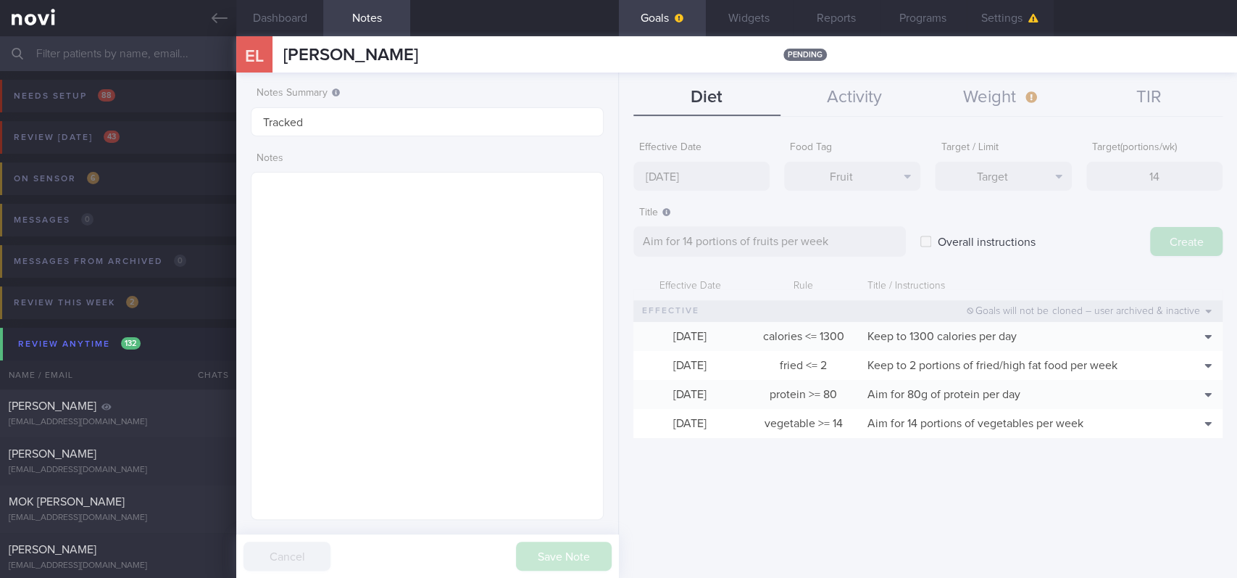
type input "[DATE]"
type textarea "Aim for ___ of ___"
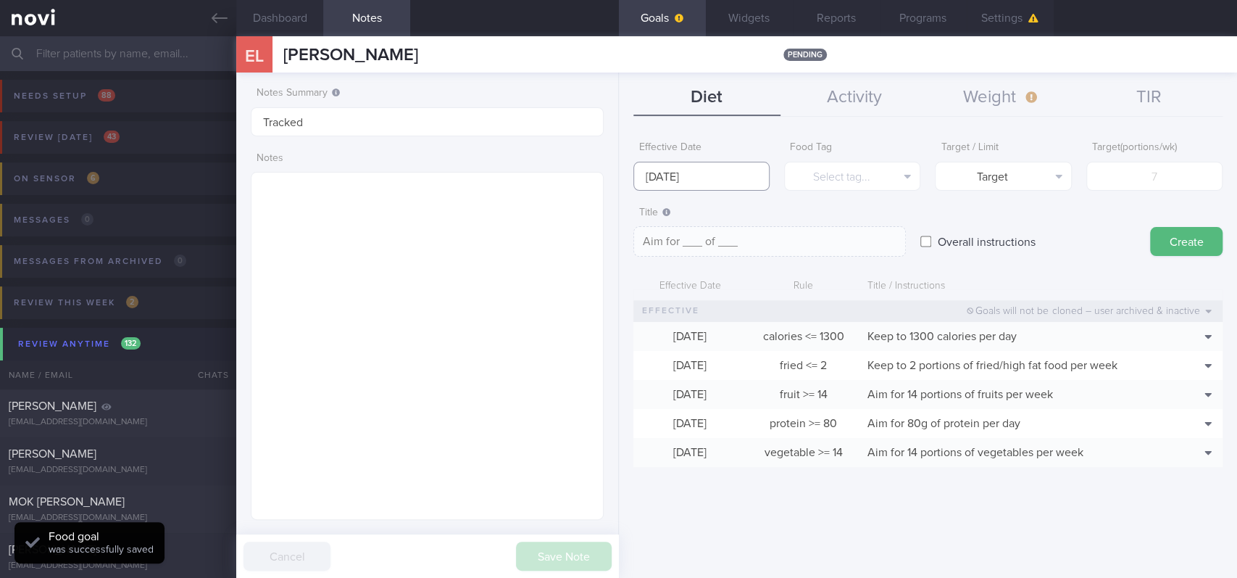
click at [711, 175] on input "[DATE]" at bounding box center [701, 176] width 136 height 29
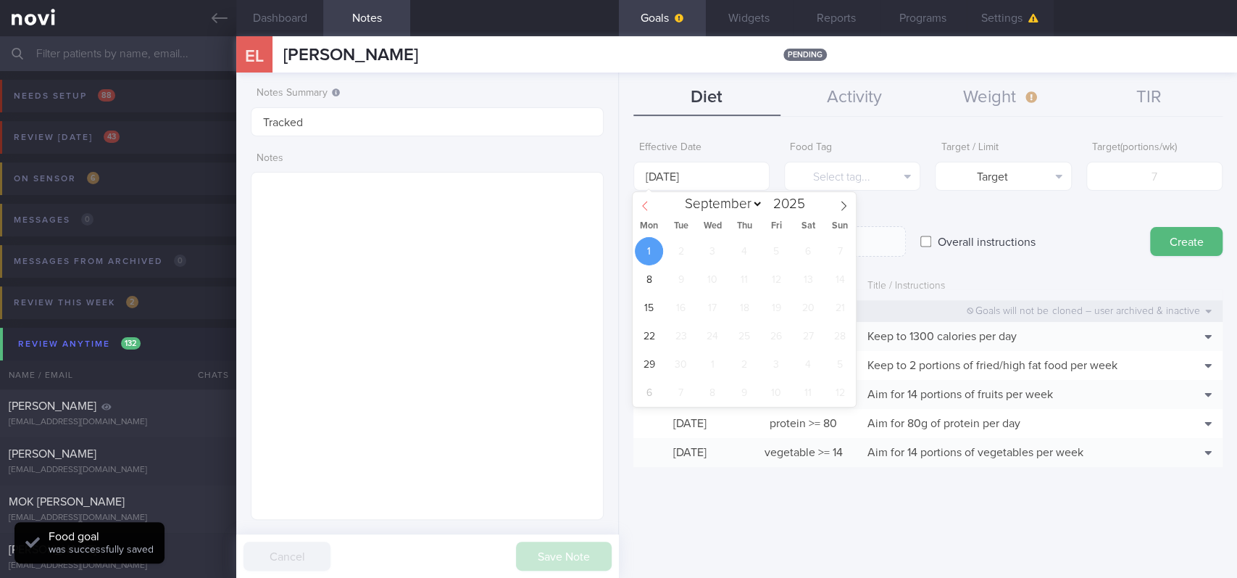
click at [646, 212] on span at bounding box center [645, 204] width 25 height 25
select select "7"
click at [646, 369] on span "25" at bounding box center [649, 364] width 28 height 28
type input "[DATE]"
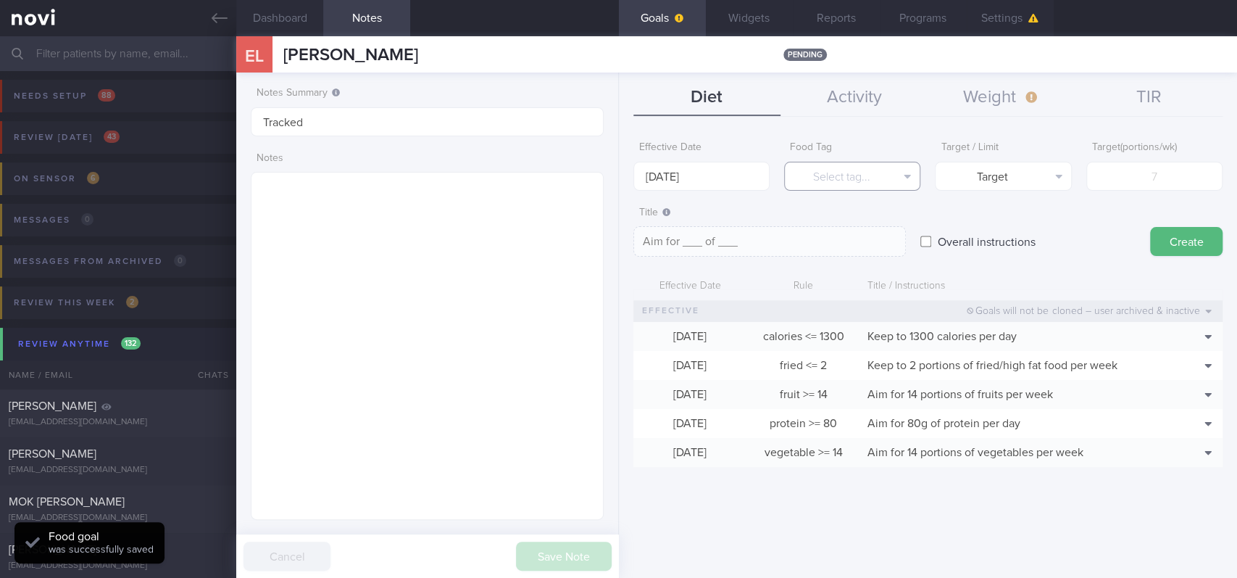
click at [880, 176] on button "Select tag..." at bounding box center [852, 176] width 136 height 29
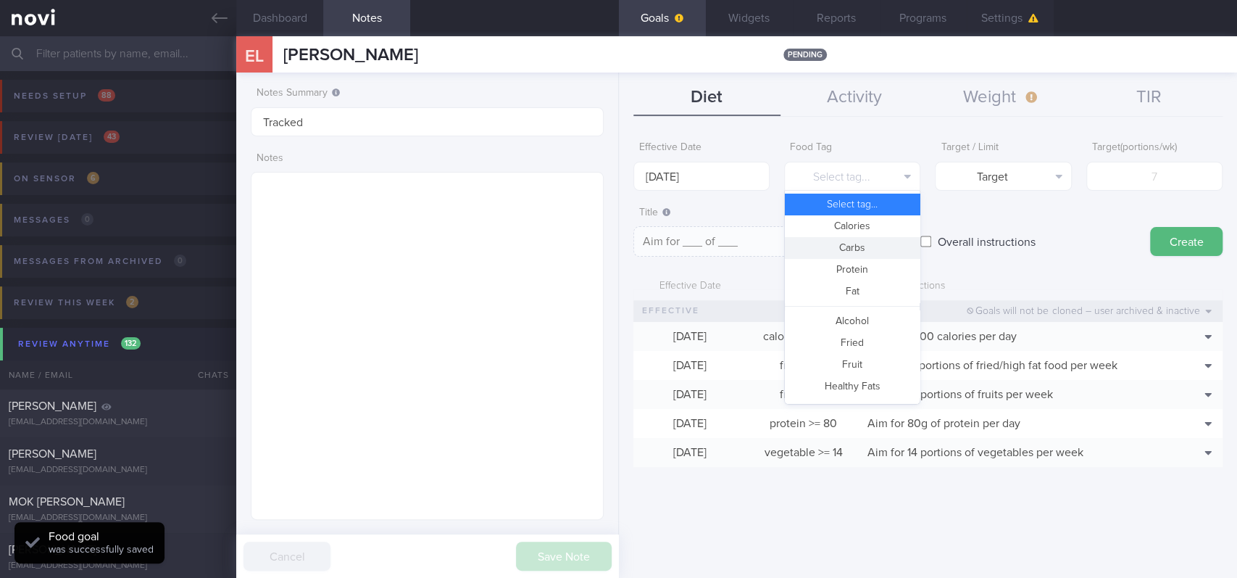
click at [859, 241] on button "Carbs" at bounding box center [852, 248] width 135 height 22
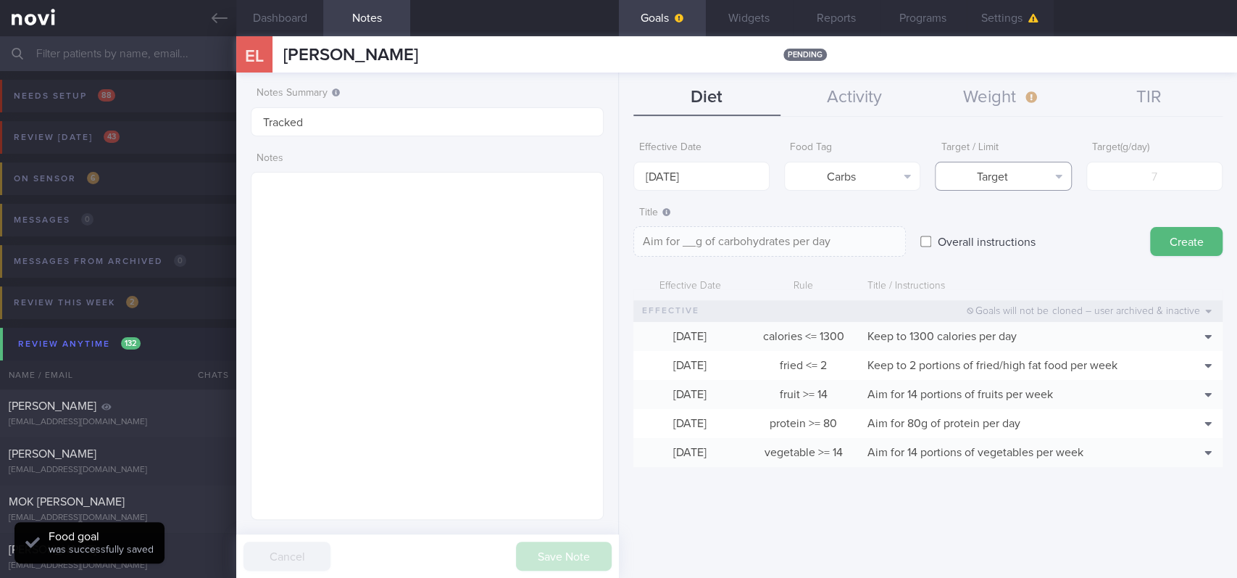
click at [1036, 176] on button "Target" at bounding box center [1003, 176] width 136 height 29
click at [1023, 223] on button "Limit" at bounding box center [1003, 226] width 135 height 22
type textarea "Keep to __g of carbohydrates per day"
click at [1135, 180] on input "number" at bounding box center [1154, 176] width 136 height 29
type input "1"
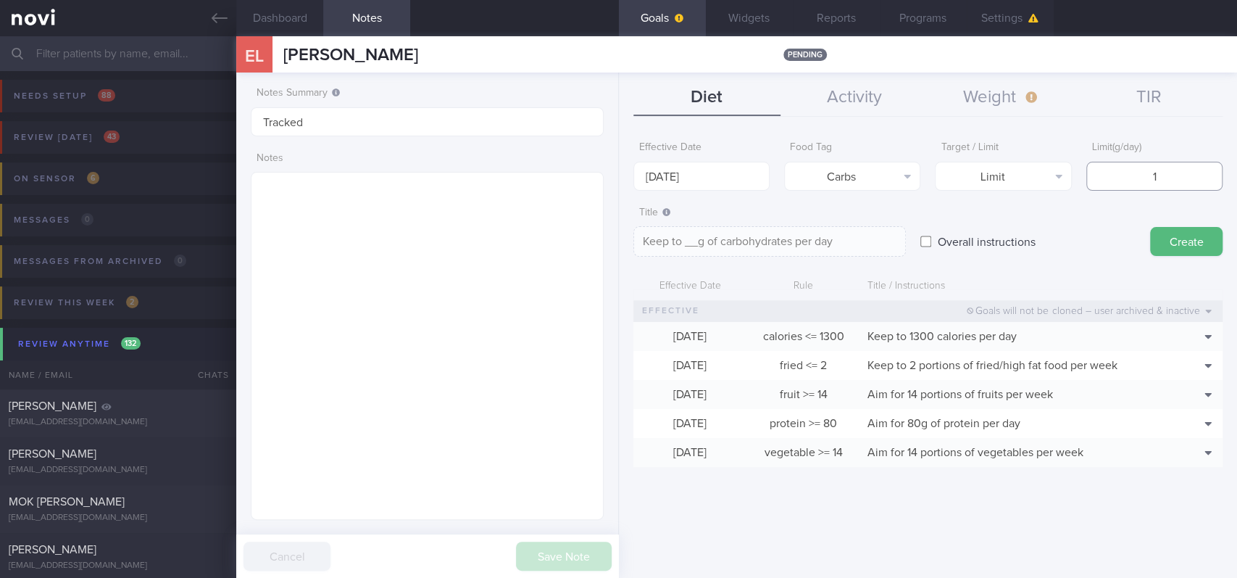
type textarea "Keep to 1g of carbohydrates per day"
type input "130"
type textarea "Keep to 130g of carbohydrates per day"
type input "130"
click at [1200, 238] on button "Create" at bounding box center [1186, 241] width 72 height 29
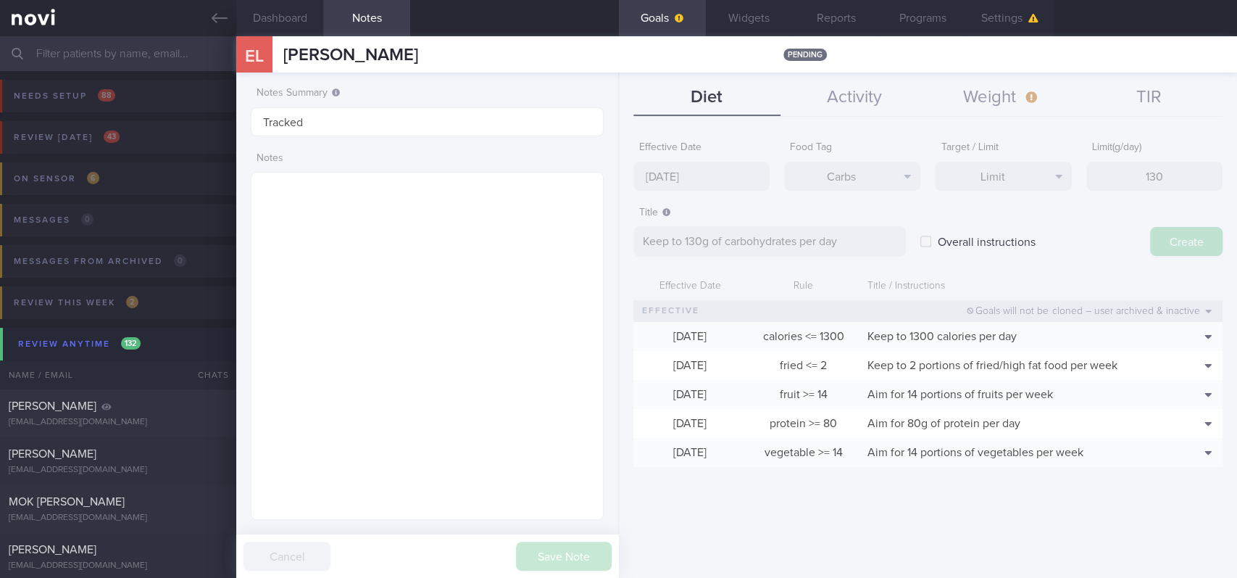
type input "[DATE]"
type textarea "Aim for ___ of ___"
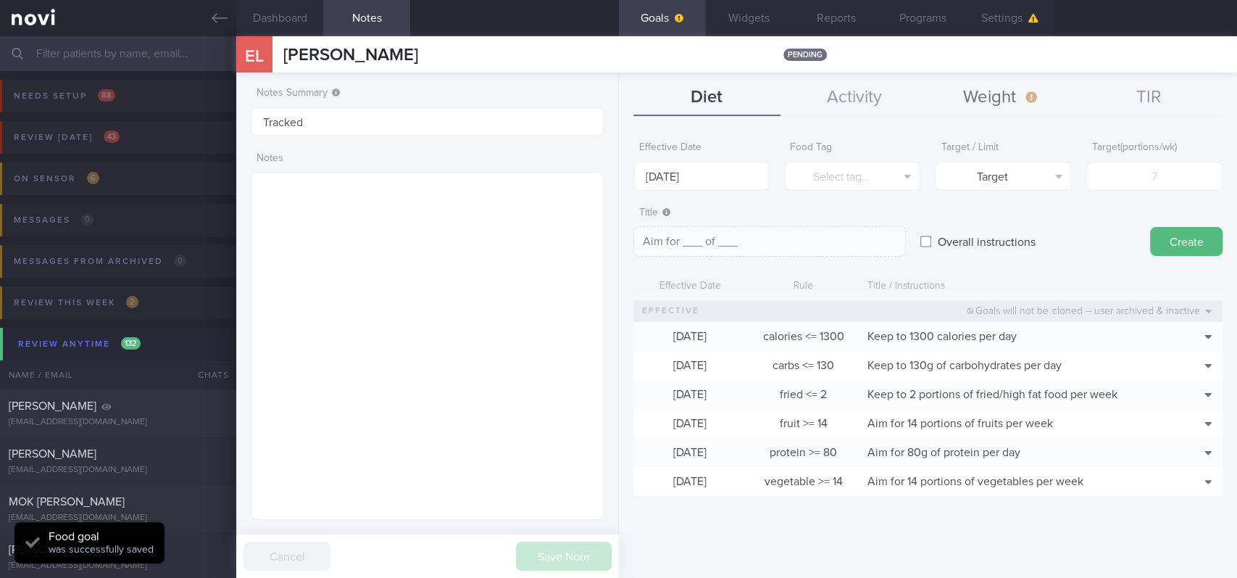
click at [973, 109] on button "Weight" at bounding box center [1001, 98] width 147 height 36
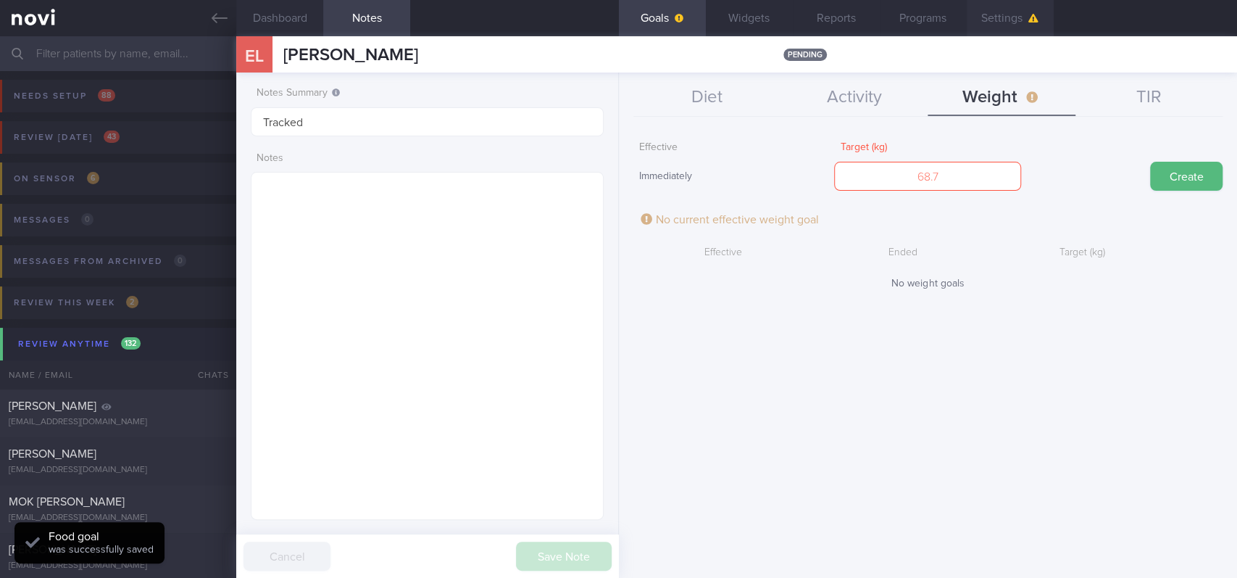
click at [1028, 10] on button "Settings" at bounding box center [1010, 18] width 87 height 36
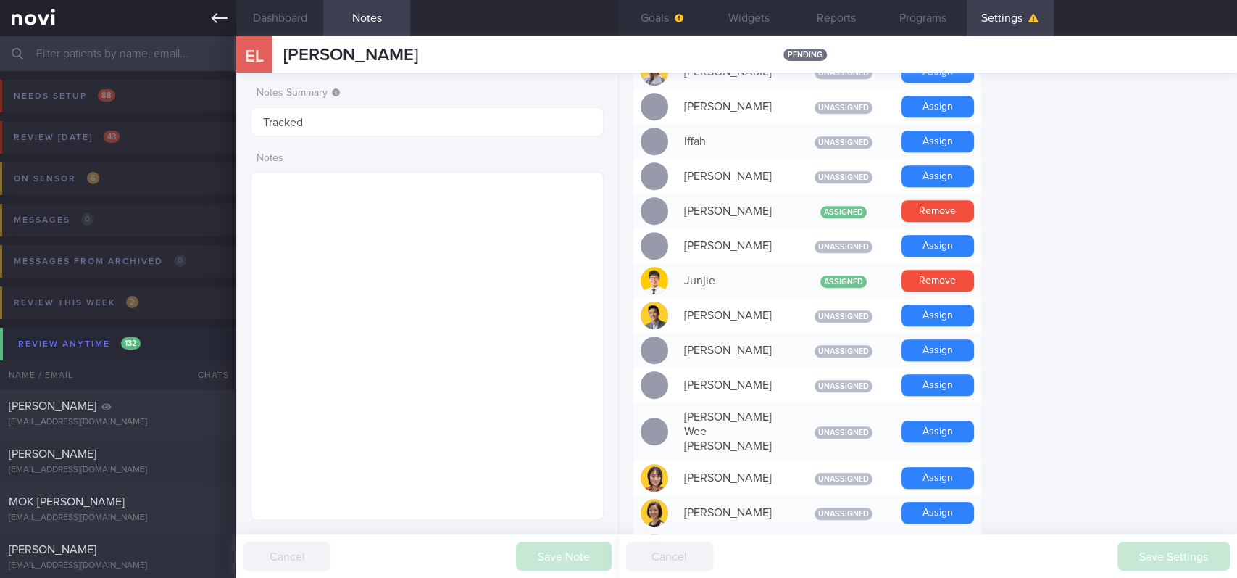
click at [220, 14] on icon at bounding box center [220, 18] width 16 height 16
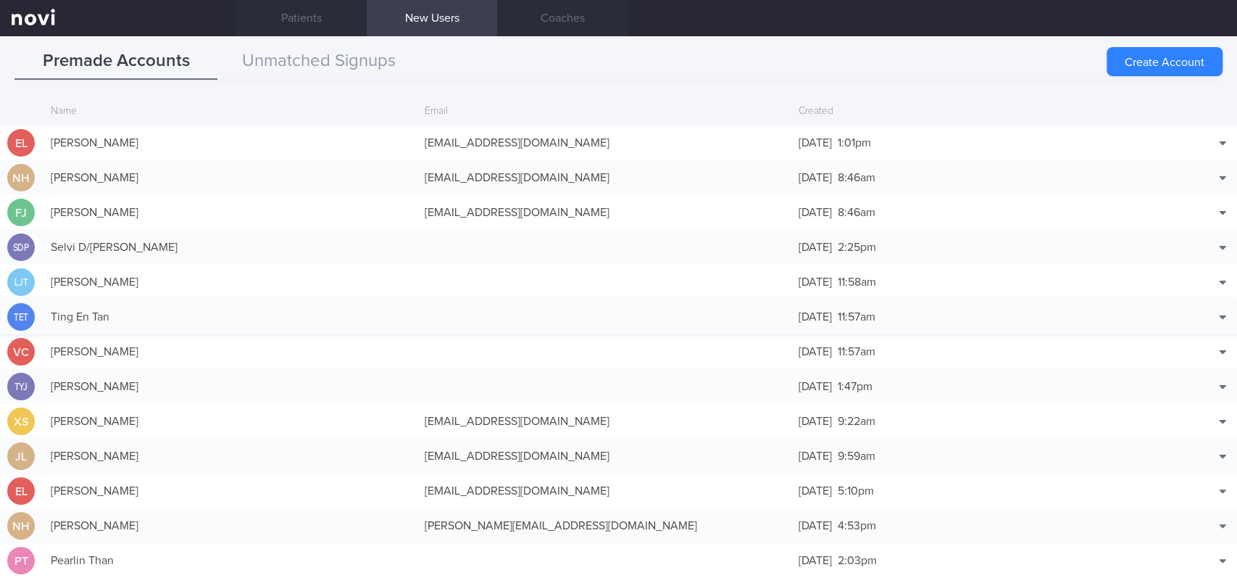
click at [249, 318] on div "Ting En Tan" at bounding box center [230, 316] width 374 height 29
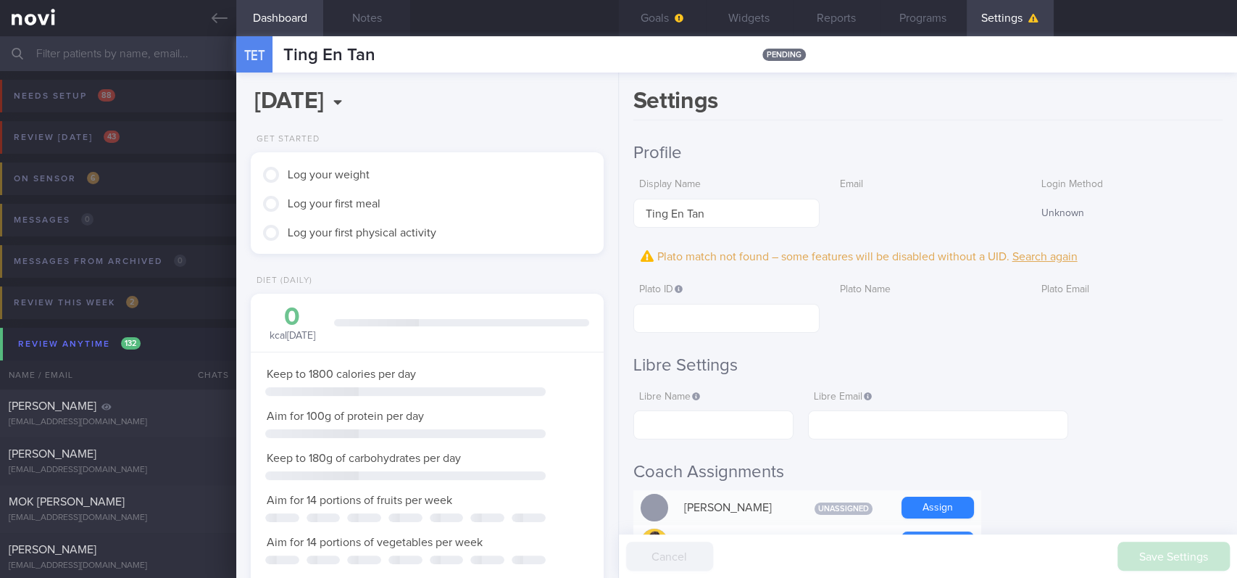
scroll to position [156, 312]
click at [649, 14] on button "Goals" at bounding box center [662, 18] width 87 height 36
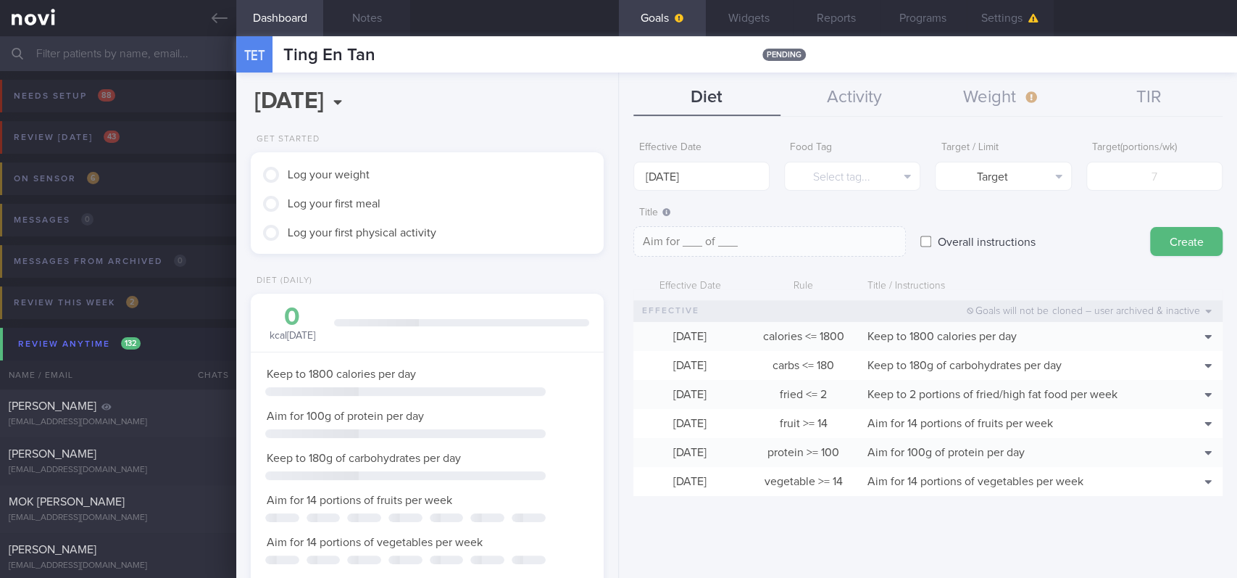
scroll to position [159, 317]
click at [1038, 102] on button "Weight" at bounding box center [1001, 98] width 147 height 36
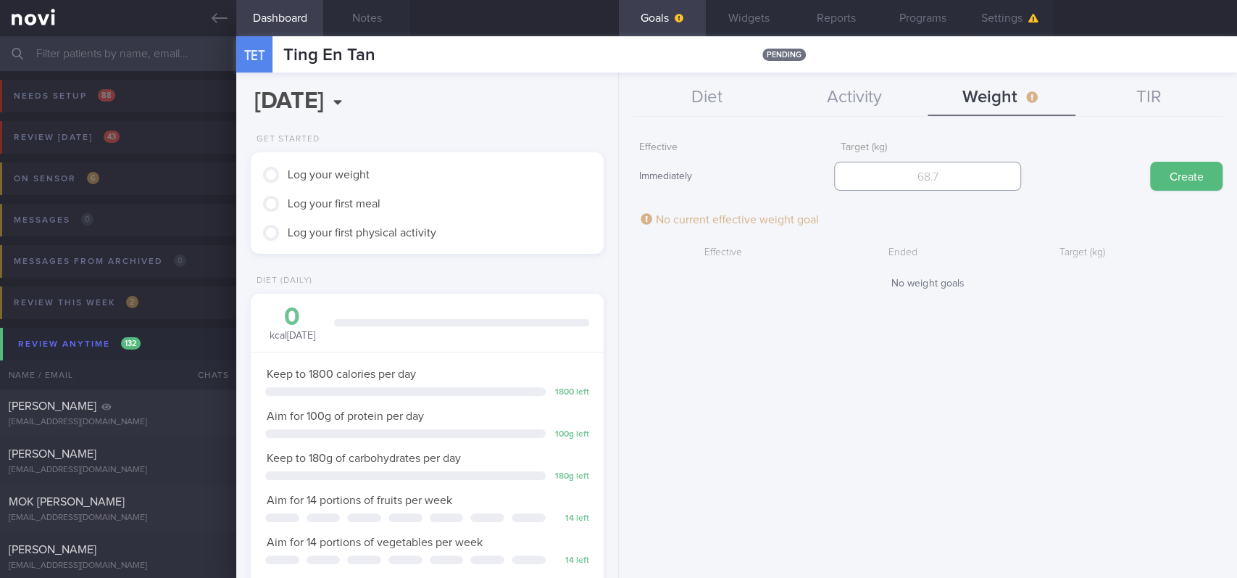
click at [956, 175] on input "number" at bounding box center [927, 176] width 187 height 29
type input "82"
click at [1189, 183] on button "Create" at bounding box center [1186, 176] width 72 height 29
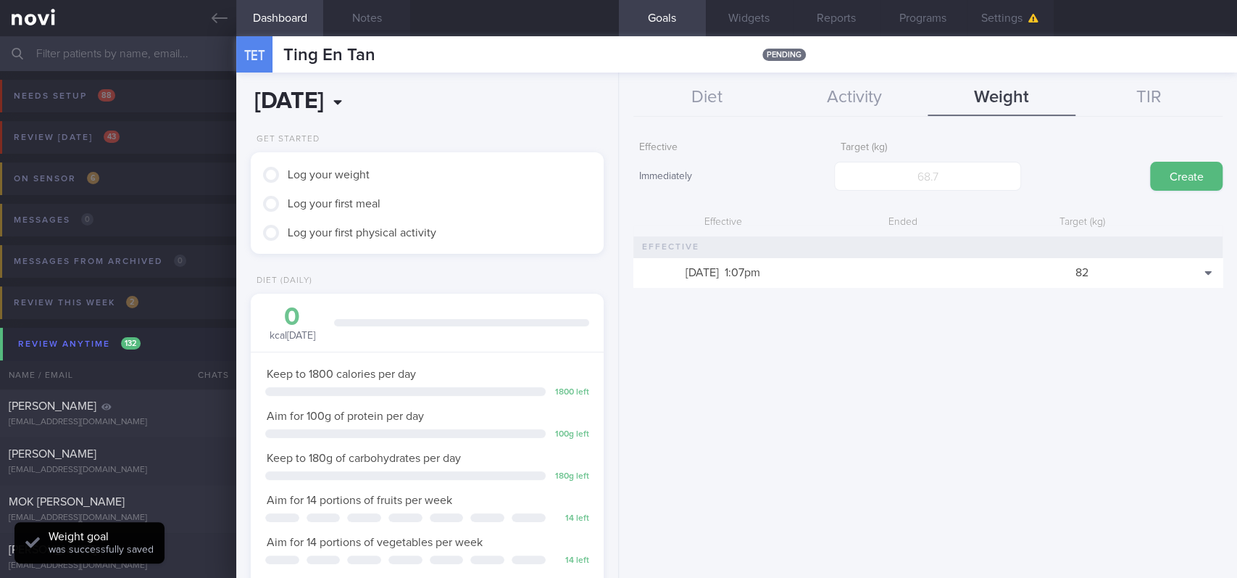
scroll to position [176, 312]
click at [209, 17] on link at bounding box center [118, 18] width 236 height 36
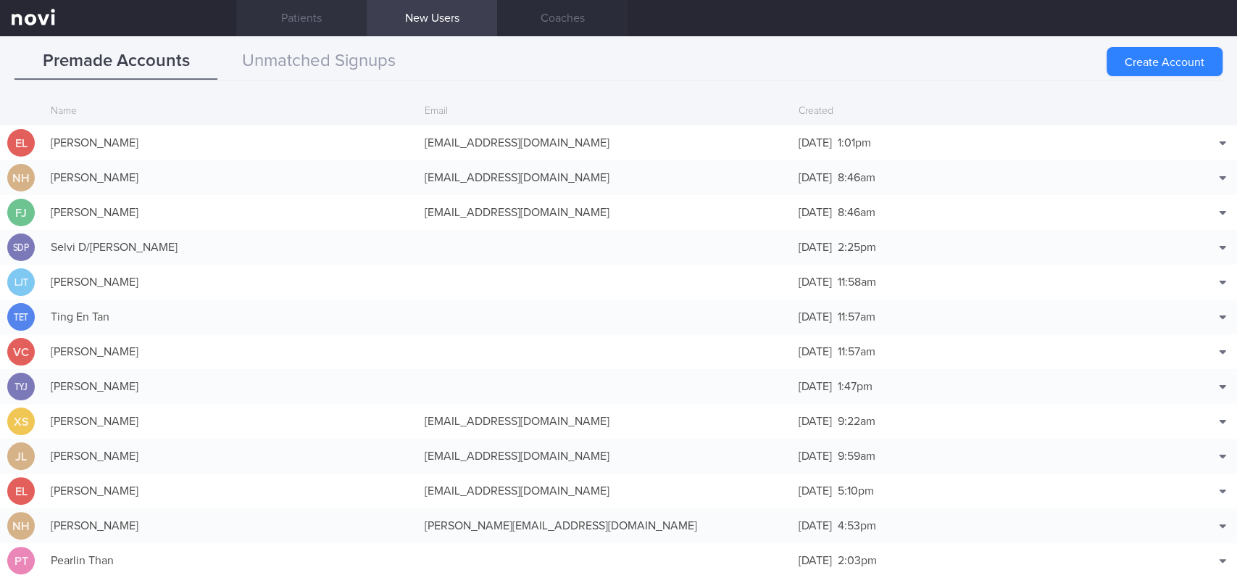
click at [296, 26] on link "Patients" at bounding box center [301, 18] width 130 height 36
